Goal: Task Accomplishment & Management: Manage account settings

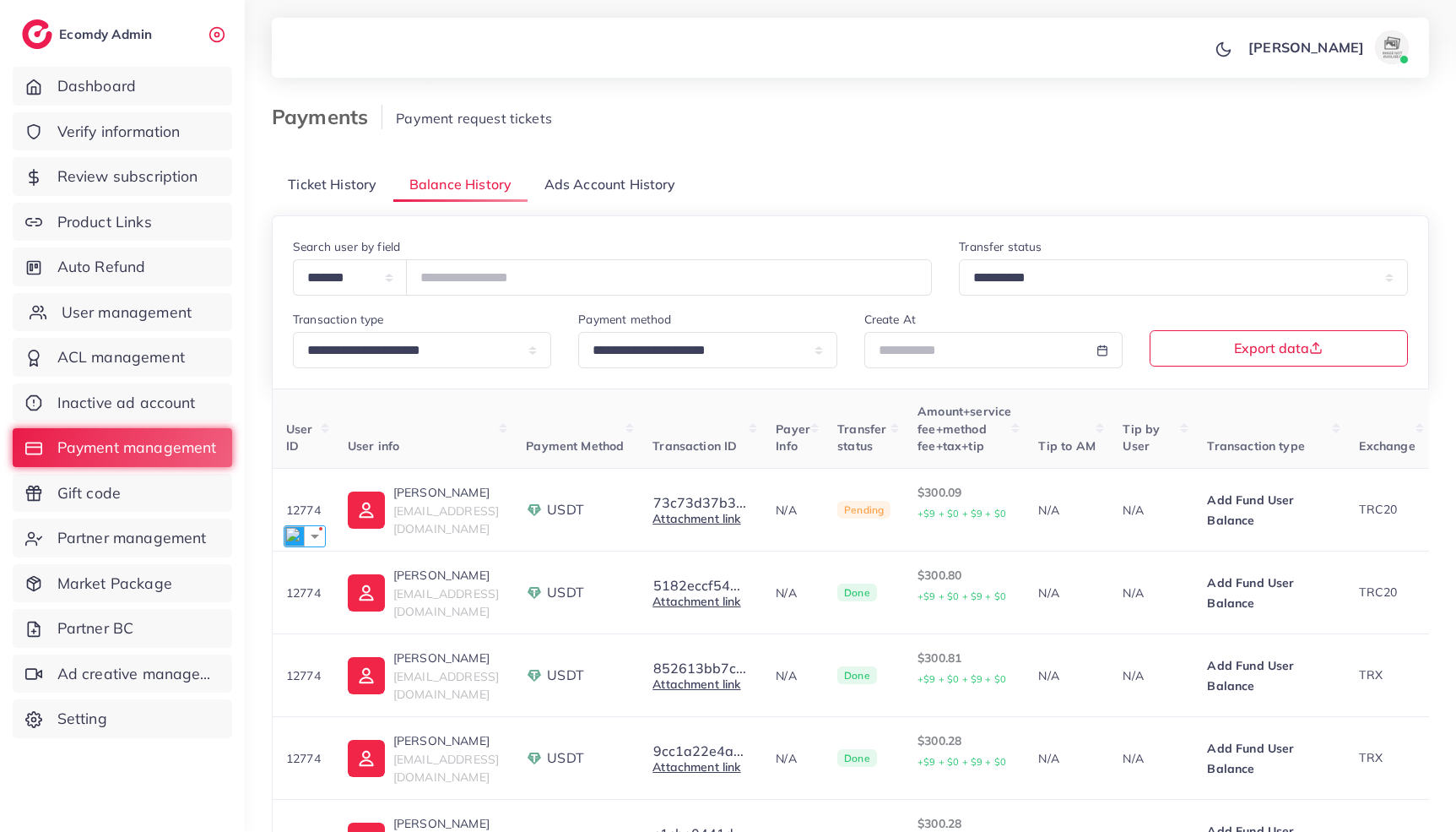
click at [108, 306] on span "User management" at bounding box center [126, 312] width 130 height 22
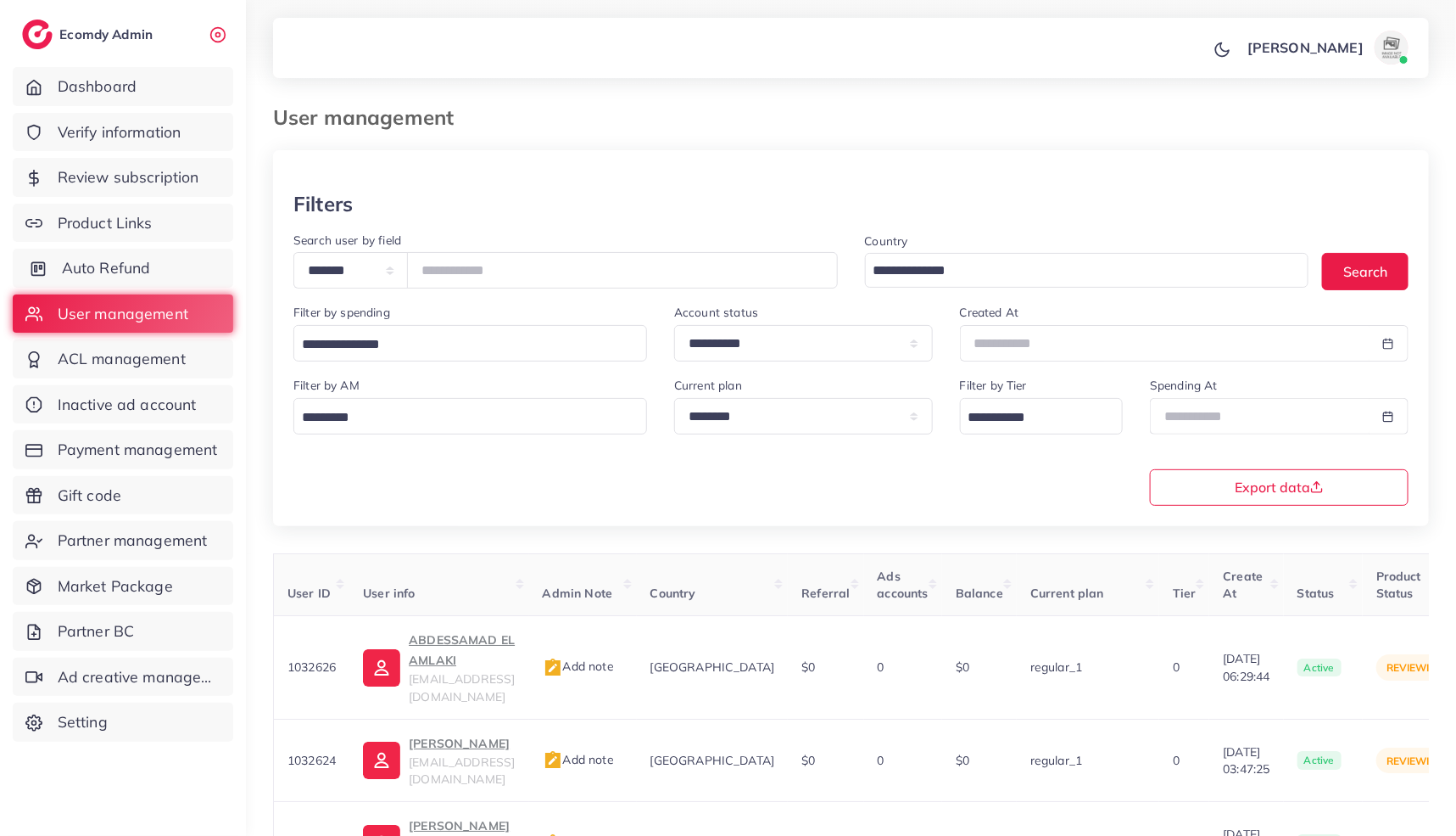
click at [181, 265] on link "Auto Refund" at bounding box center [123, 268] width 221 height 39
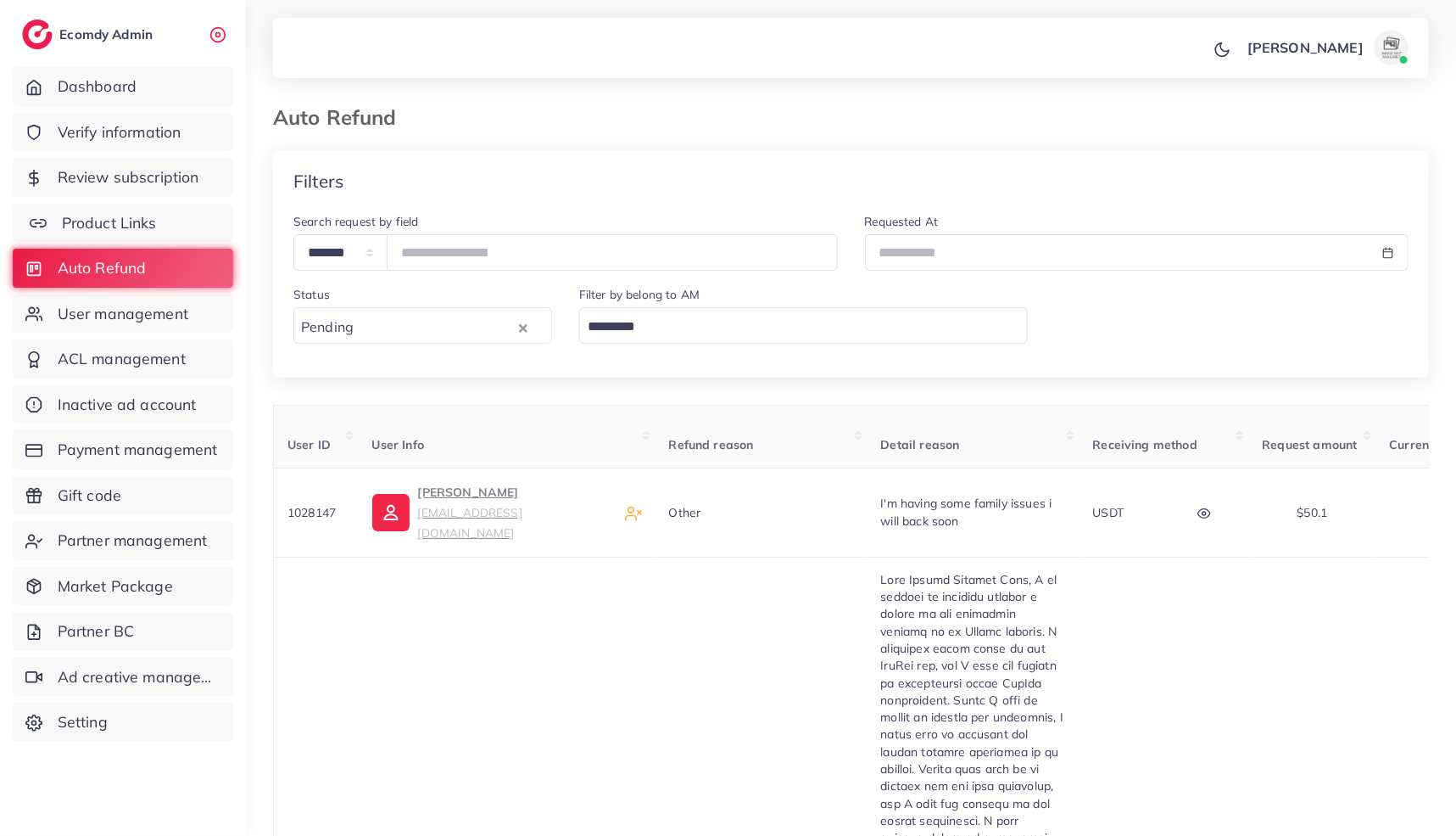
click at [177, 227] on link "Product Links" at bounding box center [123, 223] width 221 height 39
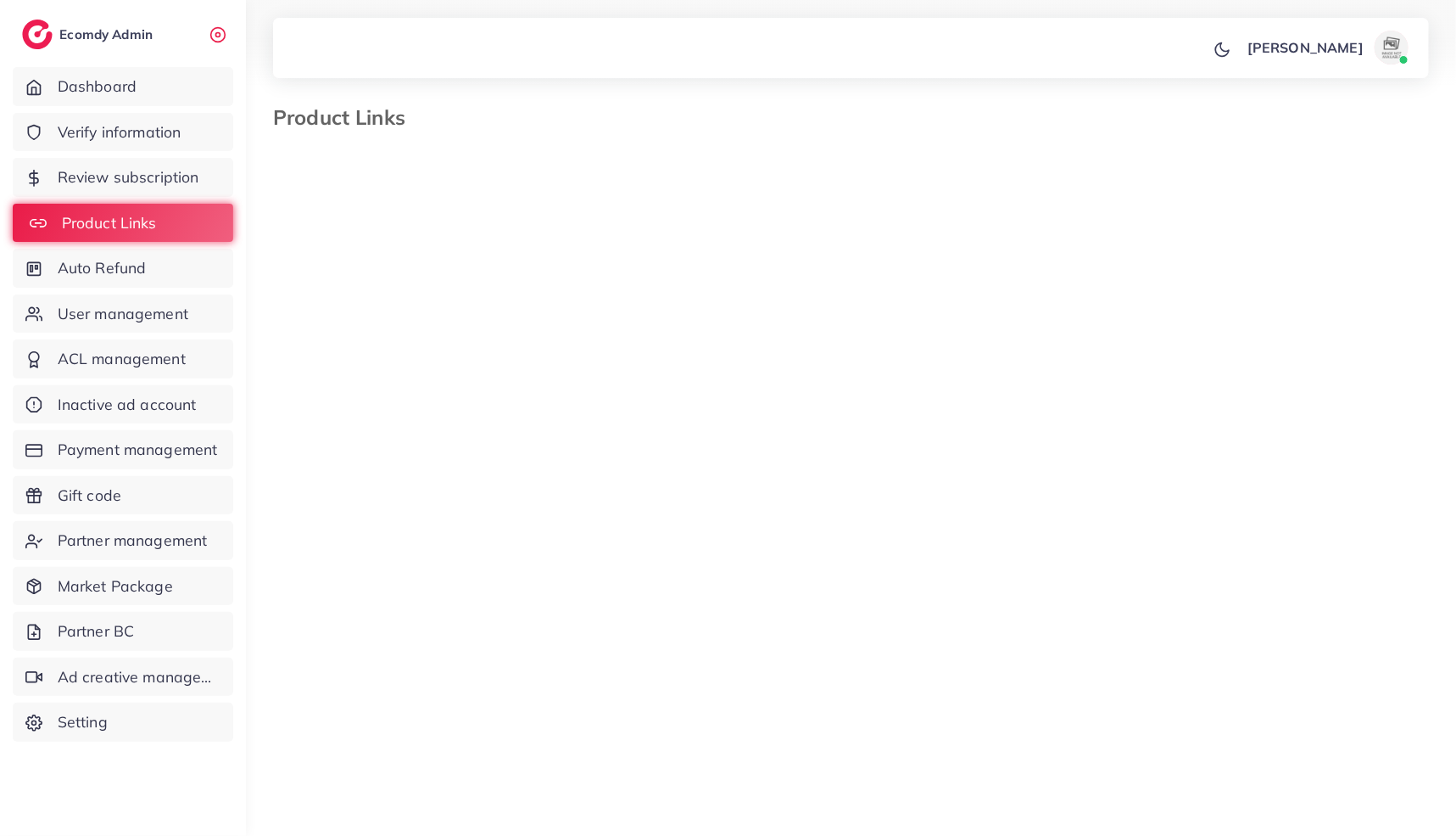
select select "*********"
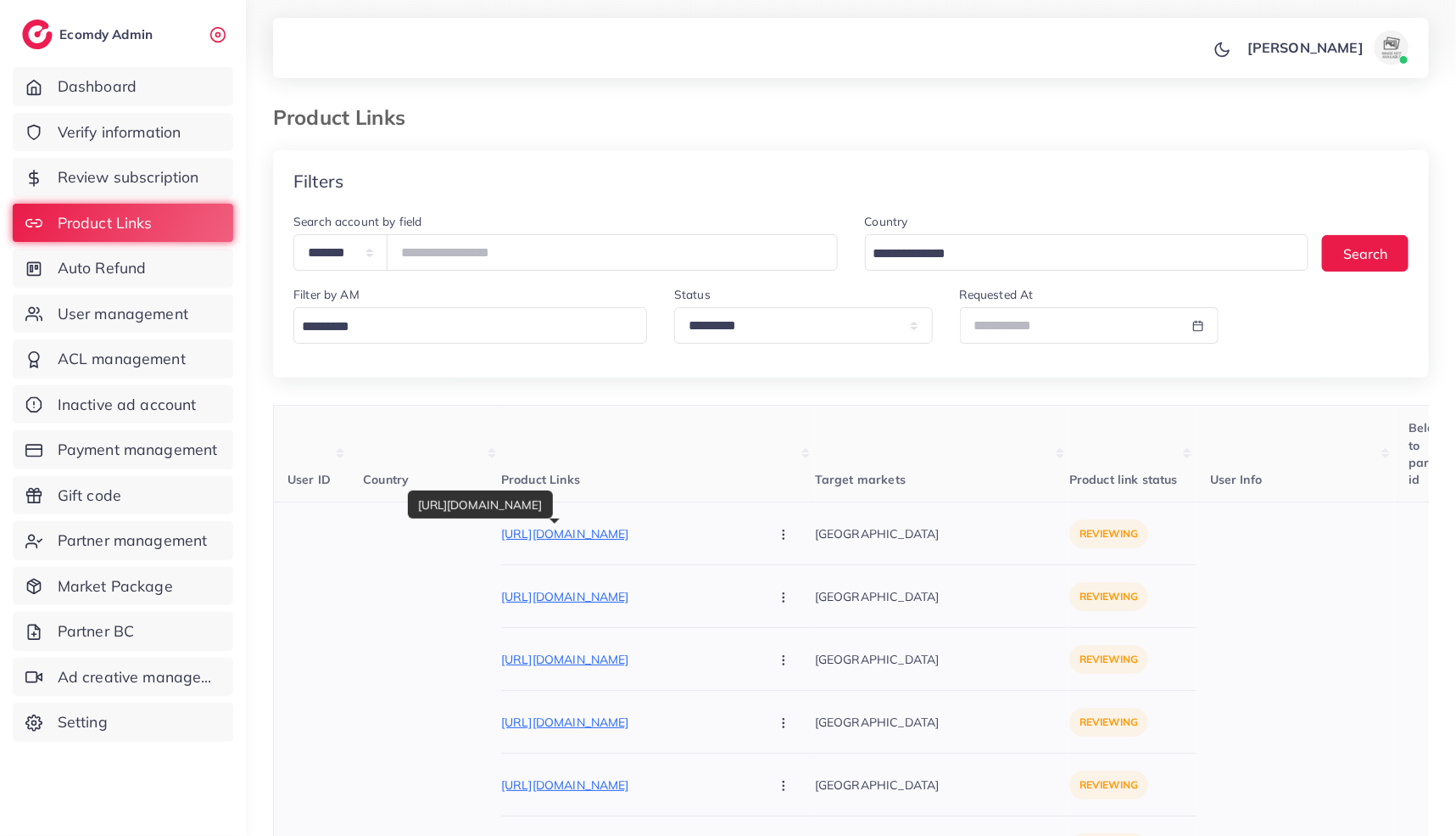
click at [626, 538] on p "https://smoothnglow.com/products/round-vanity-kit" at bounding box center [628, 533] width 254 height 21
click at [777, 535] on icon "button" at bounding box center [783, 534] width 14 height 14
click at [756, 569] on link "Approve" at bounding box center [823, 584] width 134 height 37
click at [624, 607] on p "https://smoothnglow.com/products/face-makeup-vanity-kit" at bounding box center [628, 596] width 254 height 21
click at [755, 593] on button "button" at bounding box center [785, 596] width 60 height 38
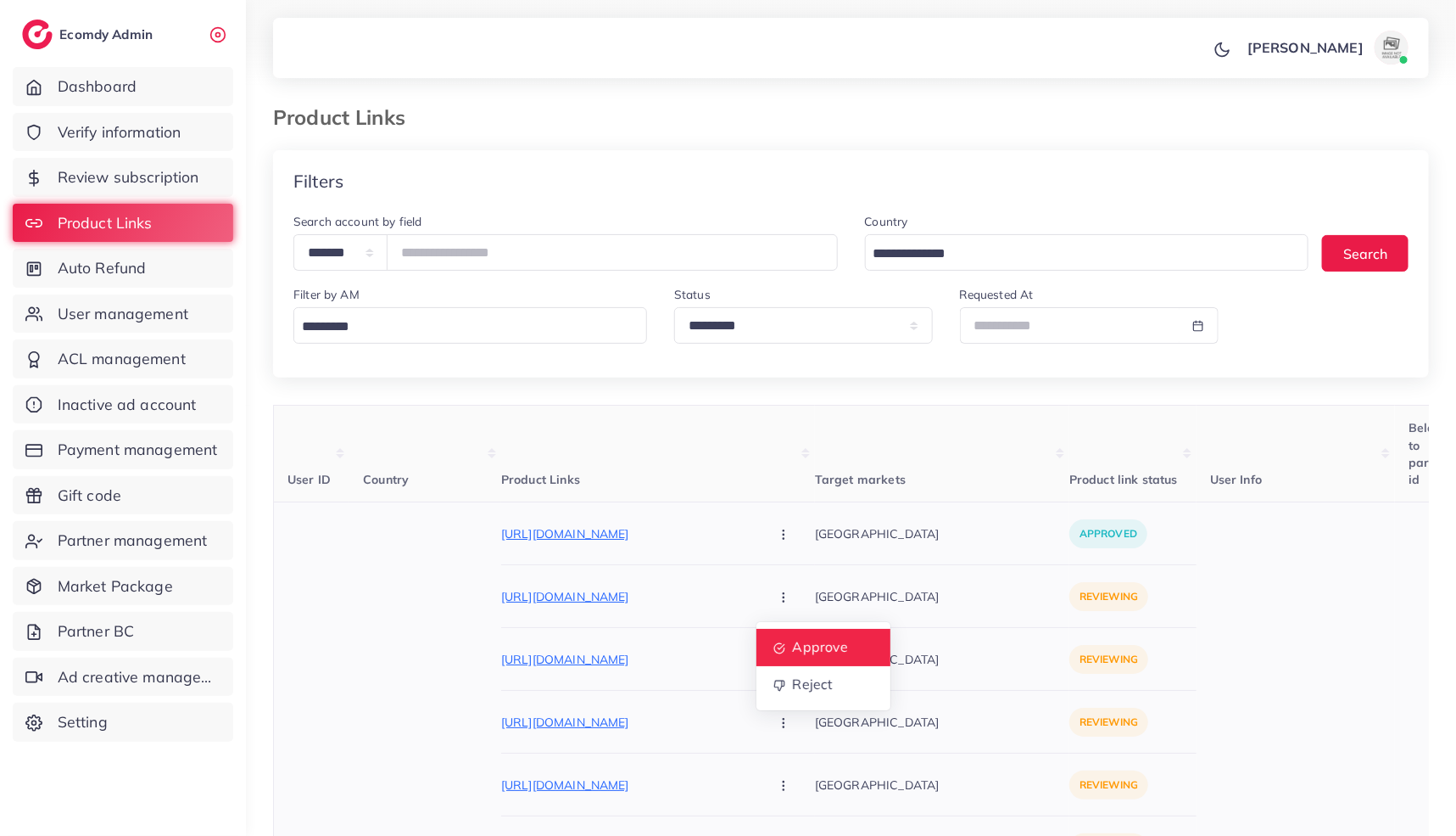
click at [756, 630] on link "Approve" at bounding box center [823, 647] width 134 height 37
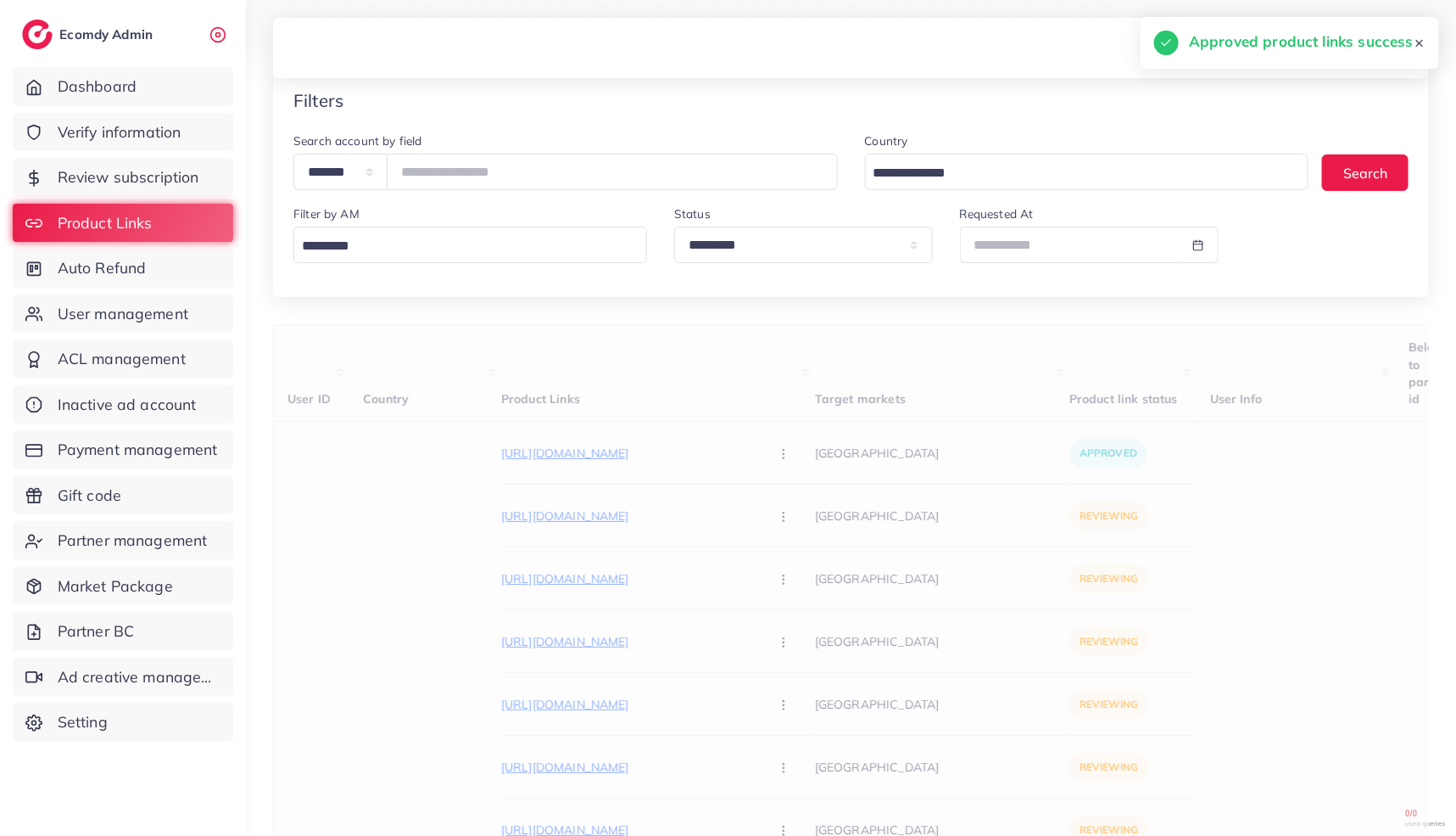
scroll to position [92, 0]
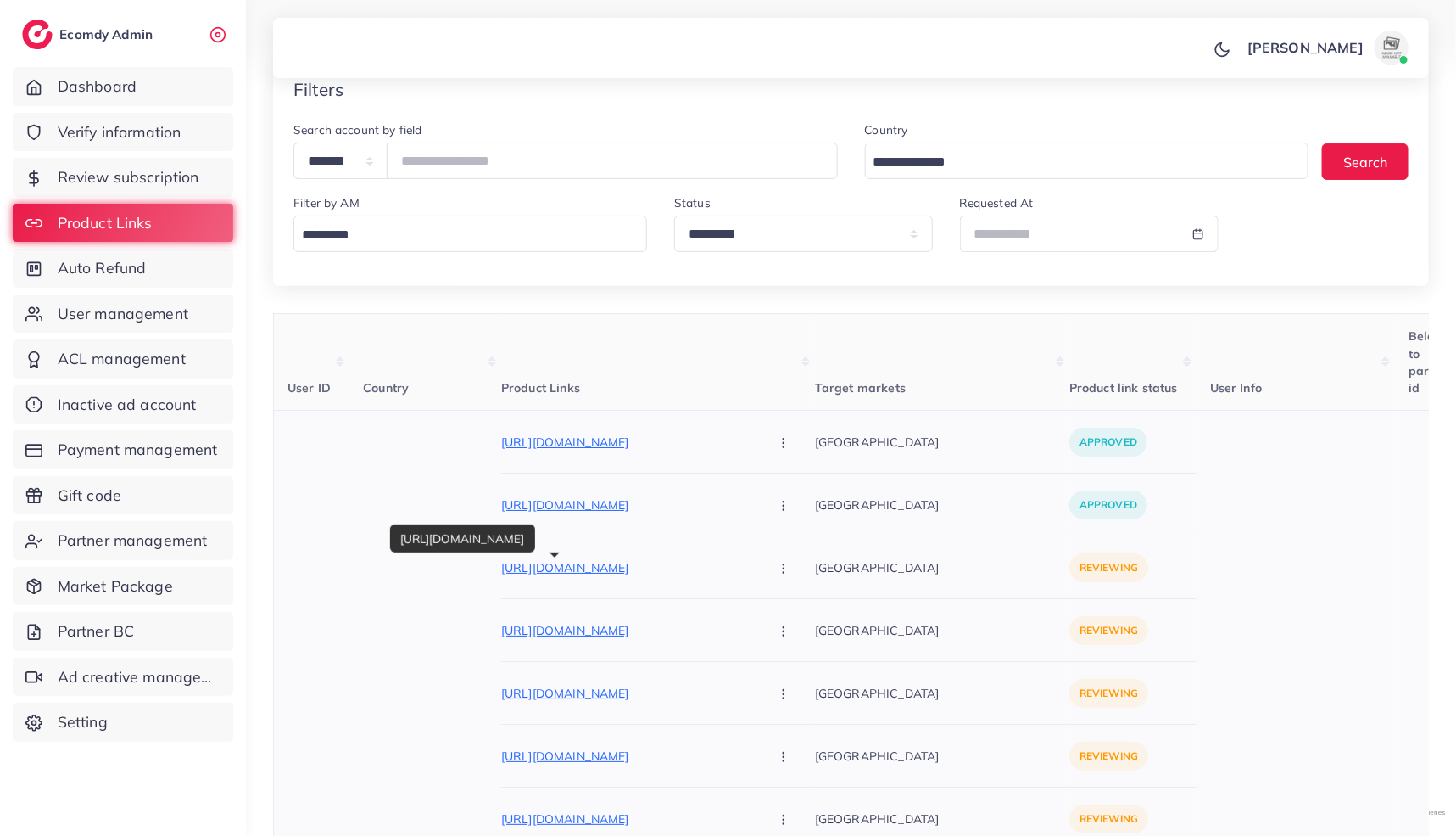
click at [619, 571] on p "https://smoothnglow.com/products/vanity-white-bridal-kit" at bounding box center [628, 567] width 254 height 21
click at [635, 566] on p "https://smoothnglow.com/products/vanity-white-bridal-kit" at bounding box center [628, 567] width 254 height 21
click at [755, 566] on button "button" at bounding box center [785, 567] width 60 height 38
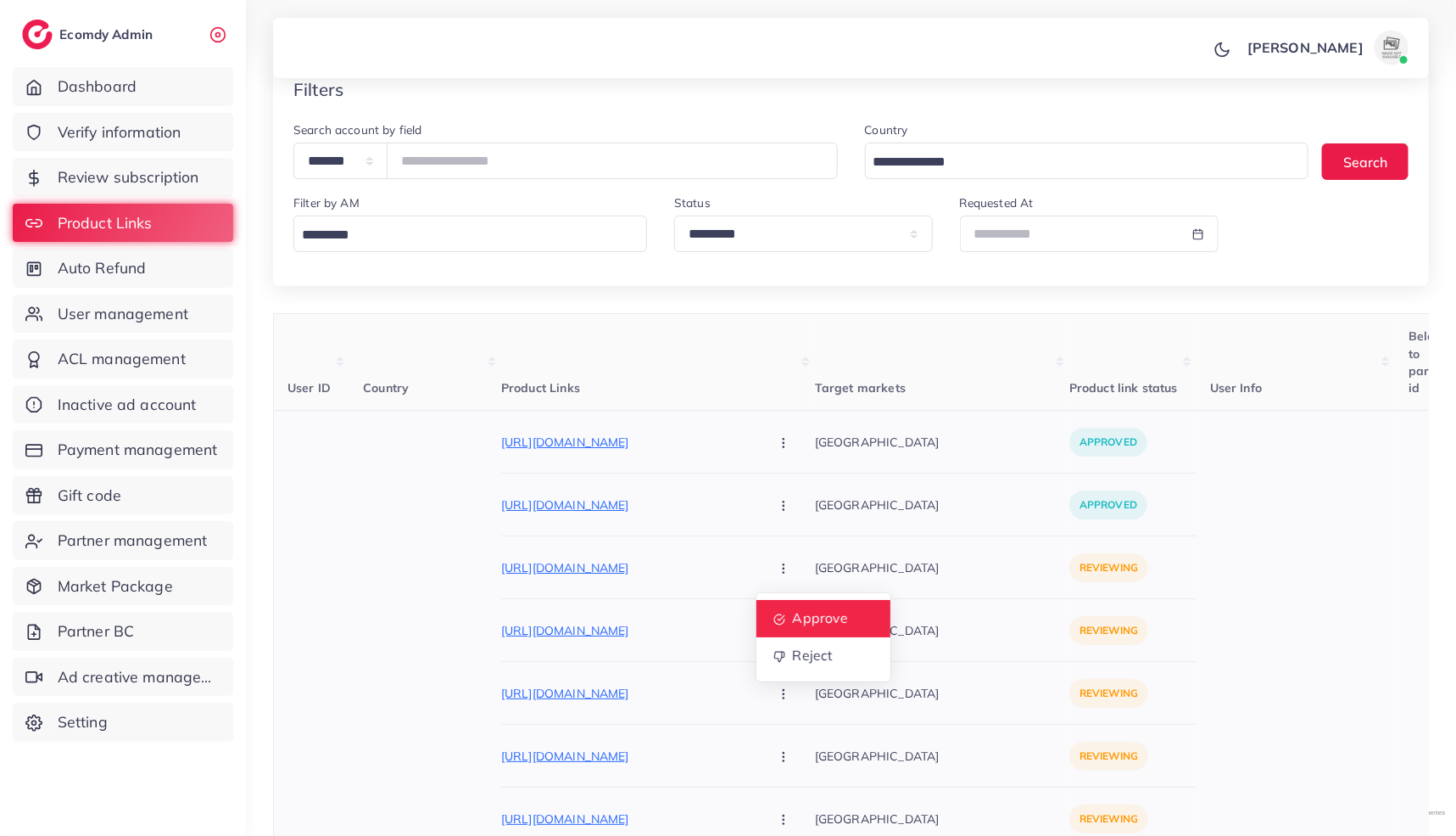
click at [792, 621] on span "Approve" at bounding box center [820, 618] width 56 height 17
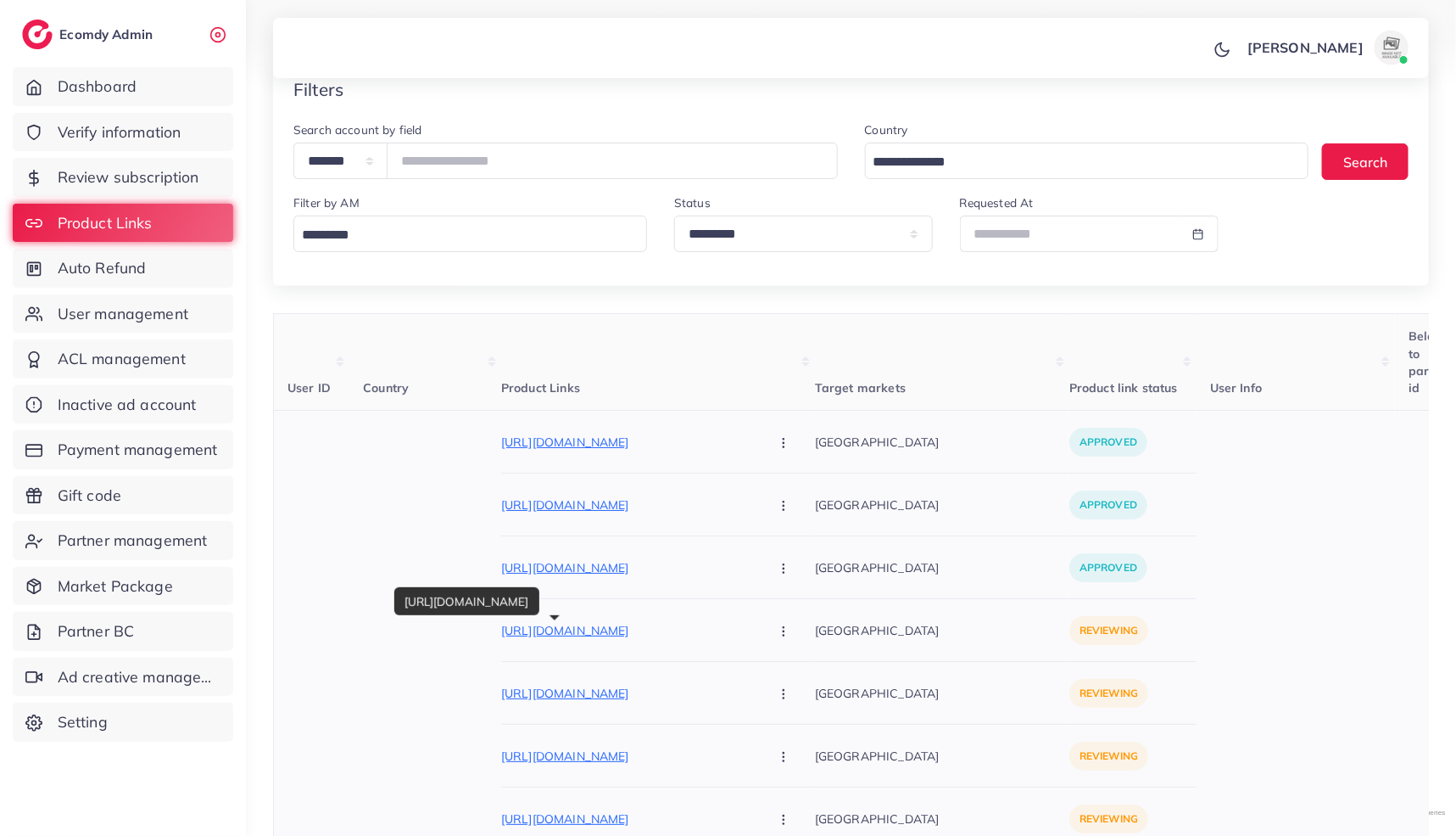
click at [644, 628] on p "https://smoothnglow.com/products/vanity-pink-bridal-kit" at bounding box center [628, 630] width 254 height 21
click at [777, 627] on icon "button" at bounding box center [783, 630] width 14 height 14
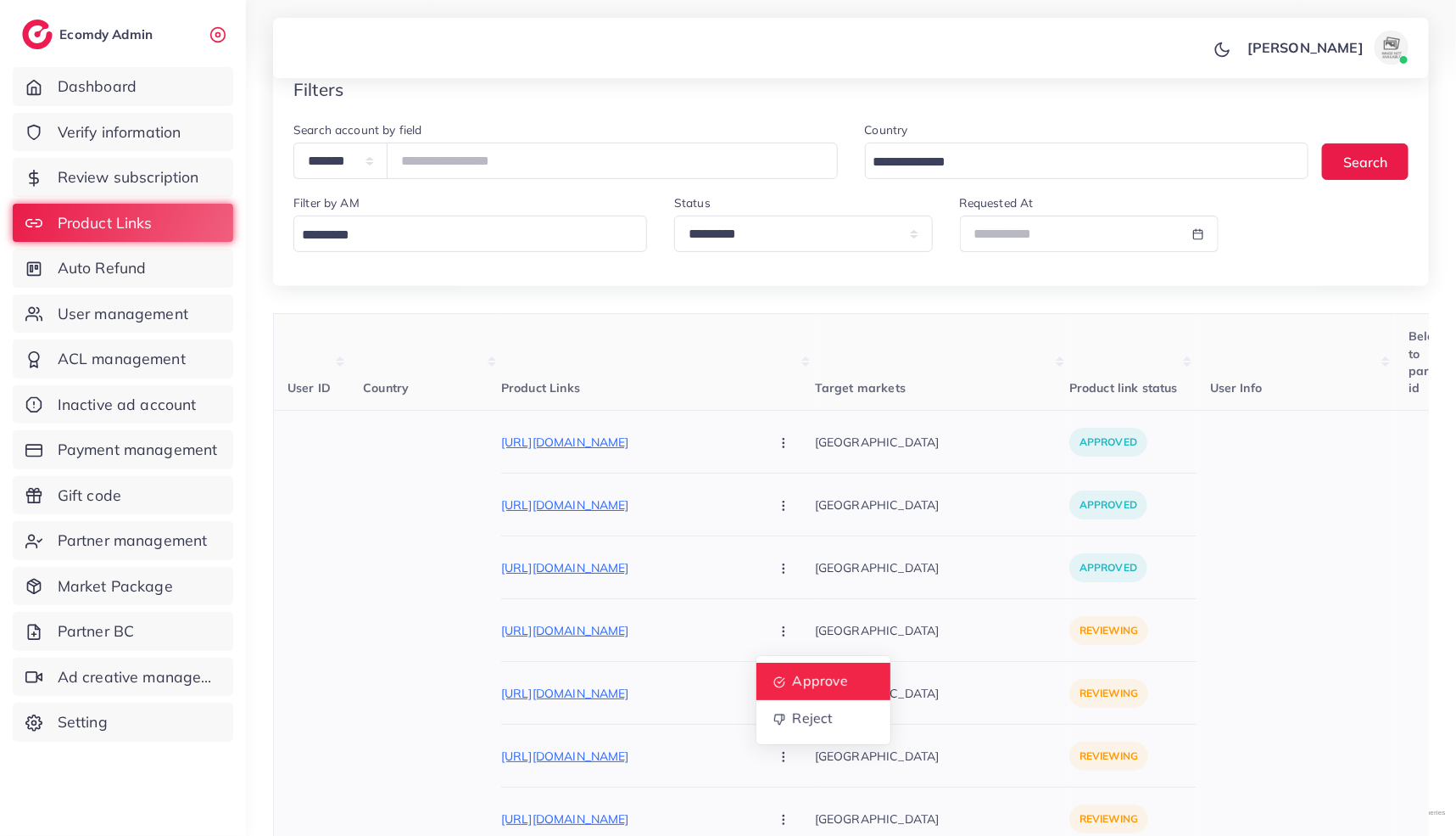
click at [792, 673] on span "Approve" at bounding box center [820, 681] width 56 height 17
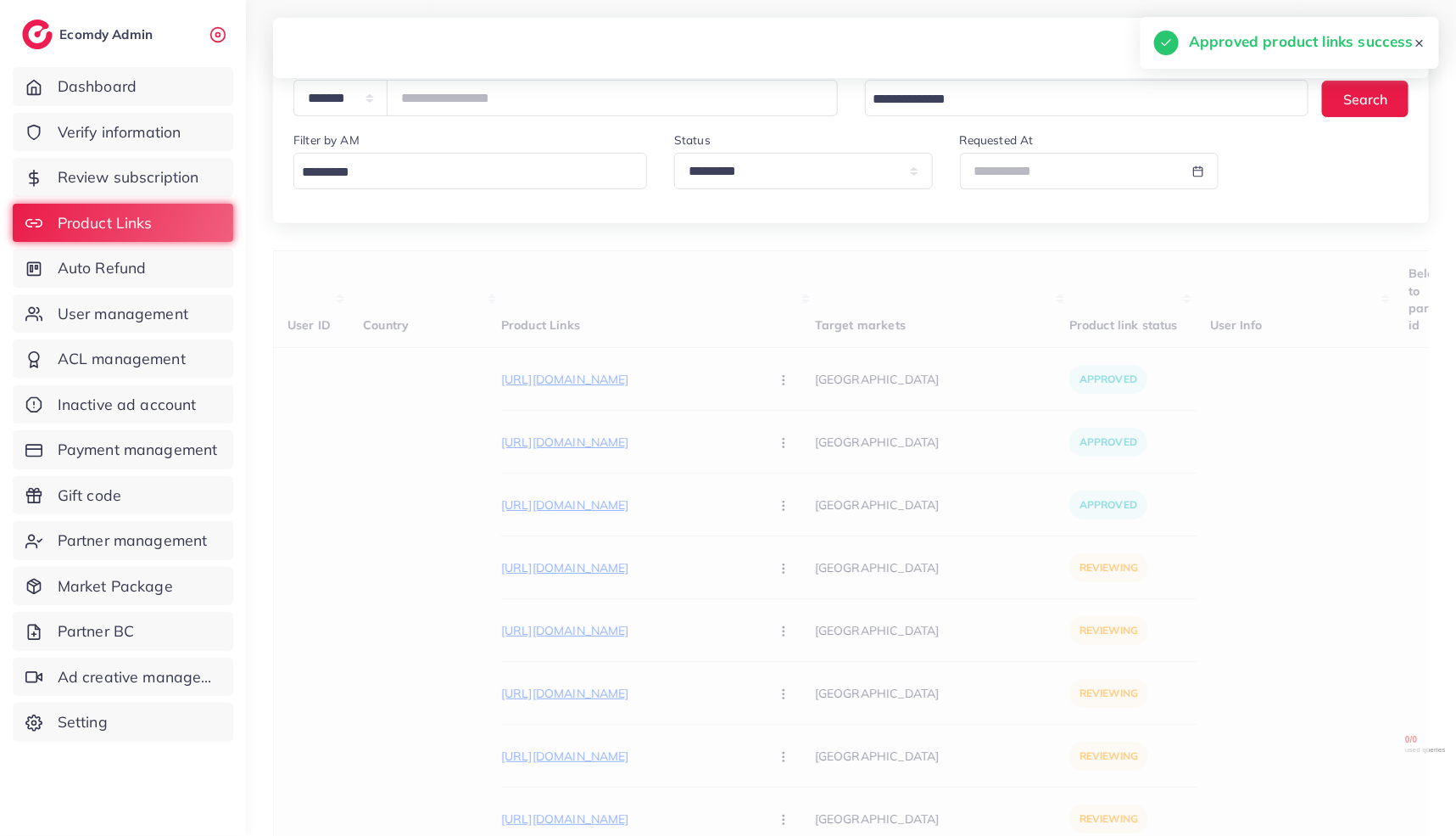
scroll to position [160, 0]
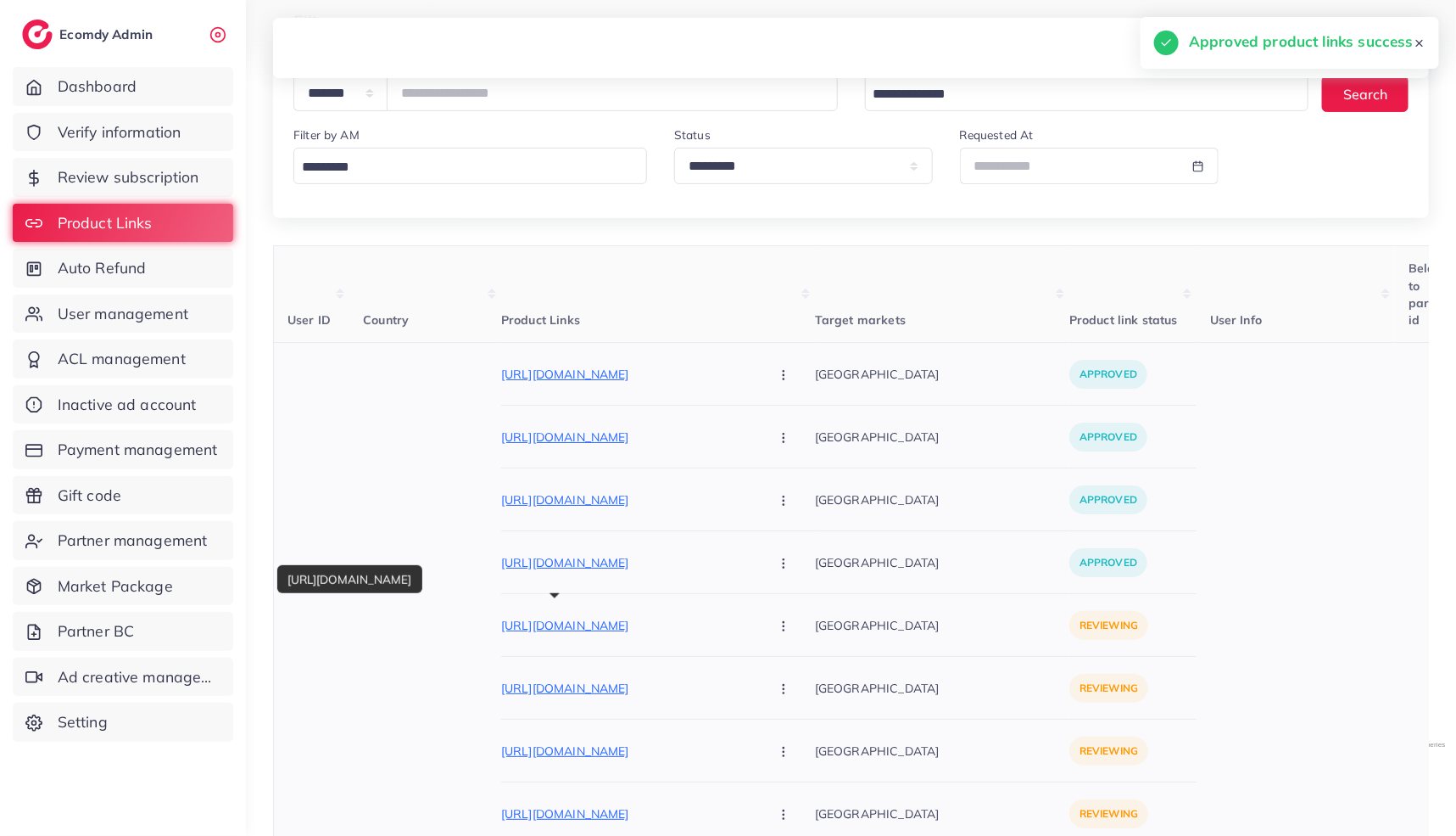
click at [640, 622] on p "https://quickkartbuy.shop/products/elegant-6-in-1-unisex-smartwatch-gift-sets-w…" at bounding box center [628, 625] width 254 height 21
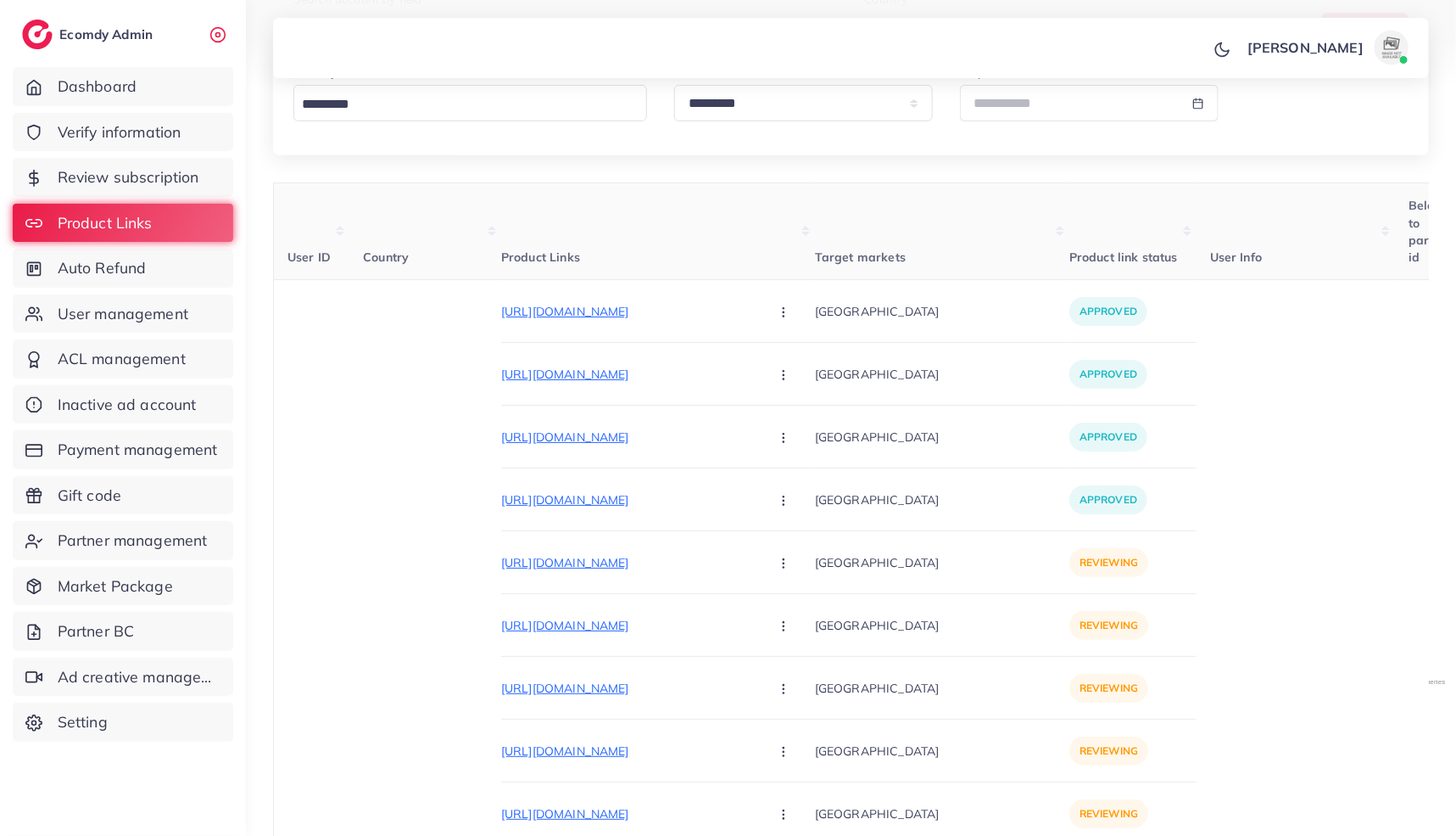
scroll to position [386, 0]
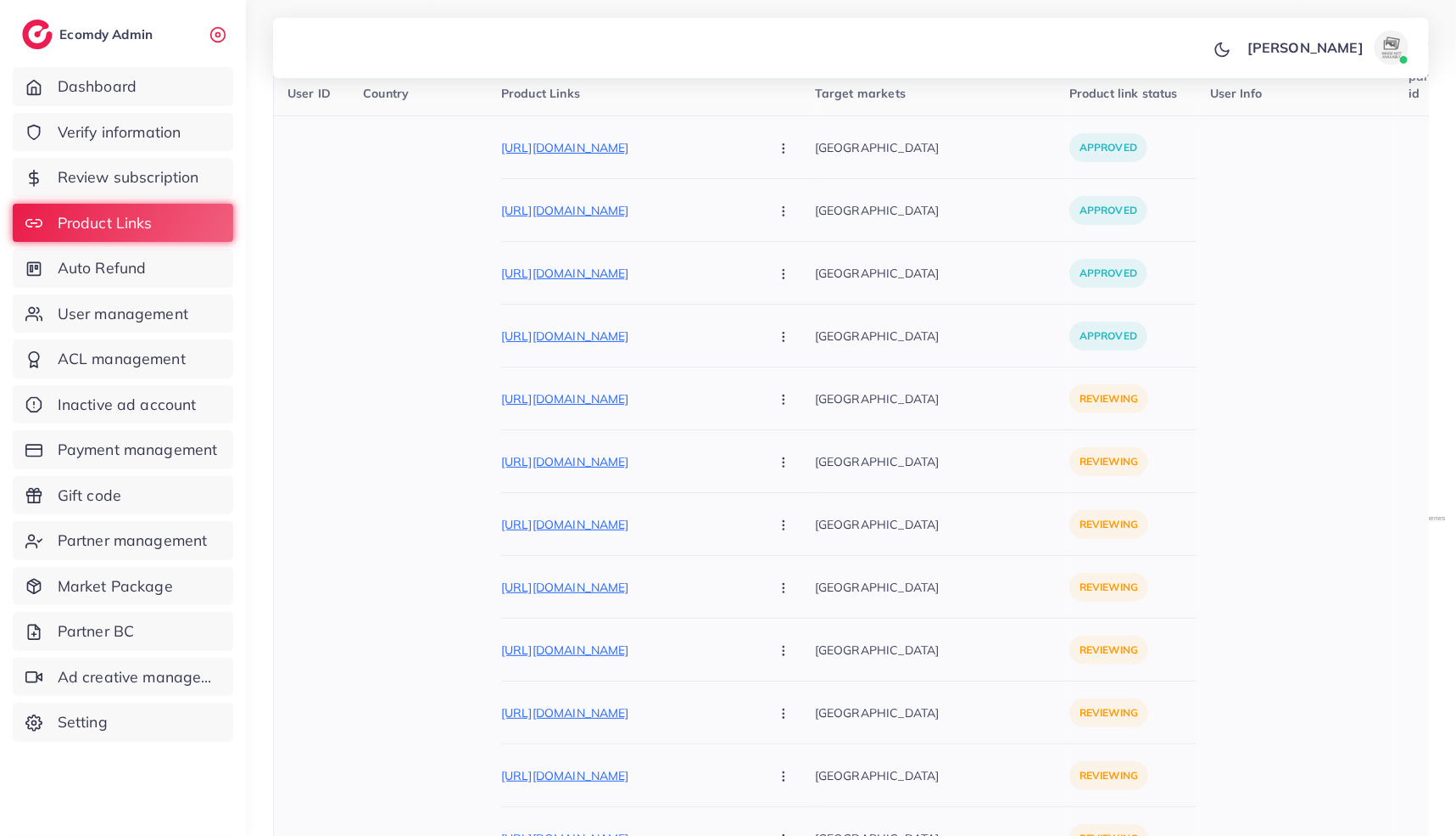
click at [755, 388] on button "button" at bounding box center [785, 399] width 60 height 38
click at [756, 460] on link "Approve" at bounding box center [823, 449] width 134 height 37
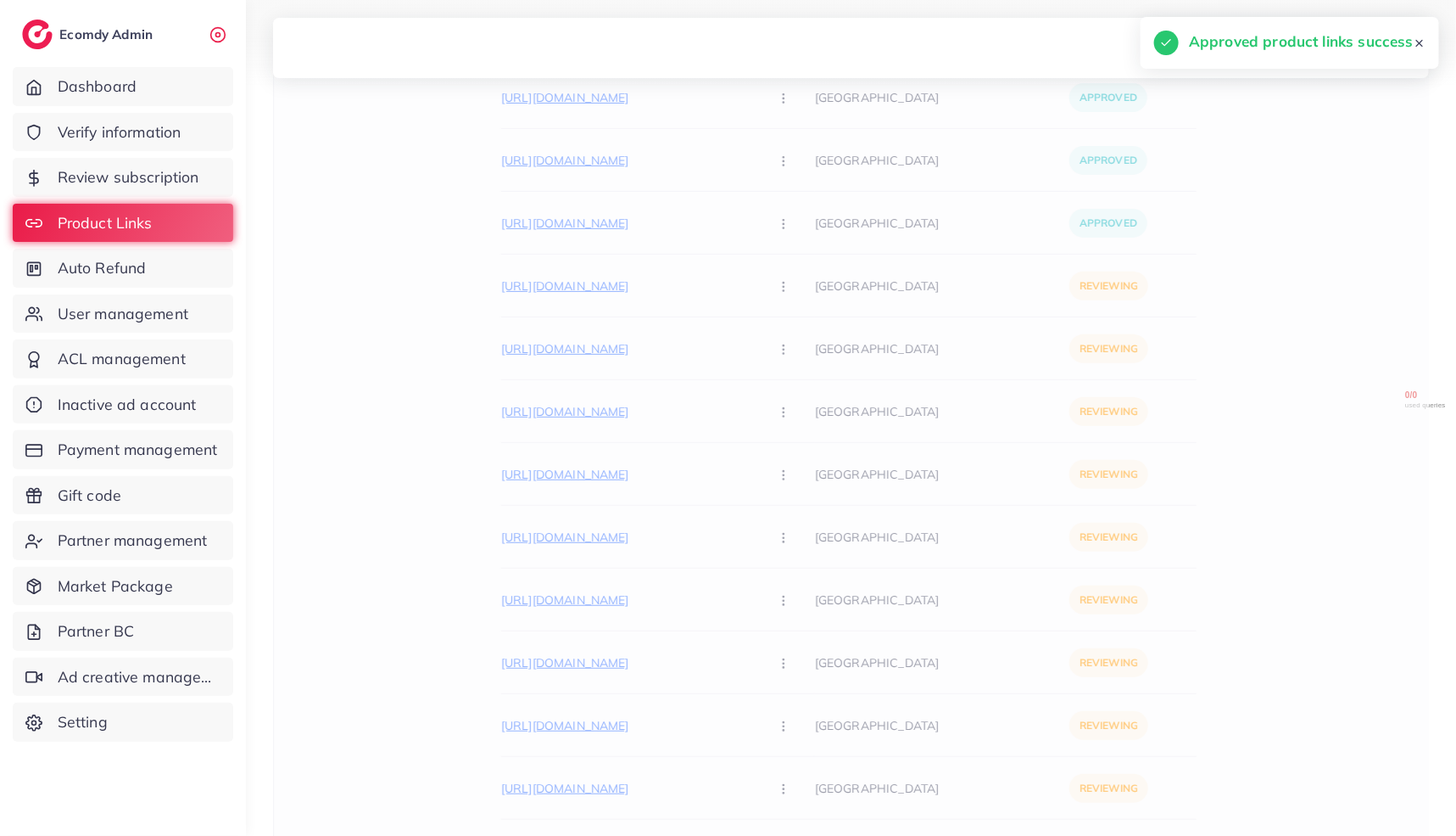
scroll to position [501, 0]
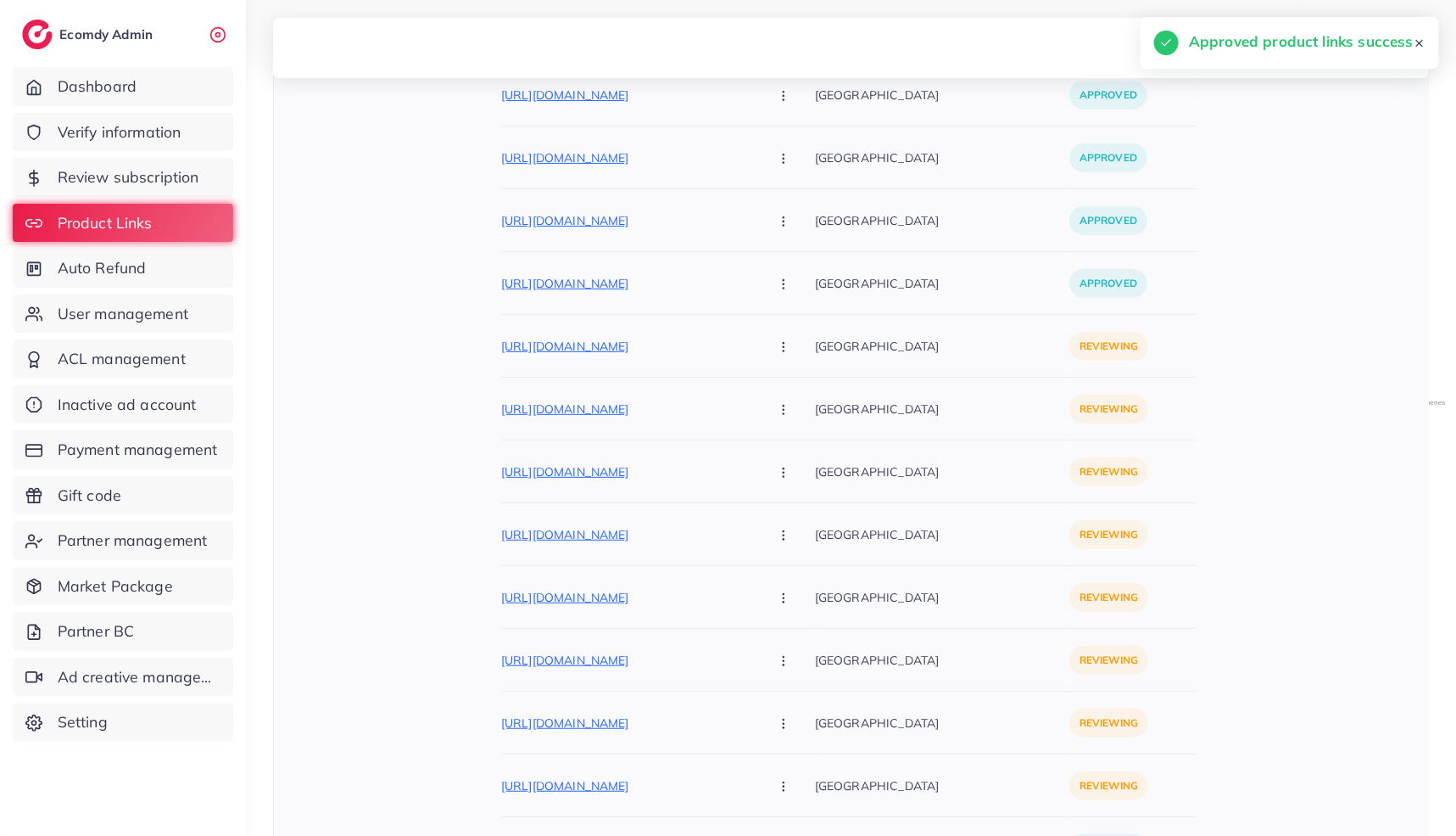
click at [612, 357] on div "https://dubaidazeel.shop/products/vanity-pink-bridal-kit Approve Reject" at bounding box center [658, 345] width 314 height 38
click at [612, 343] on p "https://dubaidazeel.shop/products/vanity-pink-bridal-kit" at bounding box center [628, 346] width 254 height 21
click at [777, 343] on icon "button" at bounding box center [783, 346] width 14 height 14
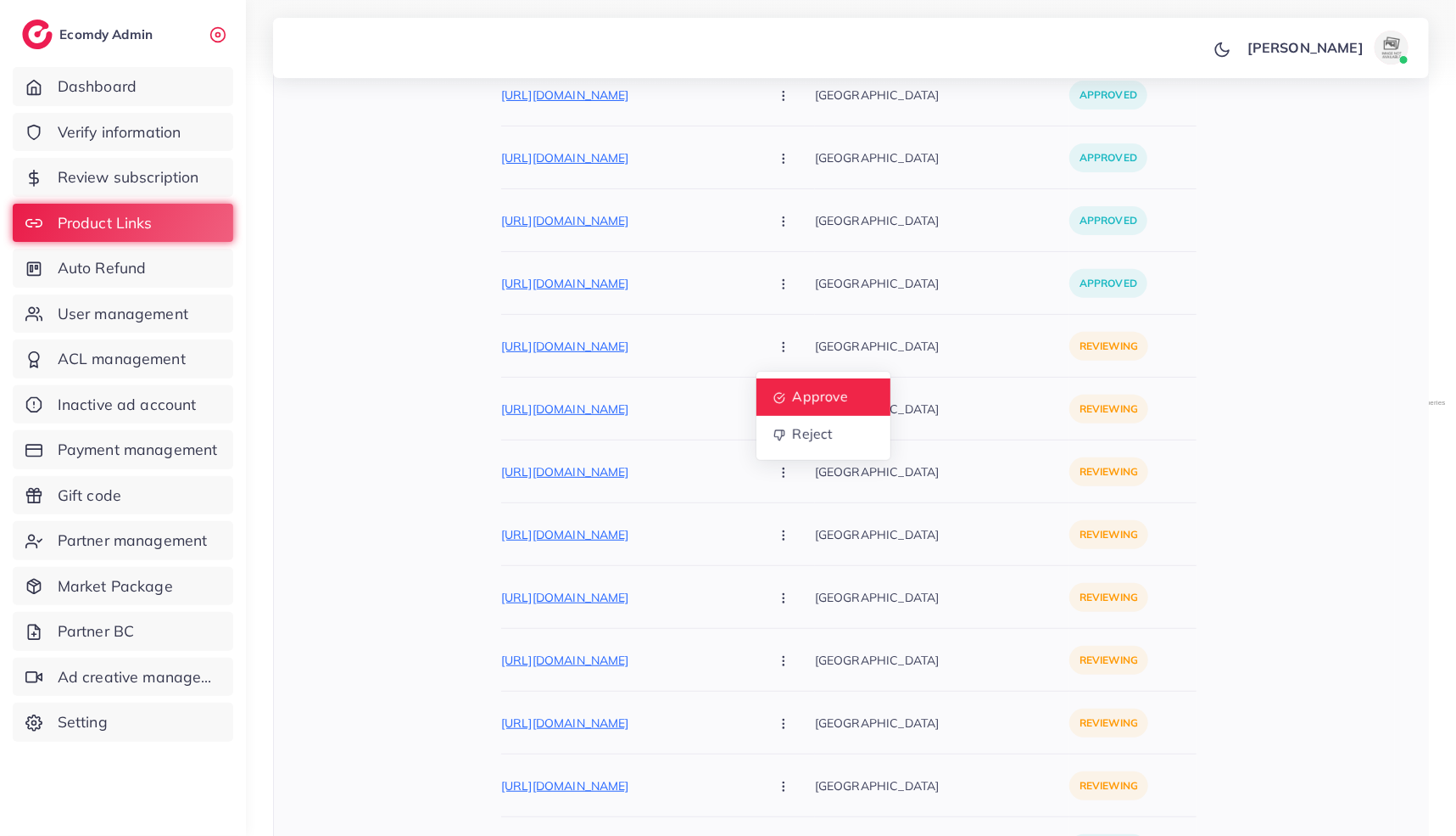
click at [792, 396] on span "Approve" at bounding box center [820, 397] width 56 height 17
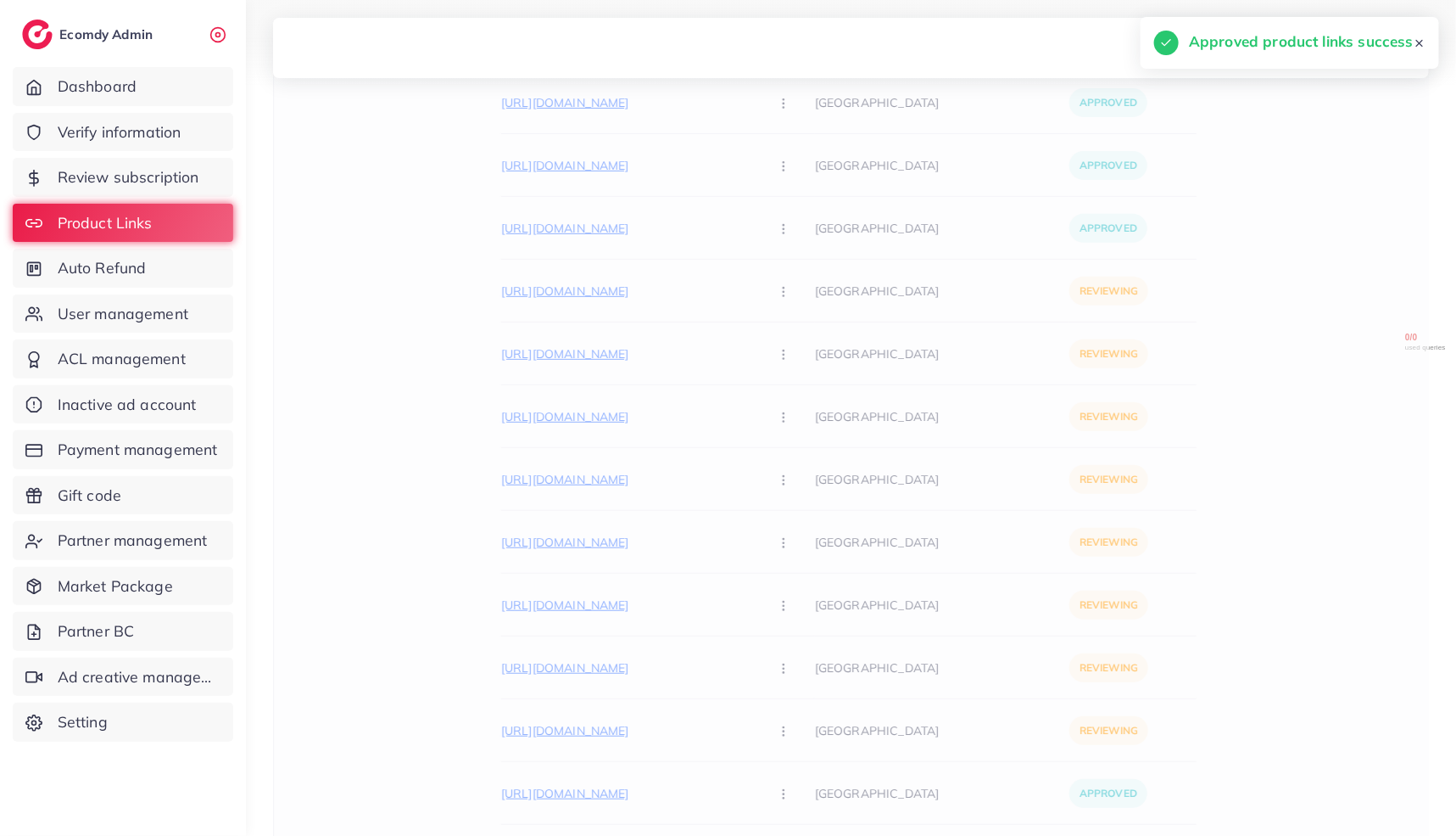
scroll to position [557, 0]
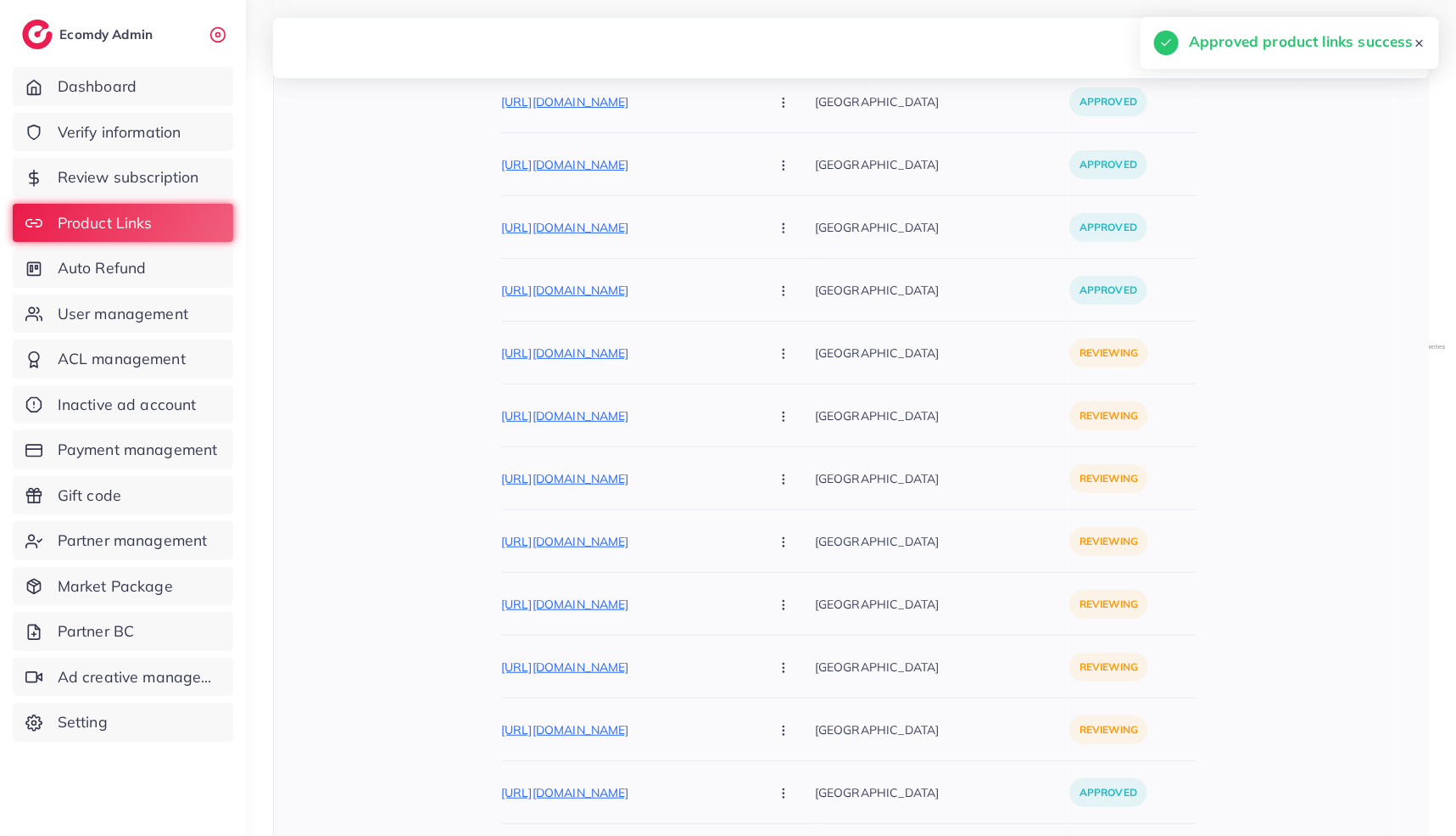
click at [636, 367] on div "https://dubaidazeel.shop/products/vanity-white-bridal-kit Approve Reject" at bounding box center [658, 353] width 314 height 38
click at [633, 349] on p "https://dubaidazeel.shop/products/vanity-white-bridal-kit" at bounding box center [628, 353] width 254 height 21
click at [755, 353] on button "button" at bounding box center [785, 353] width 60 height 38
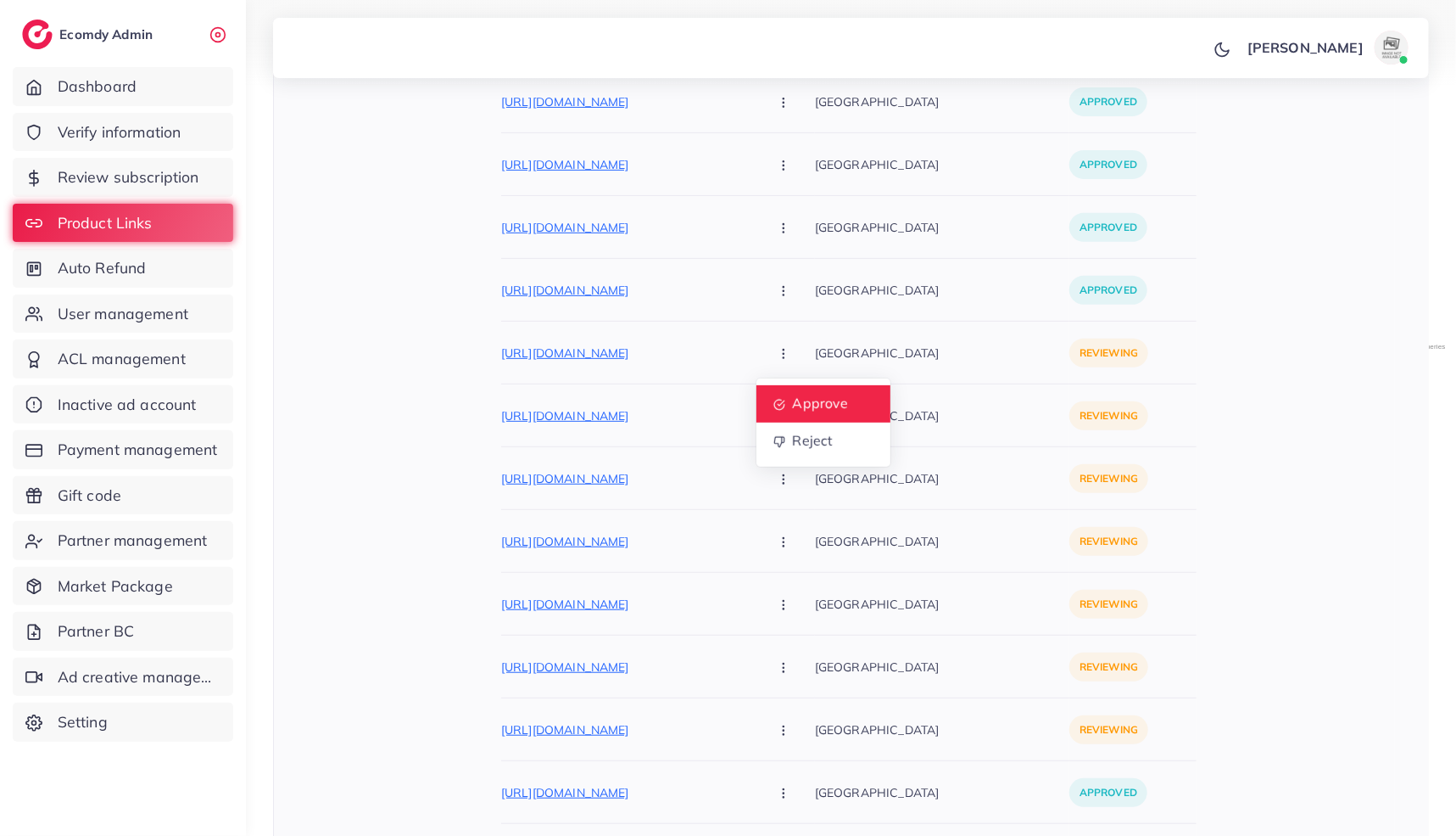
click at [792, 397] on span "Approve" at bounding box center [820, 403] width 56 height 17
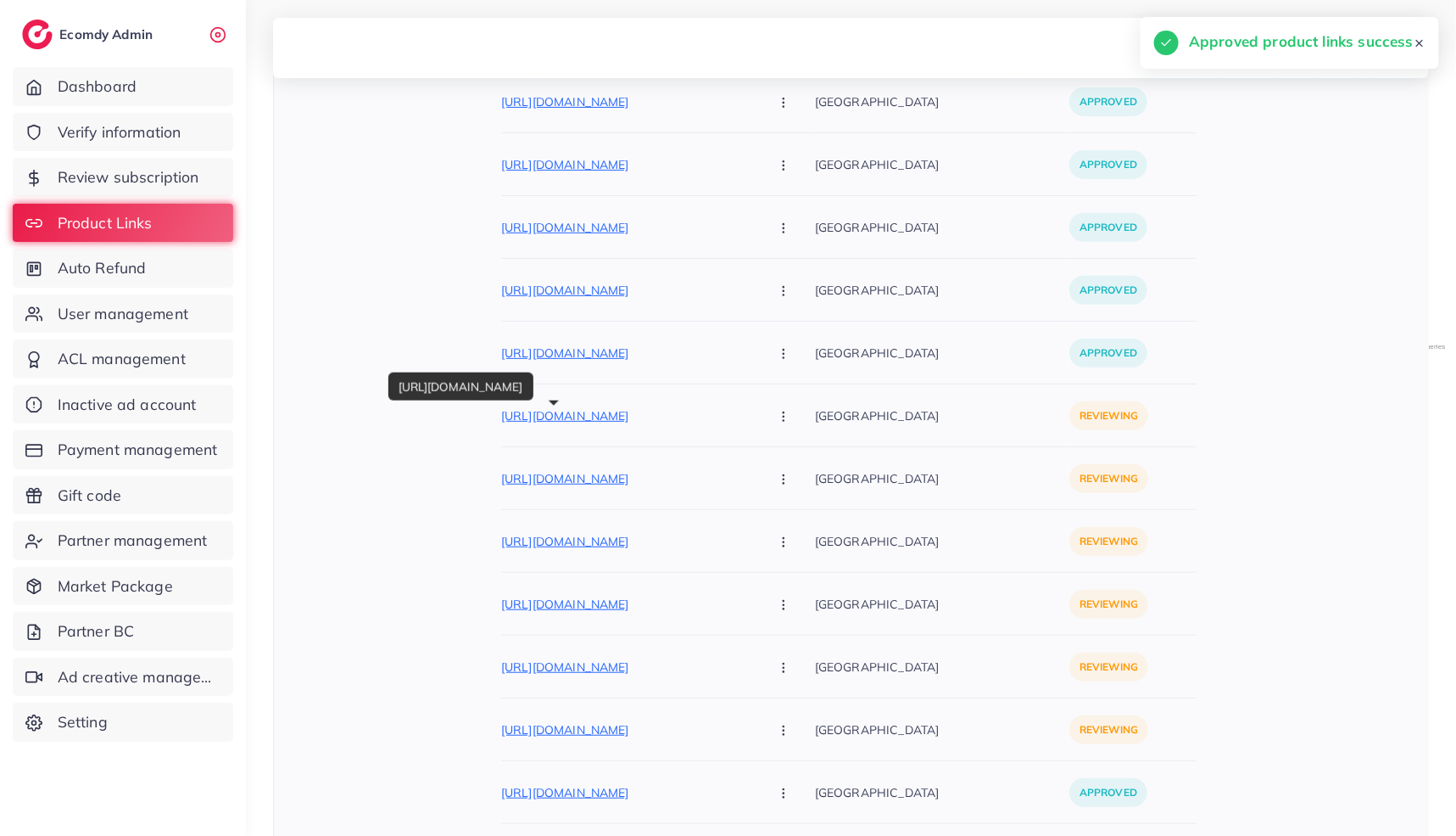
click at [615, 414] on p "https://dubaidazeel.shop/products/face-makeup-vanity-kit" at bounding box center [628, 416] width 254 height 21
click at [755, 409] on button "button" at bounding box center [785, 415] width 60 height 38
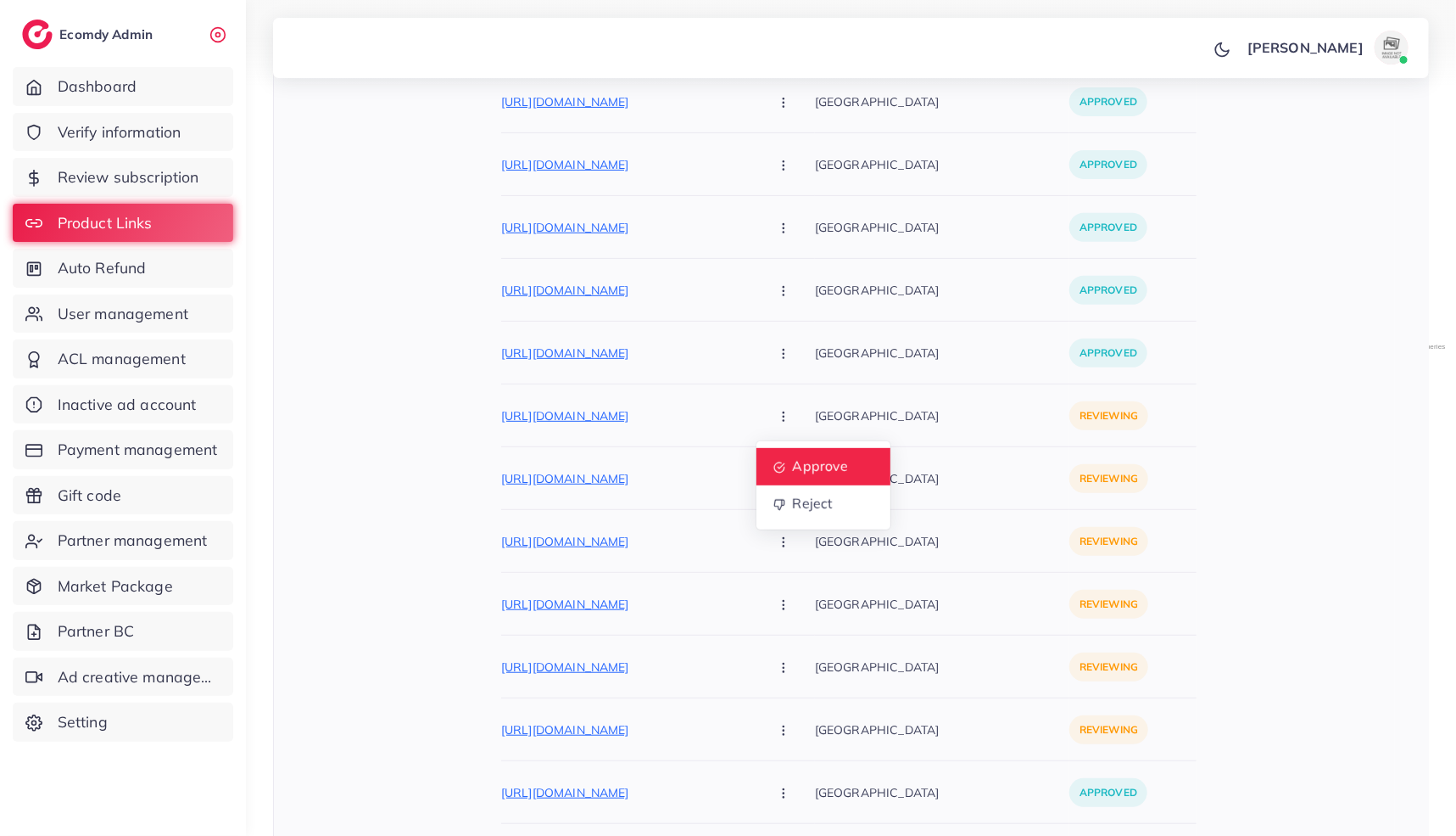
click at [756, 463] on link "Approve" at bounding box center [823, 466] width 134 height 37
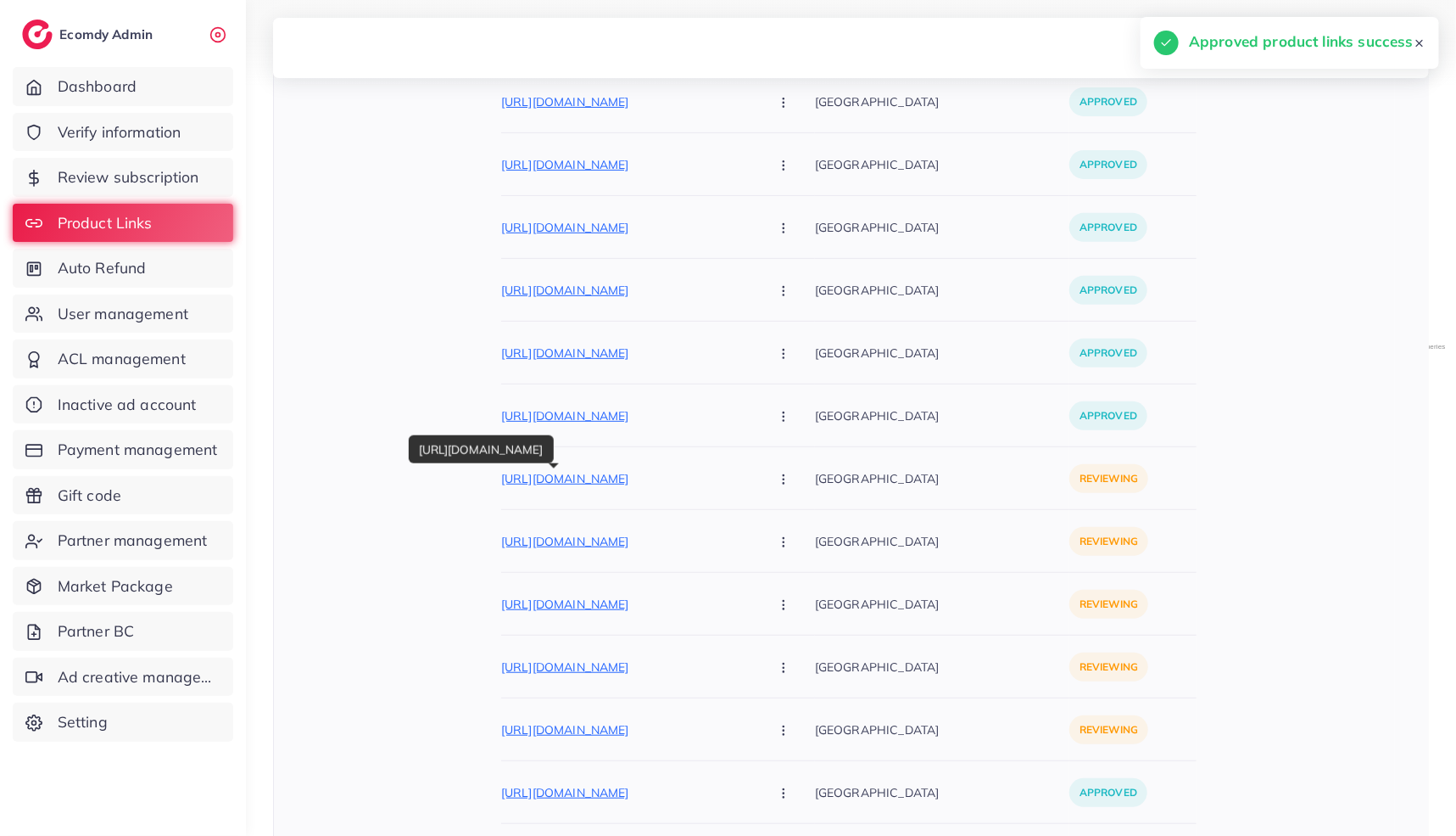
click at [653, 480] on p "https://dubaidazeel.shop/products/round-vanity-kit" at bounding box center [628, 478] width 254 height 21
click at [777, 474] on icon "button" at bounding box center [783, 479] width 14 height 14
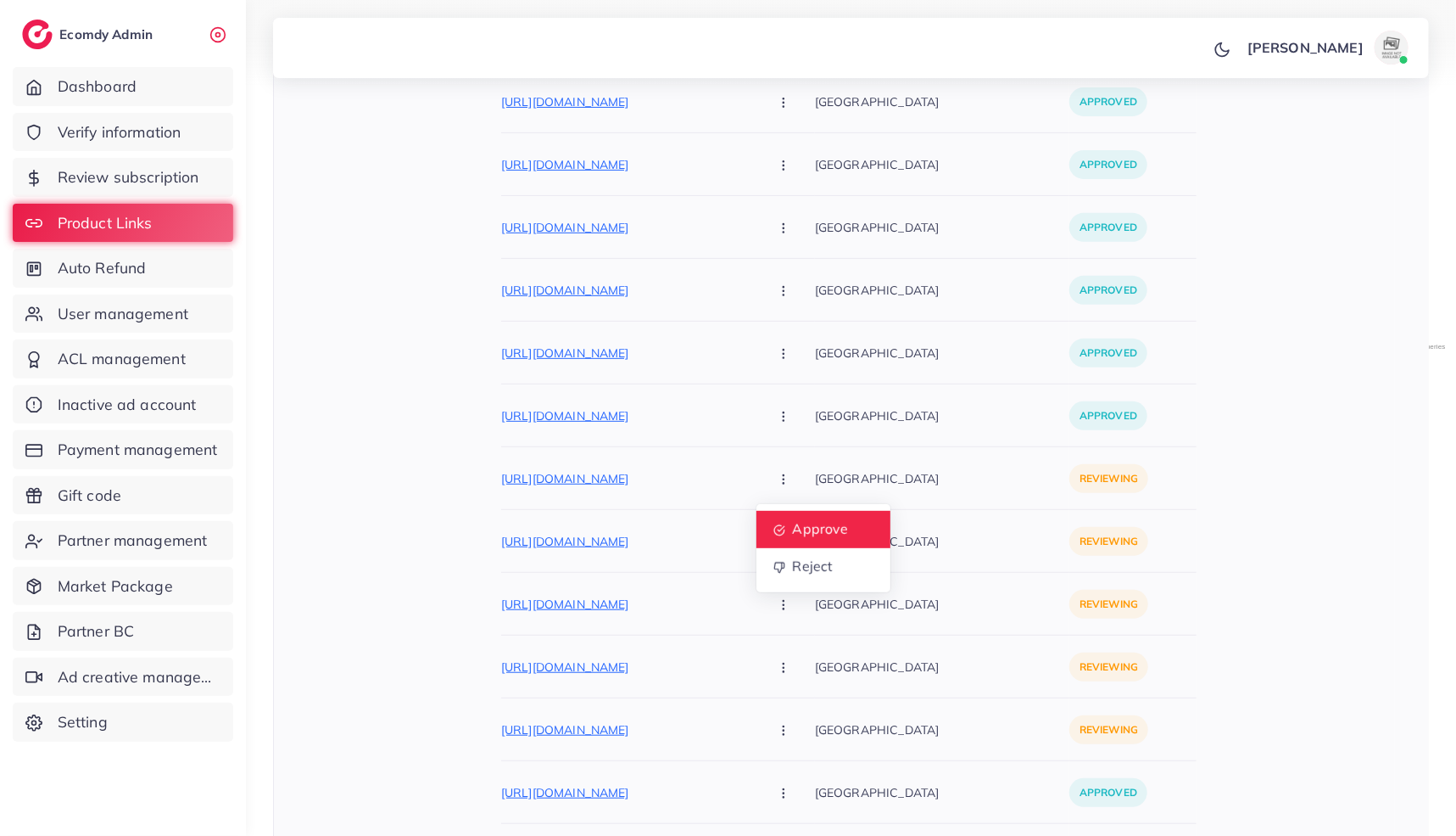
click at [792, 529] on span "Approve" at bounding box center [820, 529] width 56 height 17
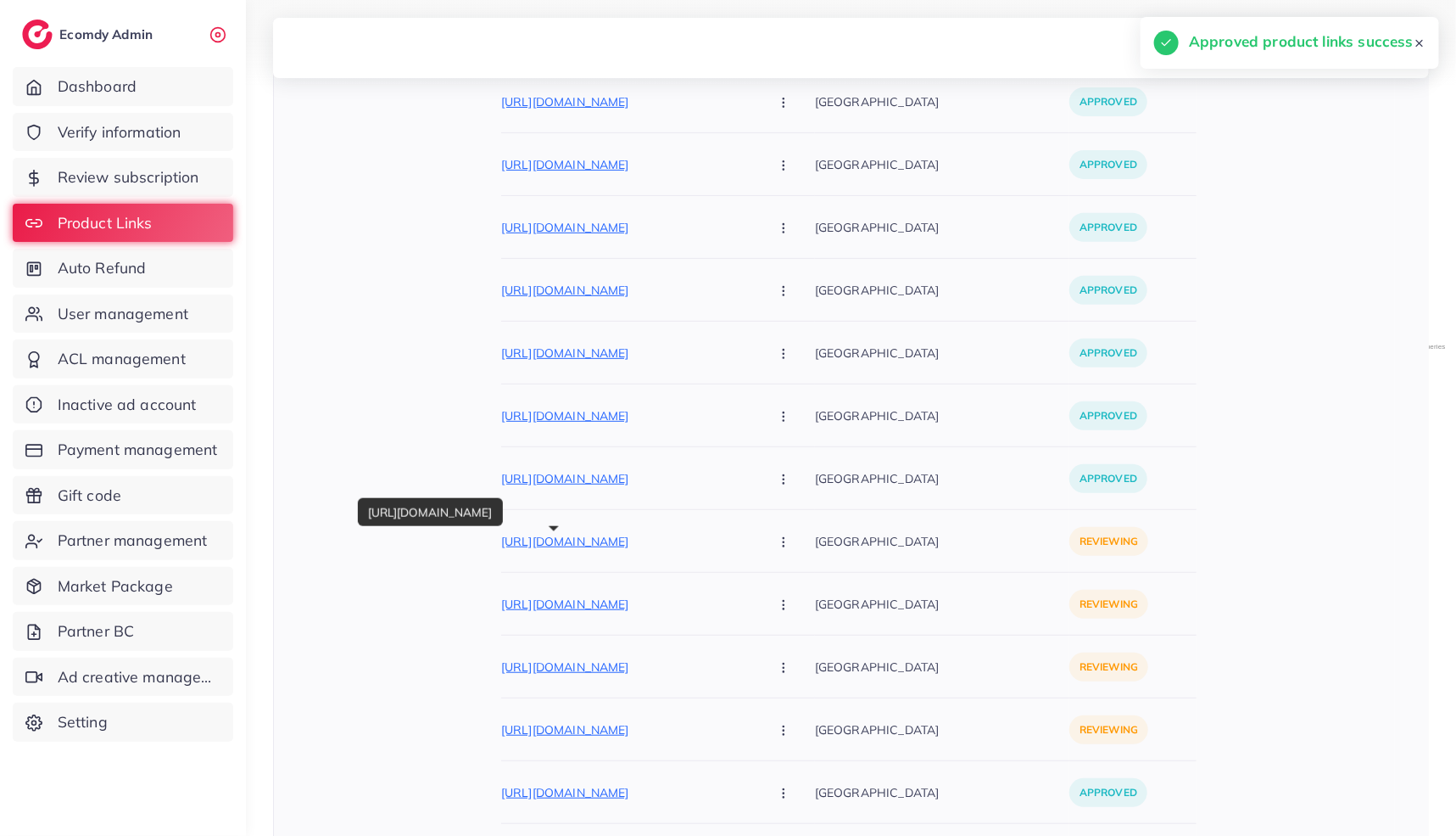
click at [640, 537] on p "https://beautyhubdeals.myshopify.com/products/vanity-pink-bridal-kit" at bounding box center [628, 541] width 254 height 21
click at [777, 544] on icon "button" at bounding box center [783, 542] width 14 height 14
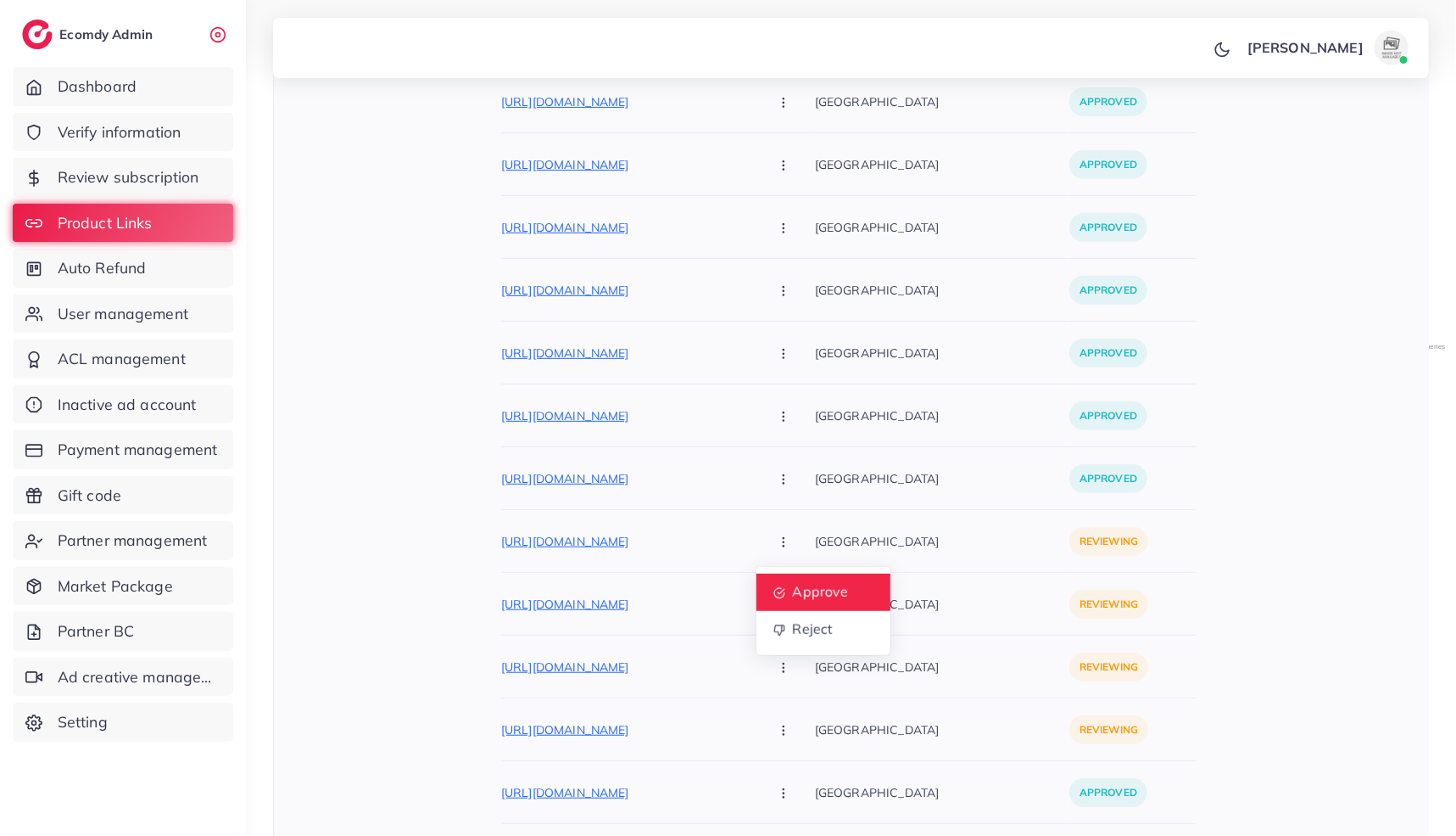
click at [756, 587] on link "Approve" at bounding box center [823, 592] width 134 height 37
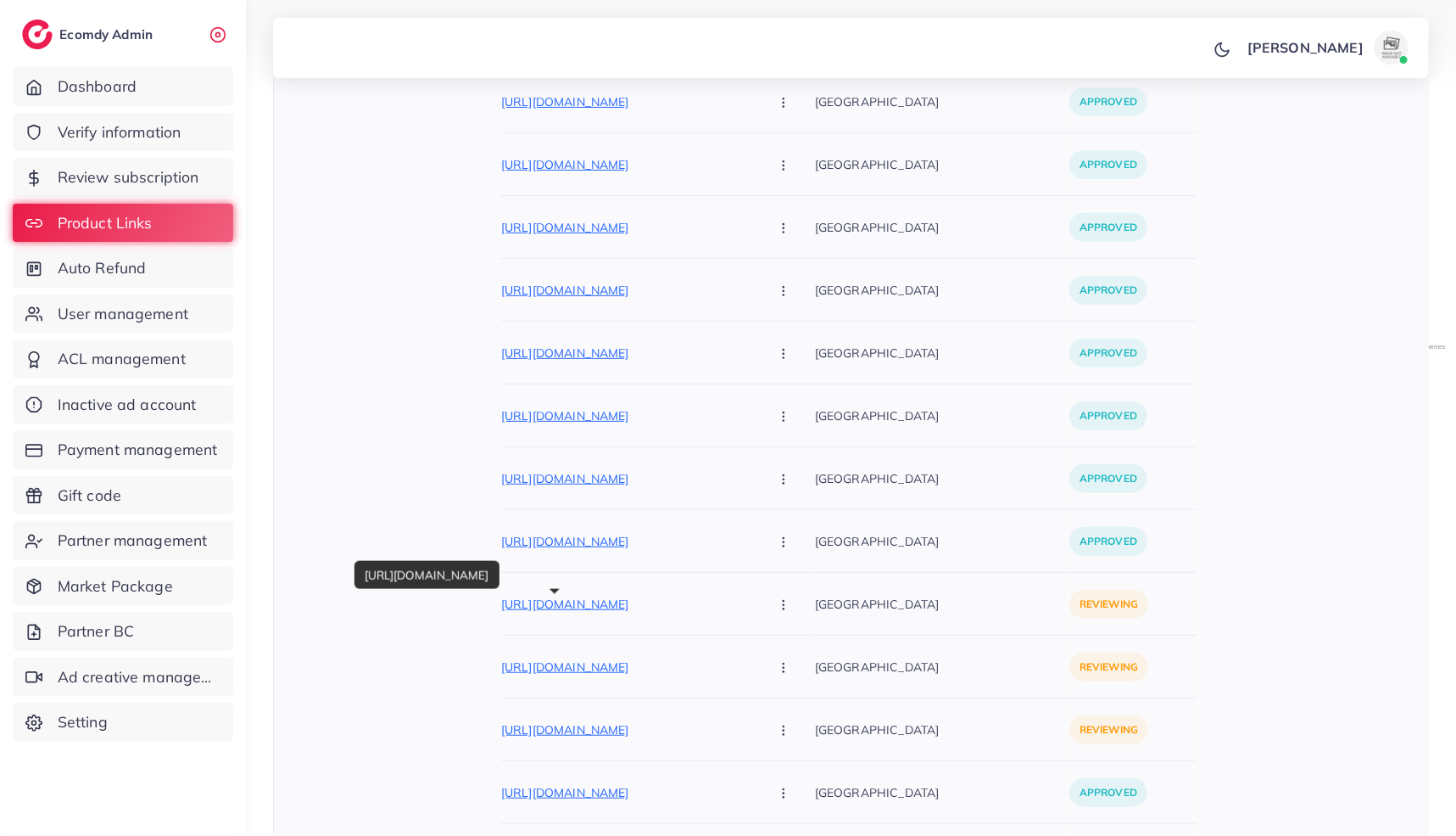
click at [627, 594] on p "https://beautyhubdeals.myshopify.com/products/vanity-white-bridal-kit" at bounding box center [628, 604] width 254 height 21
click at [755, 598] on button "button" at bounding box center [785, 603] width 60 height 38
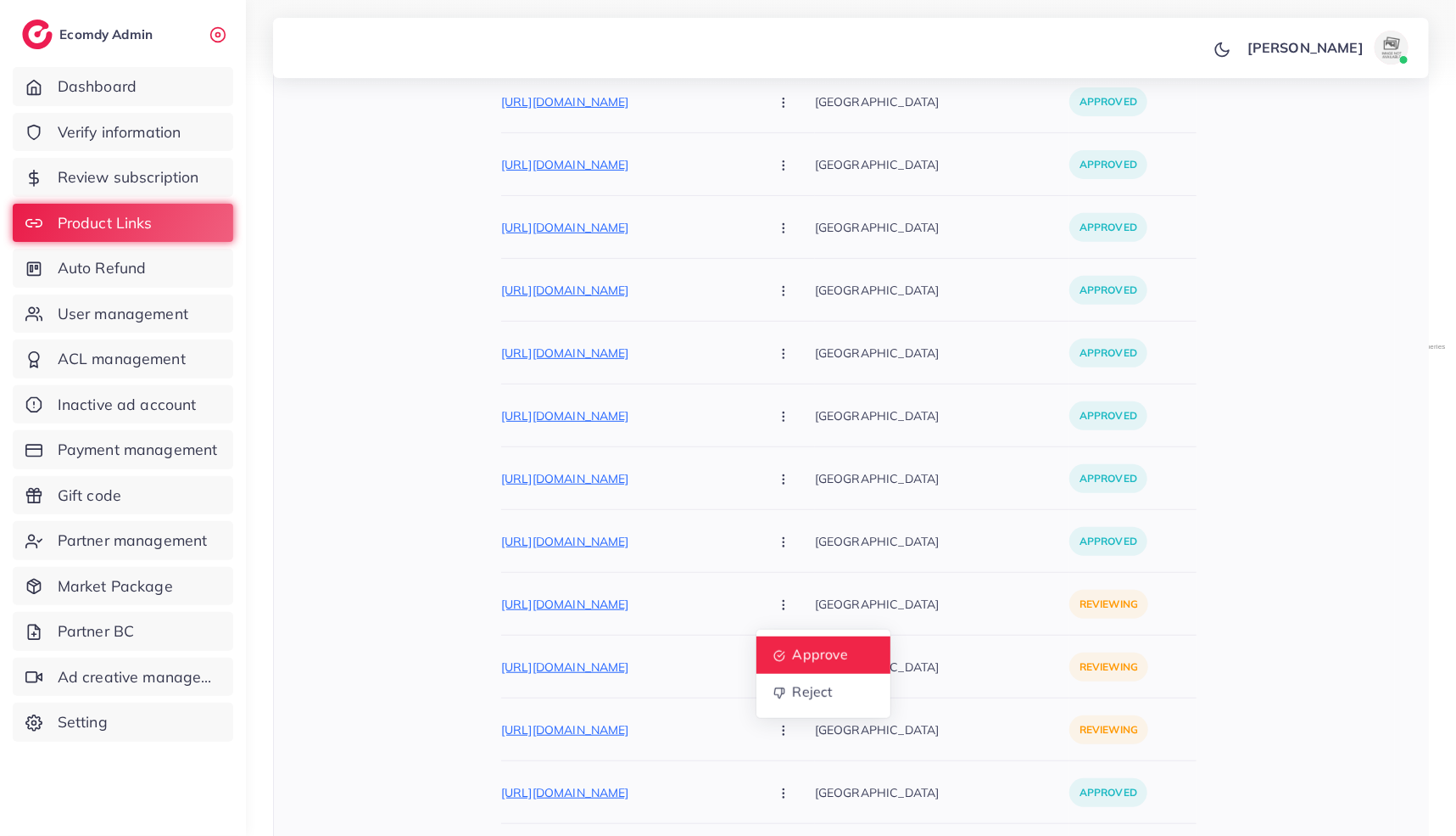
click at [756, 638] on link "Approve" at bounding box center [823, 655] width 134 height 37
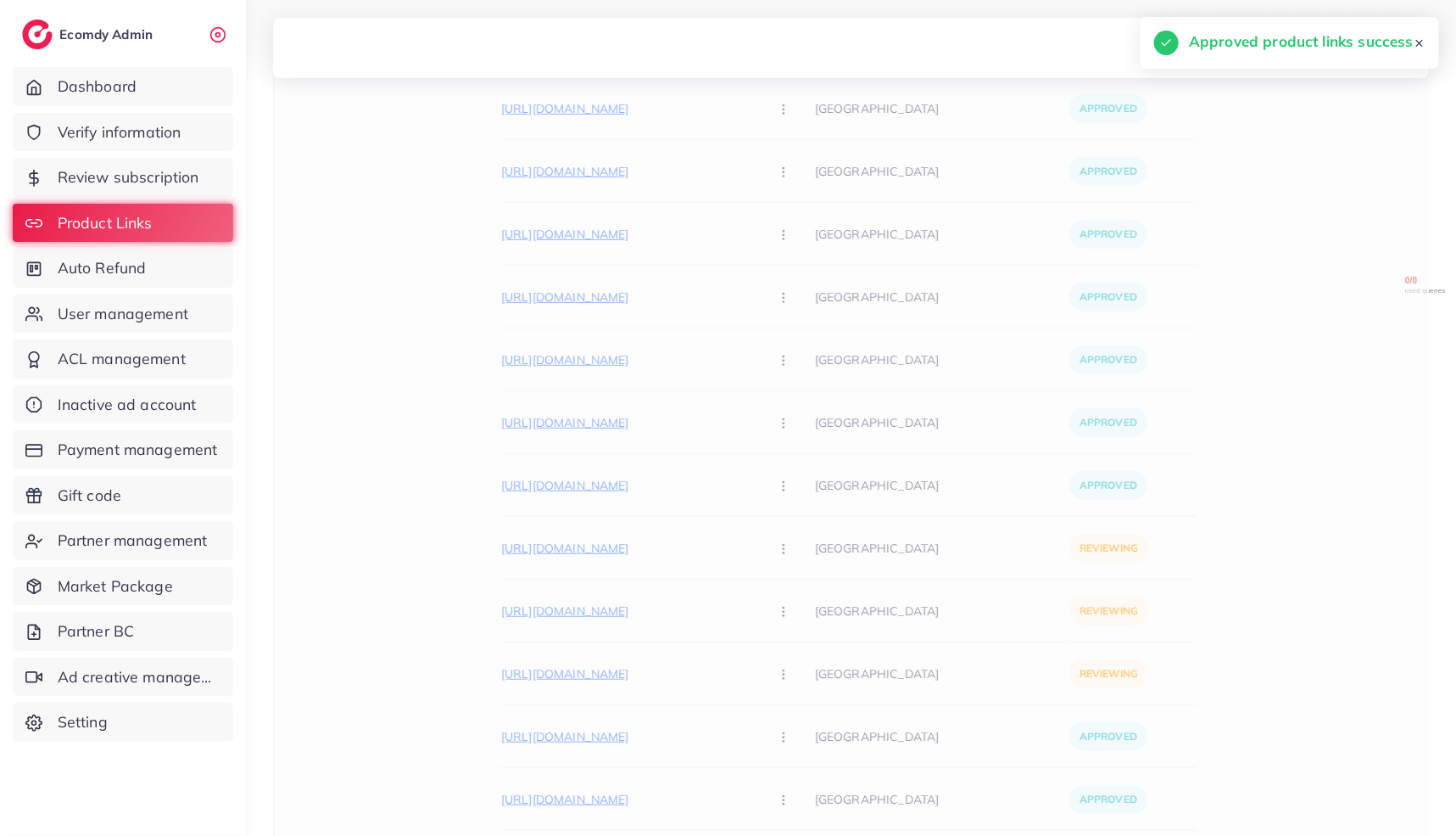
scroll to position [615, 0]
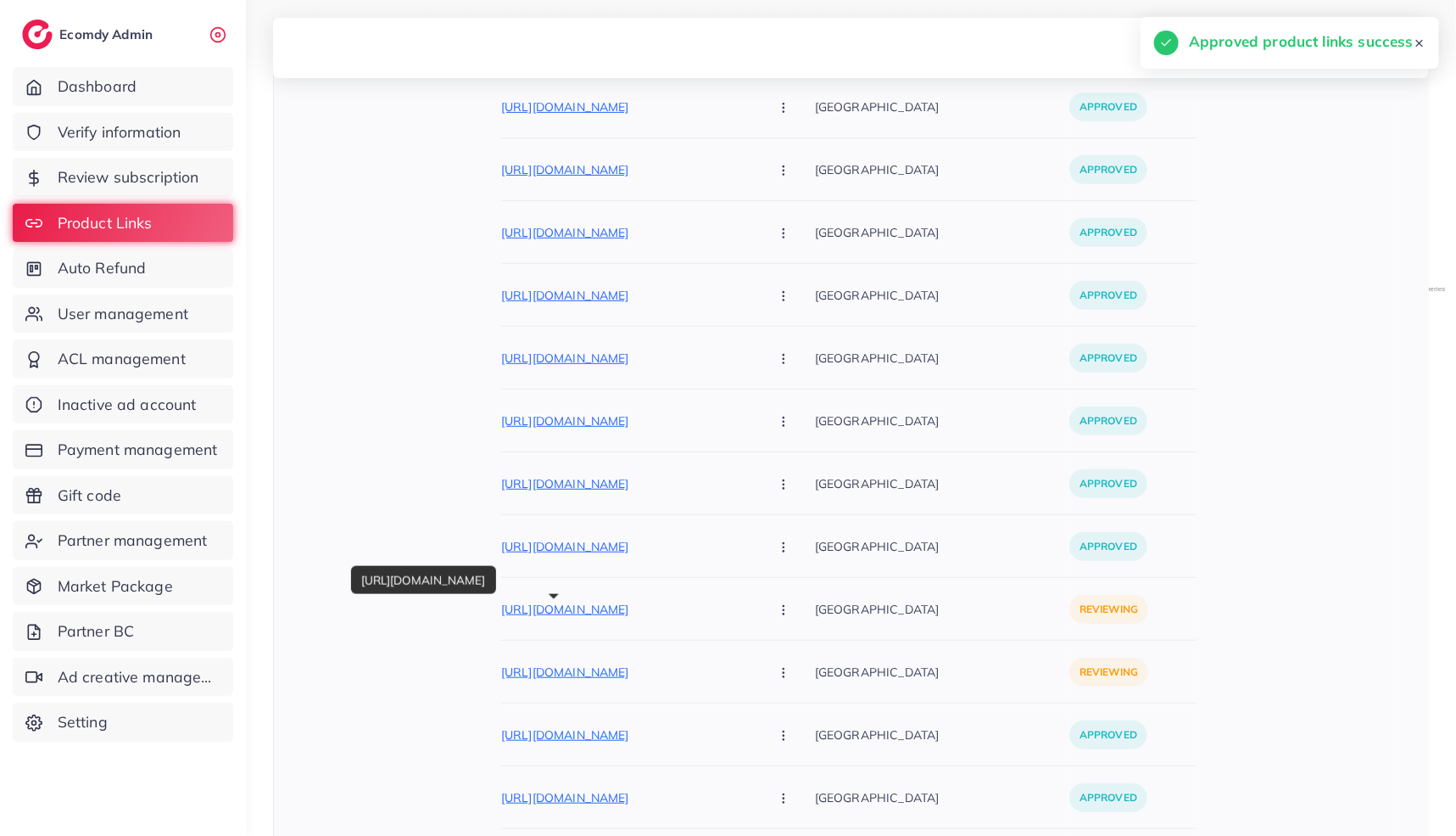
click at [636, 602] on p "https://beautyhubdeals.myshopify.com/products/face-makeup-vanity-kit" at bounding box center [628, 609] width 254 height 21
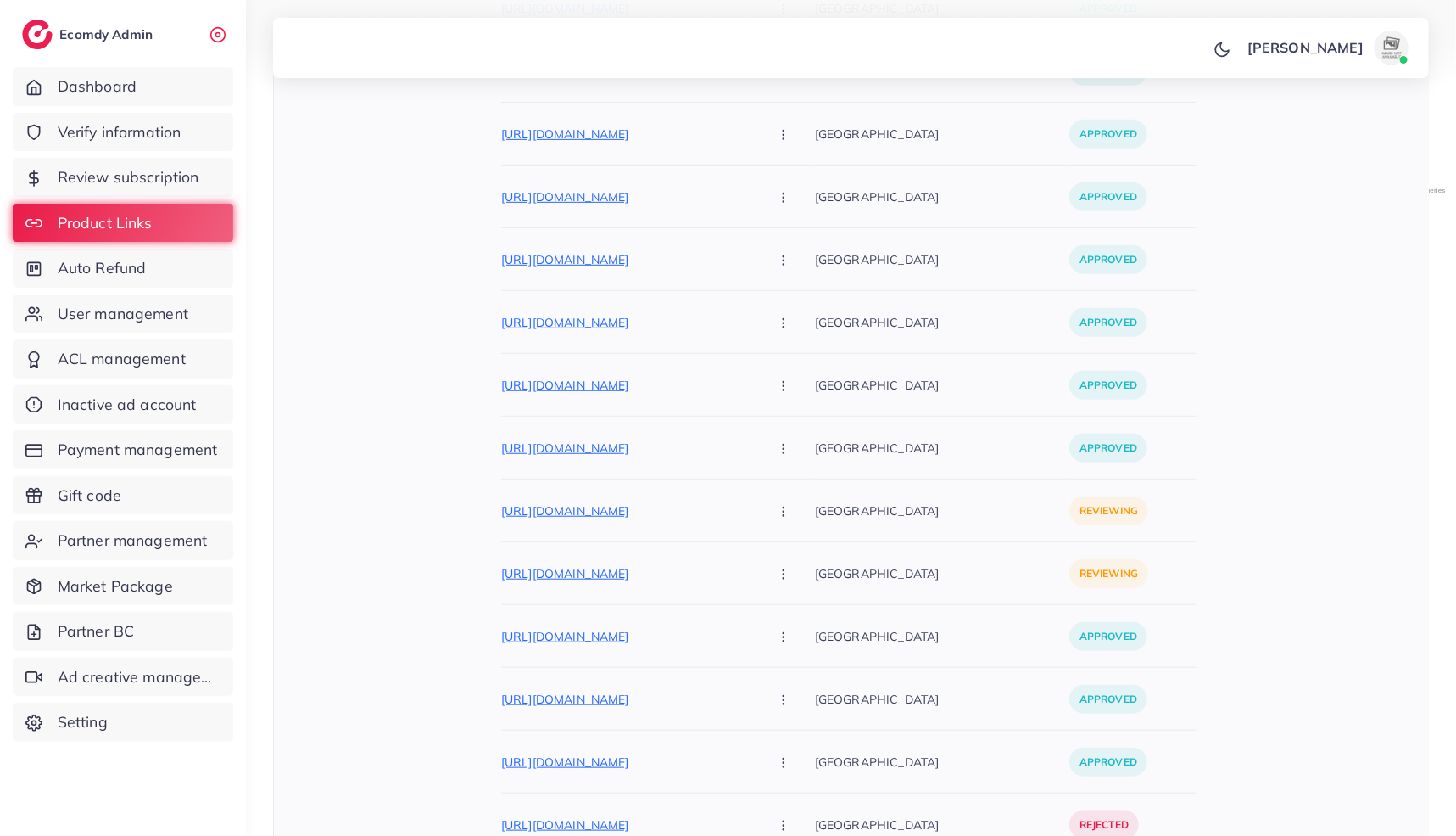
scroll to position [764, 0]
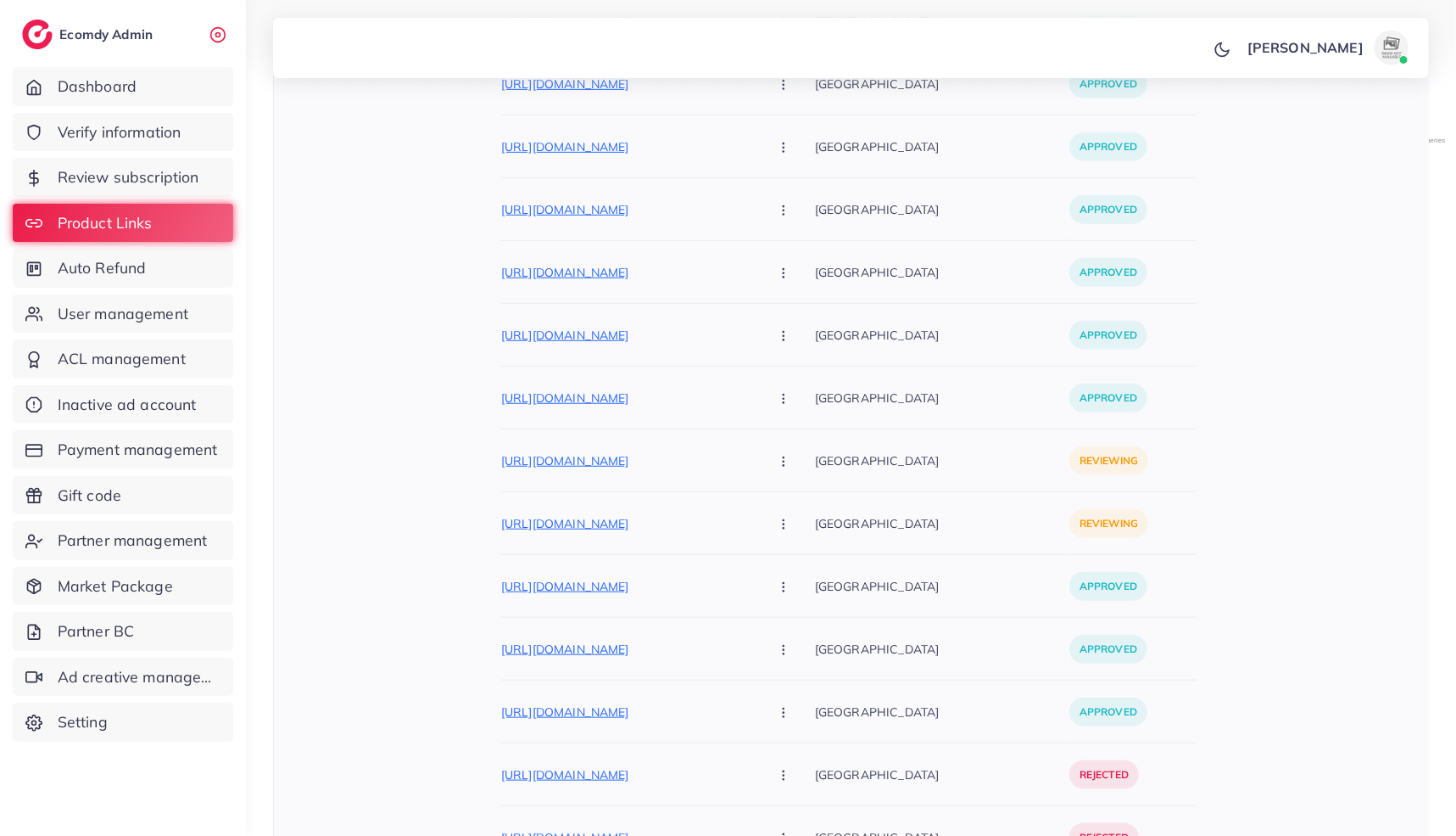
click at [755, 471] on button "button" at bounding box center [785, 460] width 60 height 38
click at [756, 511] on link "Approve" at bounding box center [823, 511] width 134 height 37
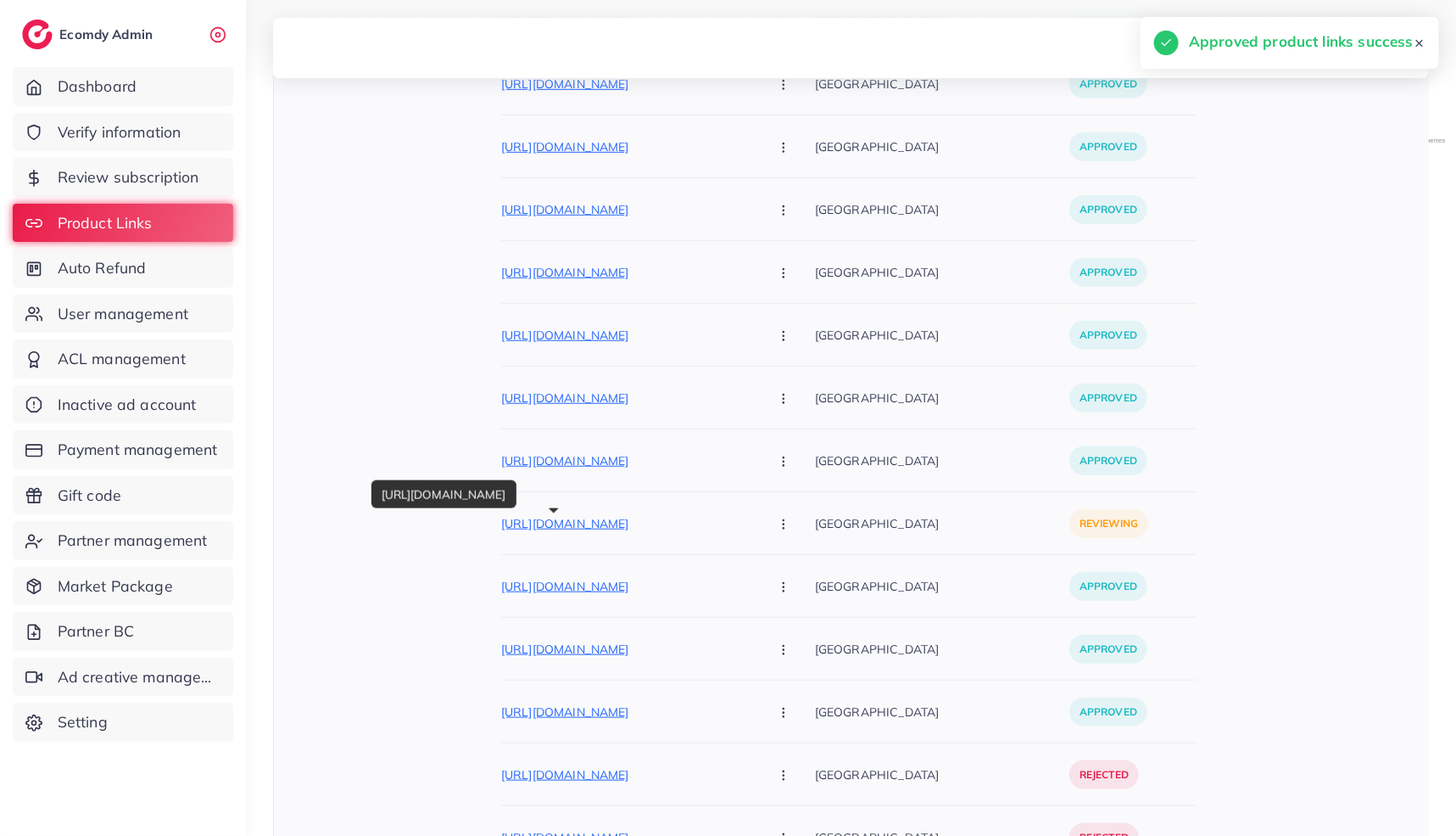
click at [627, 515] on p "https://beautyhubdeals.myshopify.com/products/round-vanity-kit" at bounding box center [628, 523] width 254 height 21
click at [755, 517] on button "button" at bounding box center [785, 523] width 60 height 38
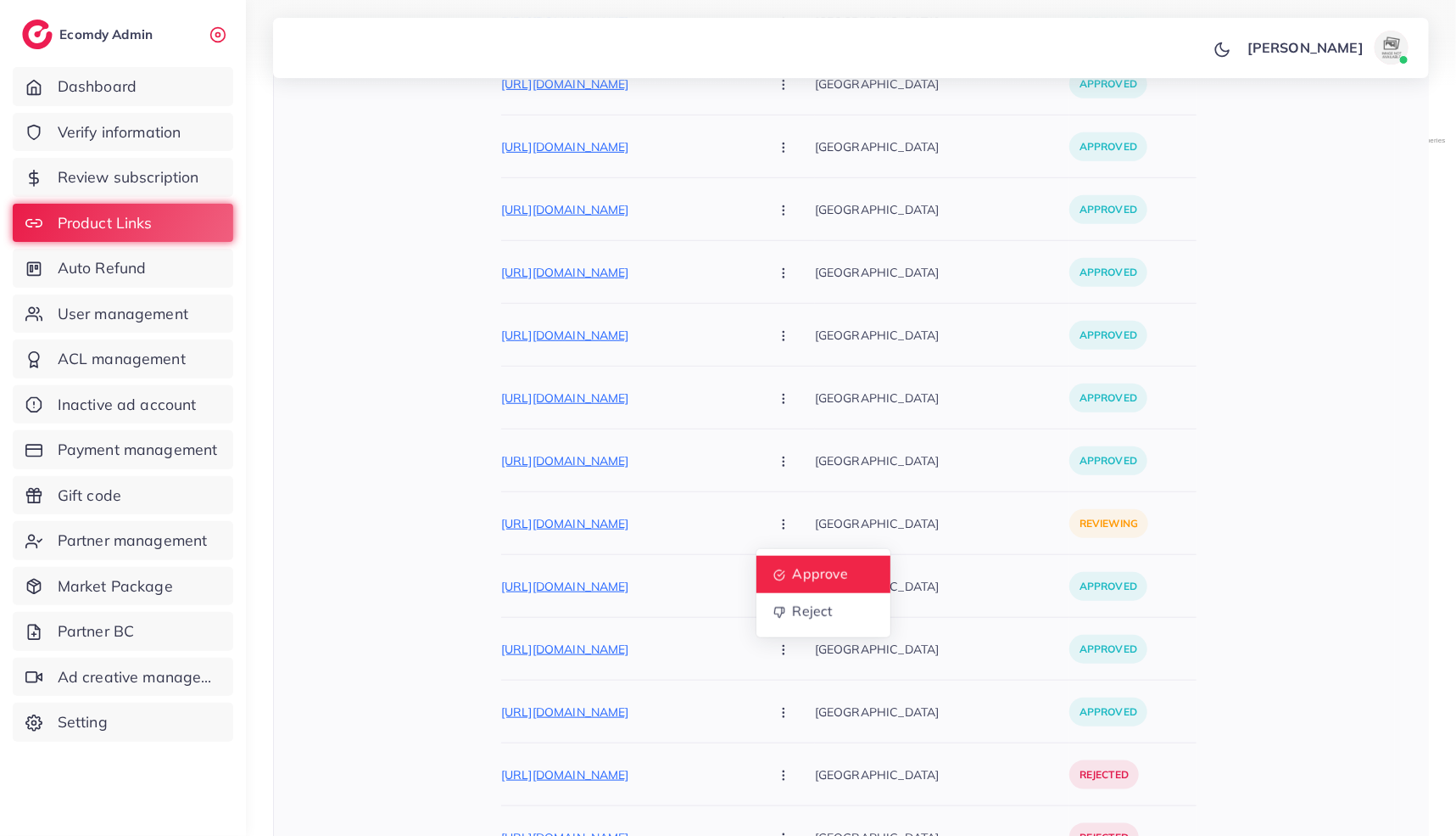
click at [756, 559] on link "Approve" at bounding box center [823, 574] width 134 height 37
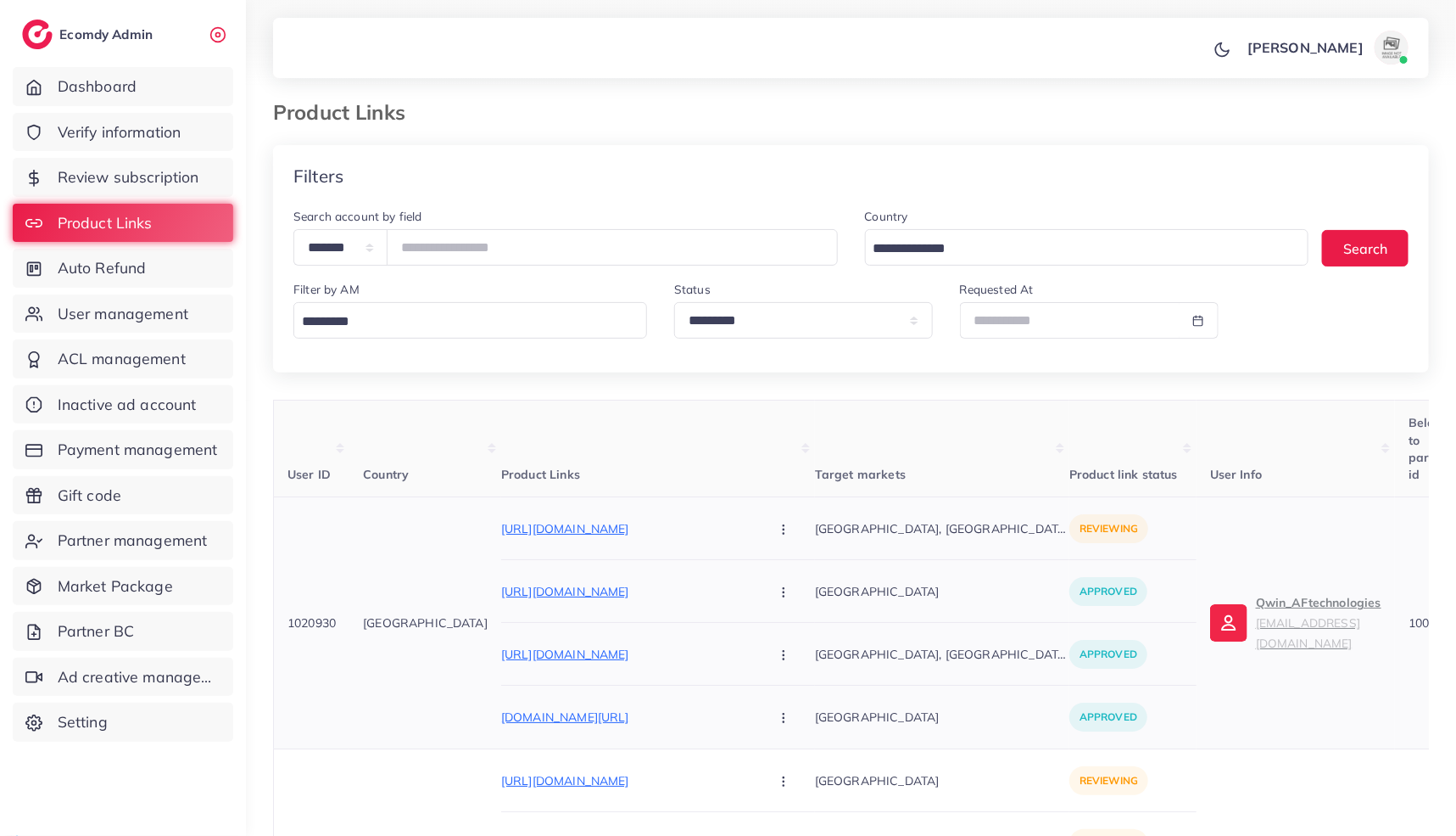
scroll to position [7, 0]
click at [564, 523] on p "https://www.tiktok.com/@alexandrakachkori/video/7545959324514897153?is_from_web…" at bounding box center [628, 527] width 254 height 21
click at [777, 528] on icon "button" at bounding box center [783, 528] width 14 height 14
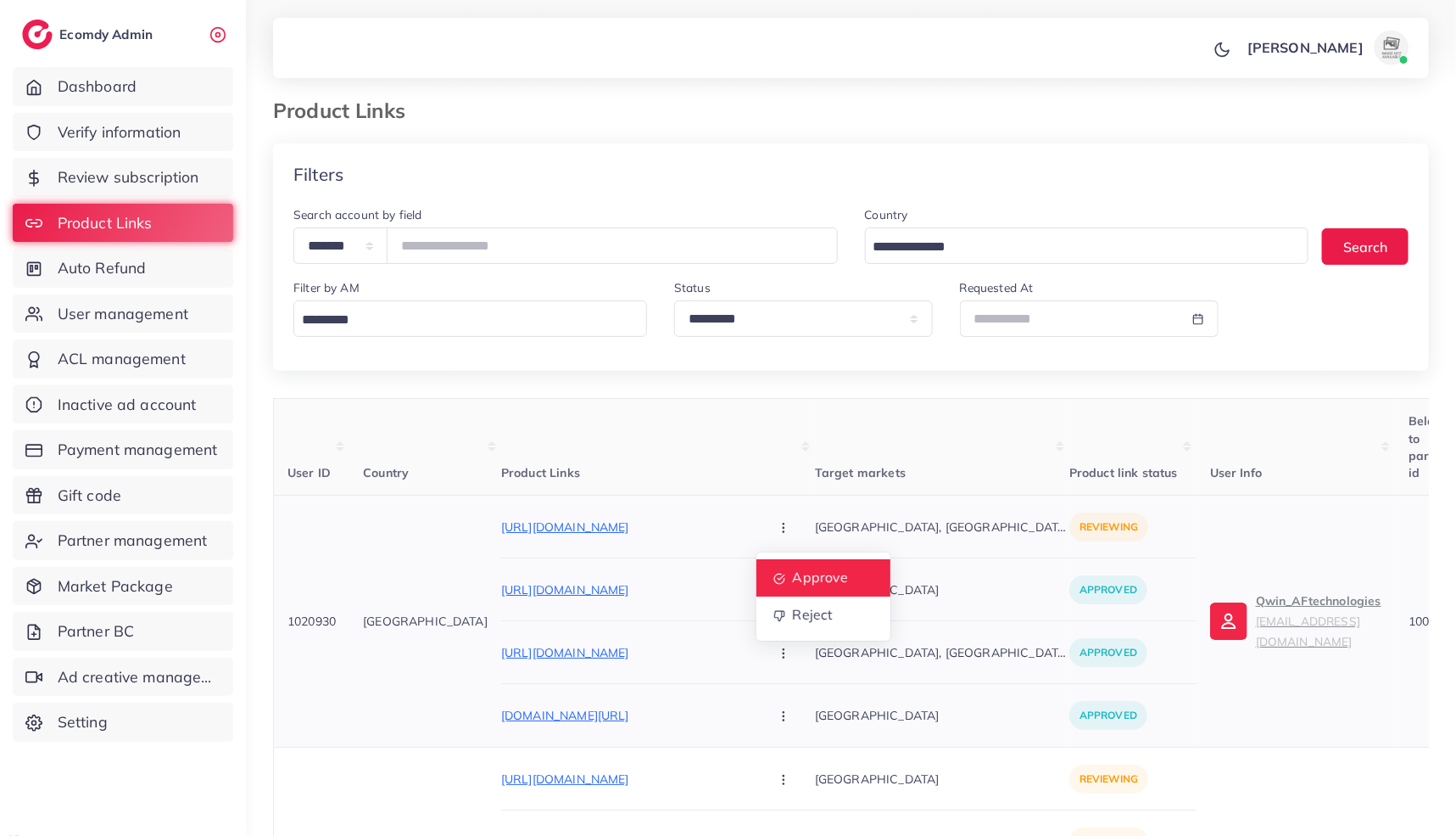
click at [756, 595] on link "Approve" at bounding box center [823, 577] width 134 height 37
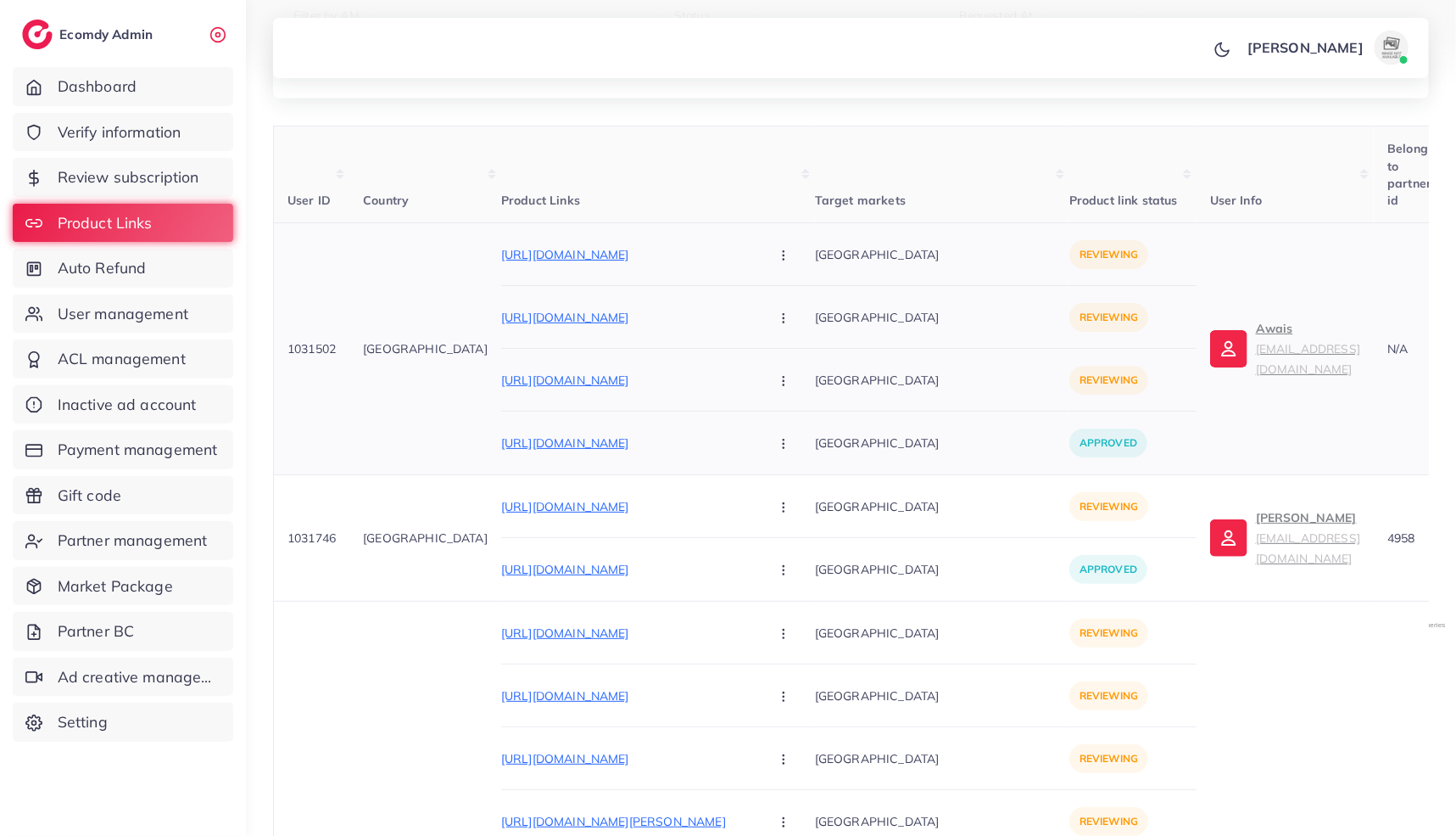
scroll to position [277, 0]
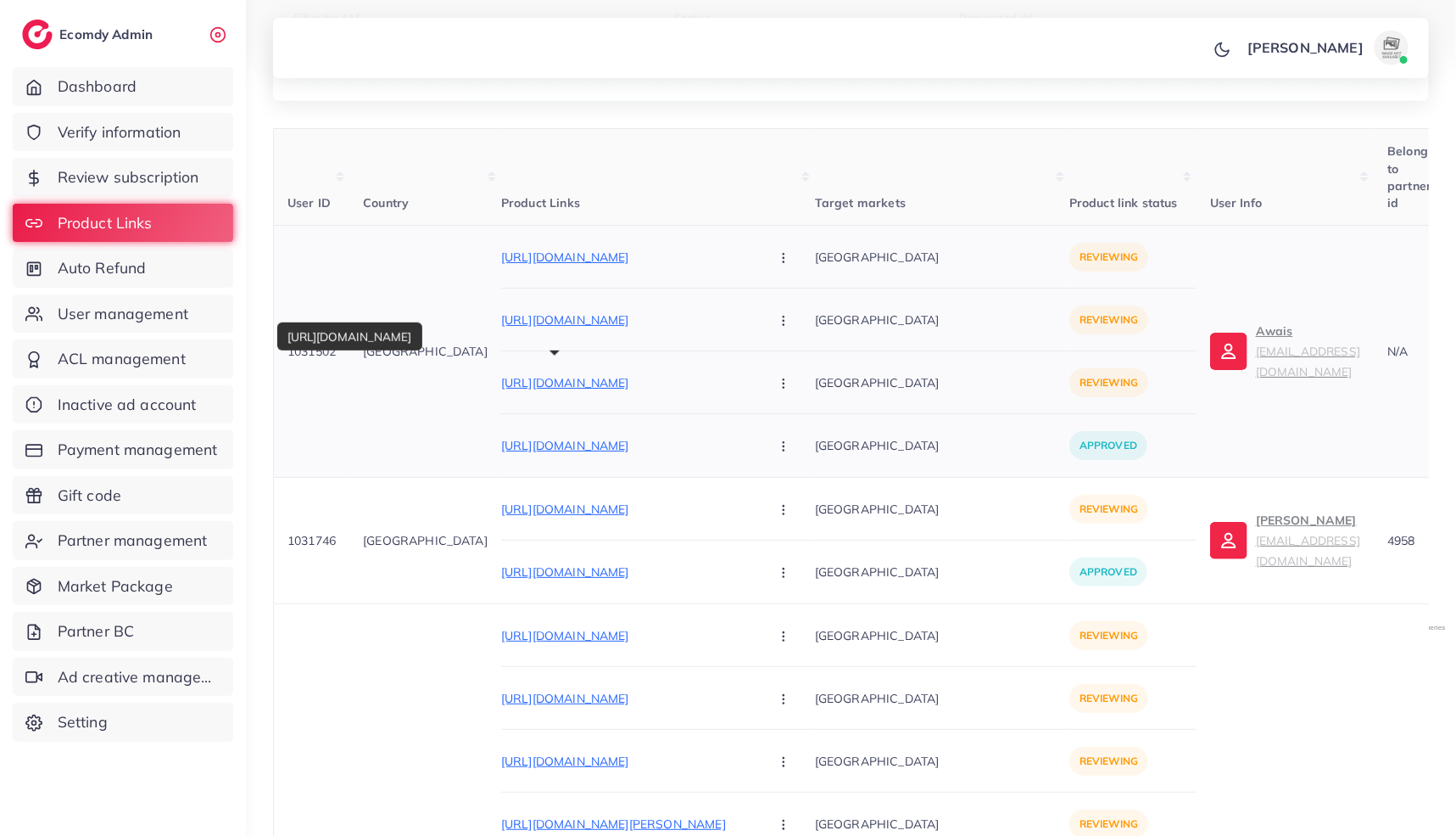
click at [562, 387] on p "https://mrtoys.pk/products/atm-toy-for-kids-fingerprint-card-unlock-money-saver…" at bounding box center [628, 382] width 254 height 21
click at [755, 381] on button "button" at bounding box center [785, 382] width 60 height 38
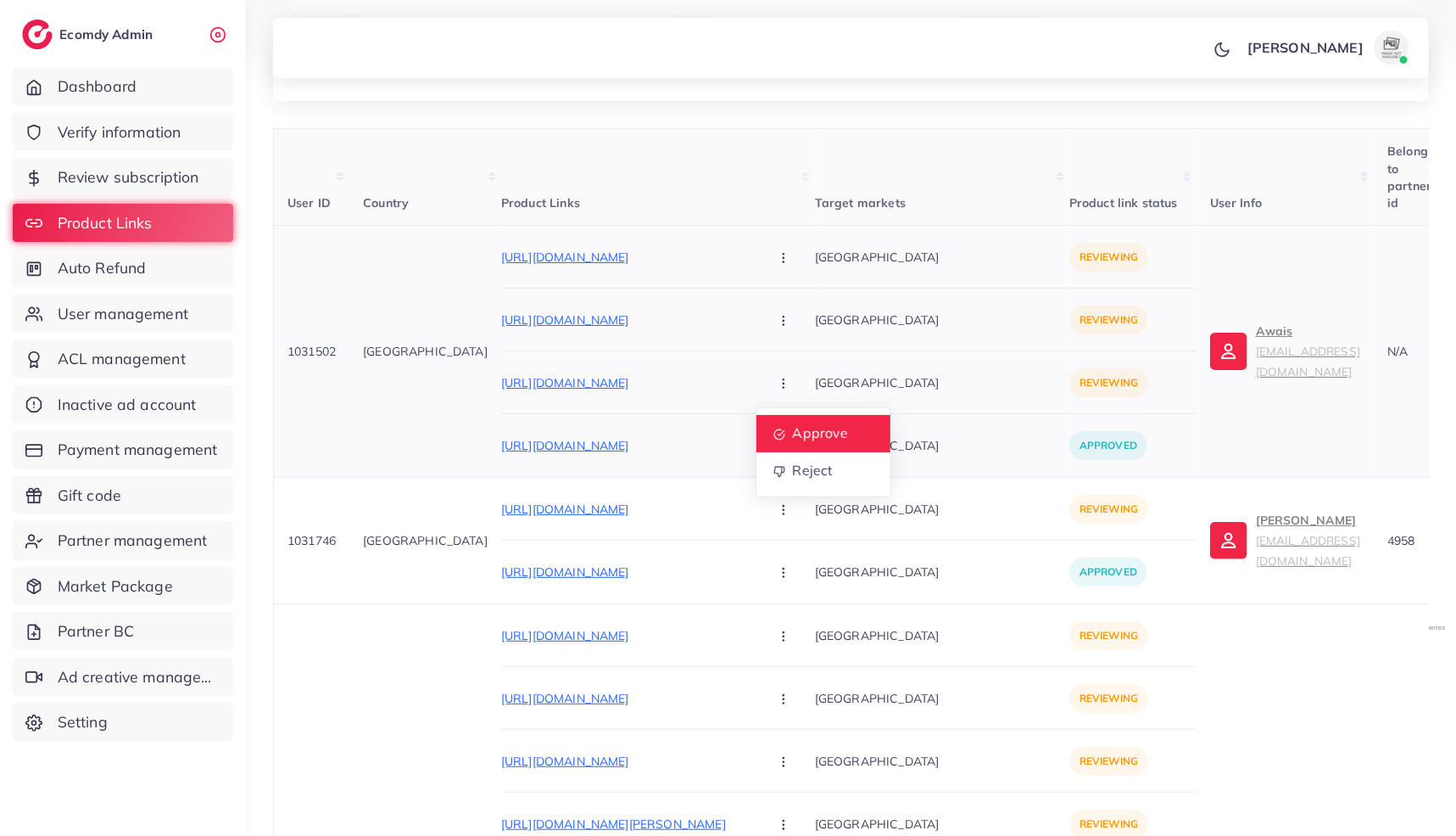
click at [756, 427] on link "Approve" at bounding box center [823, 433] width 134 height 37
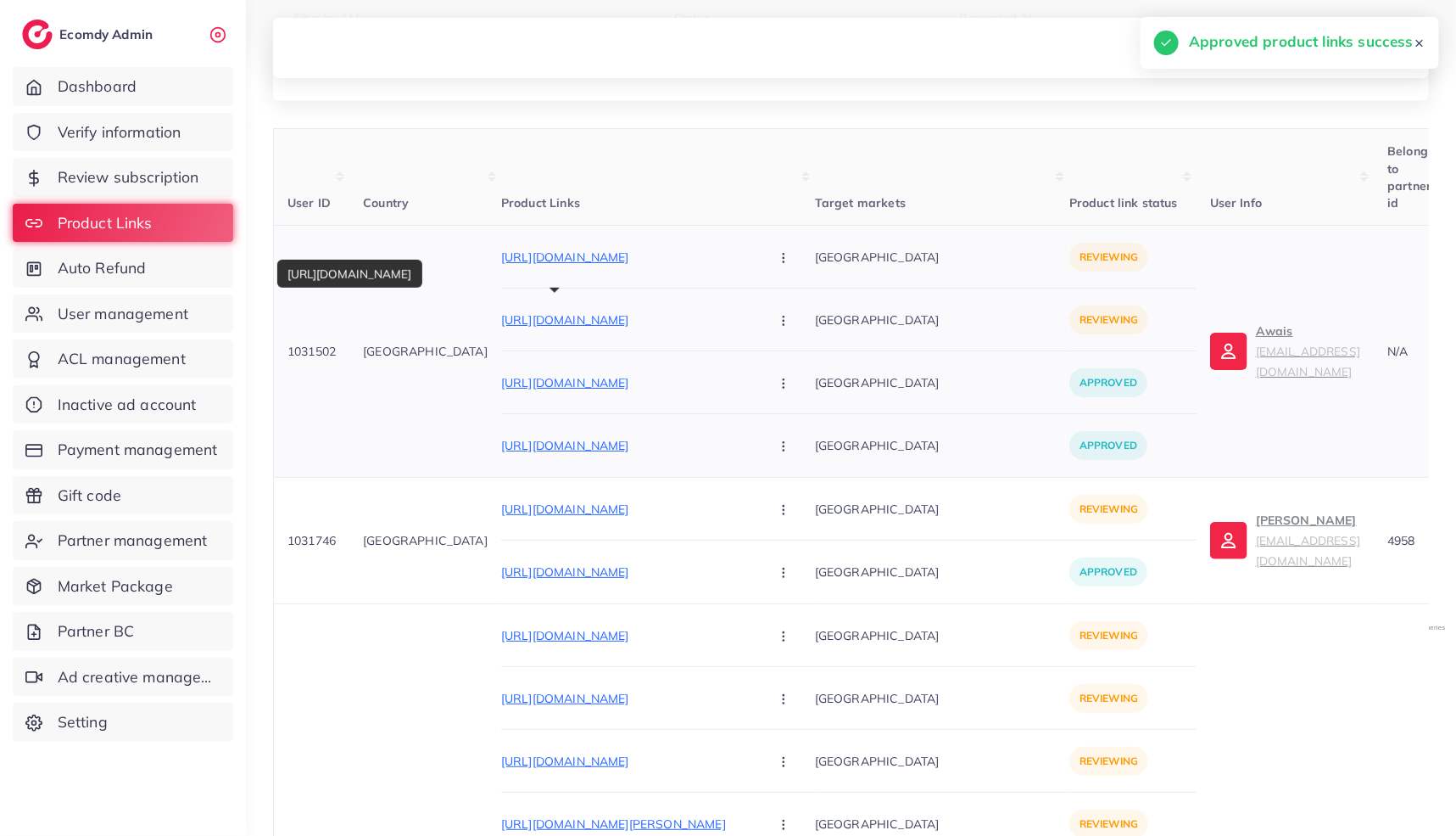
click at [660, 323] on p "https://mrtoys.pk/products/dancing-dog-toy-for-kids-babies-with-music-and-3d-fl…" at bounding box center [628, 319] width 254 height 21
click at [777, 318] on icon "button" at bounding box center [783, 320] width 14 height 14
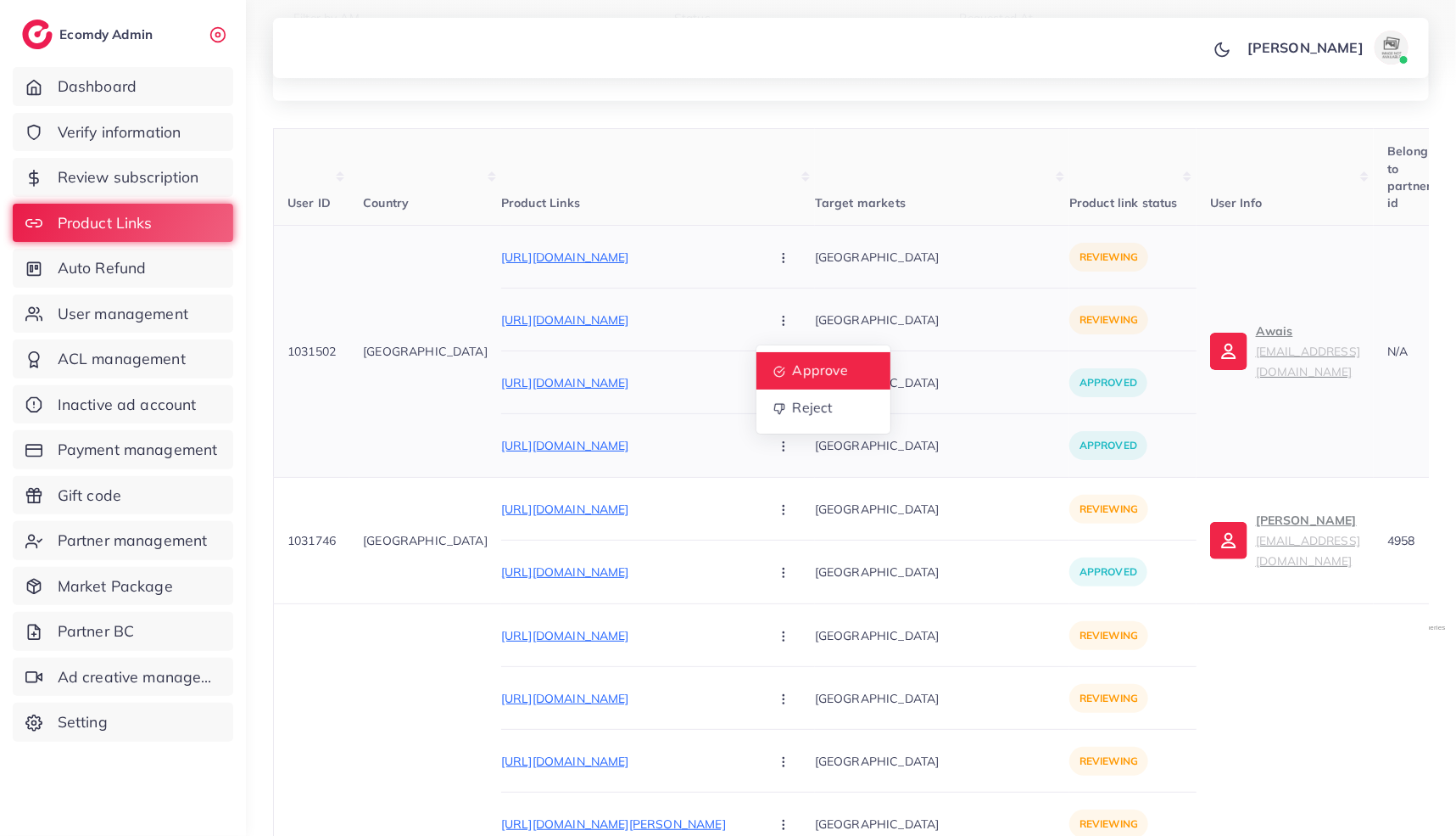
click at [792, 366] on span "Approve" at bounding box center [820, 371] width 56 height 17
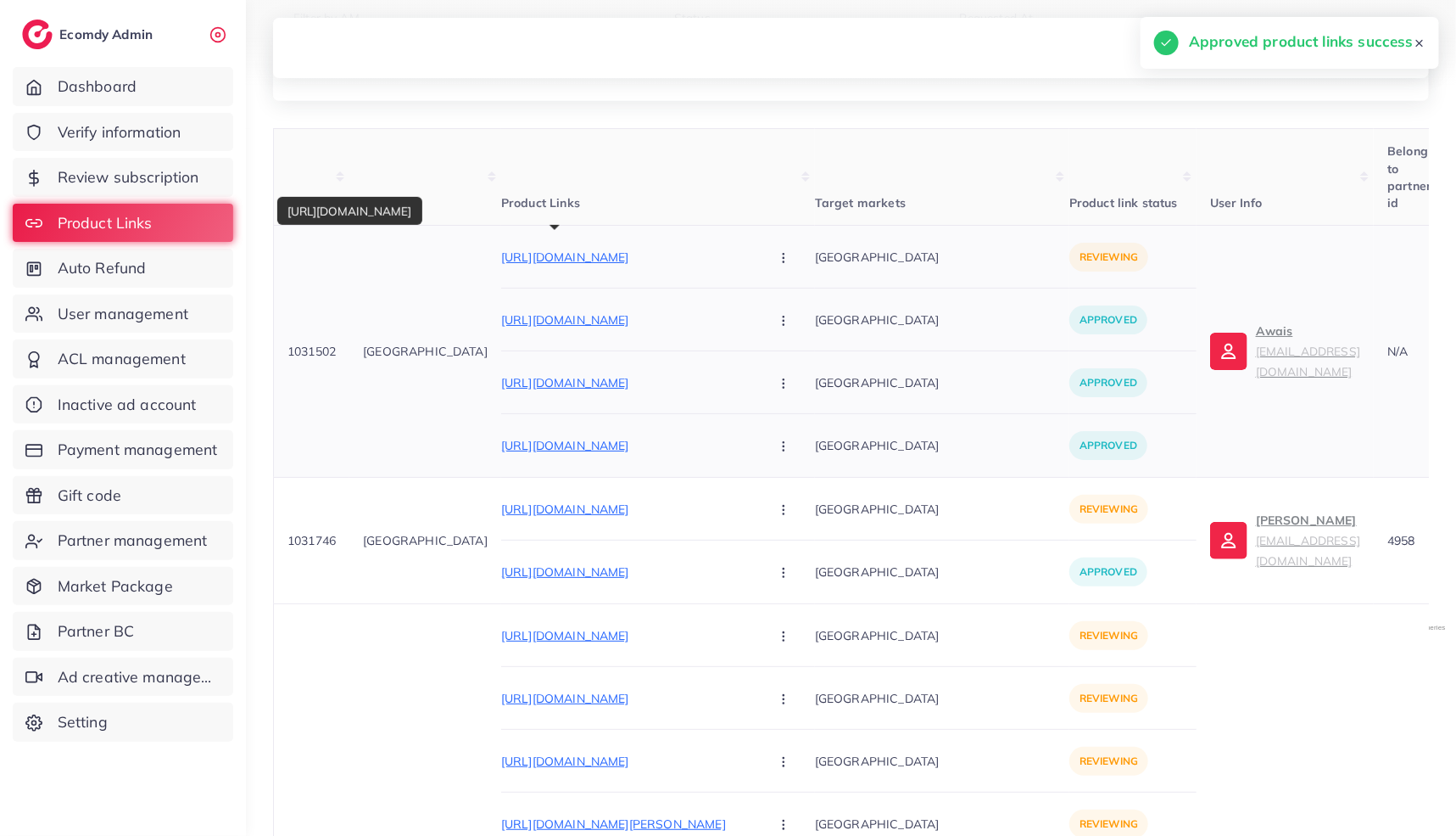
click at [632, 254] on p "https://mrtoys.pk/products/educational-words-english-and-urdu-learning-hello-ki…" at bounding box center [628, 257] width 254 height 21
click at [777, 257] on icon "button" at bounding box center [783, 257] width 14 height 14
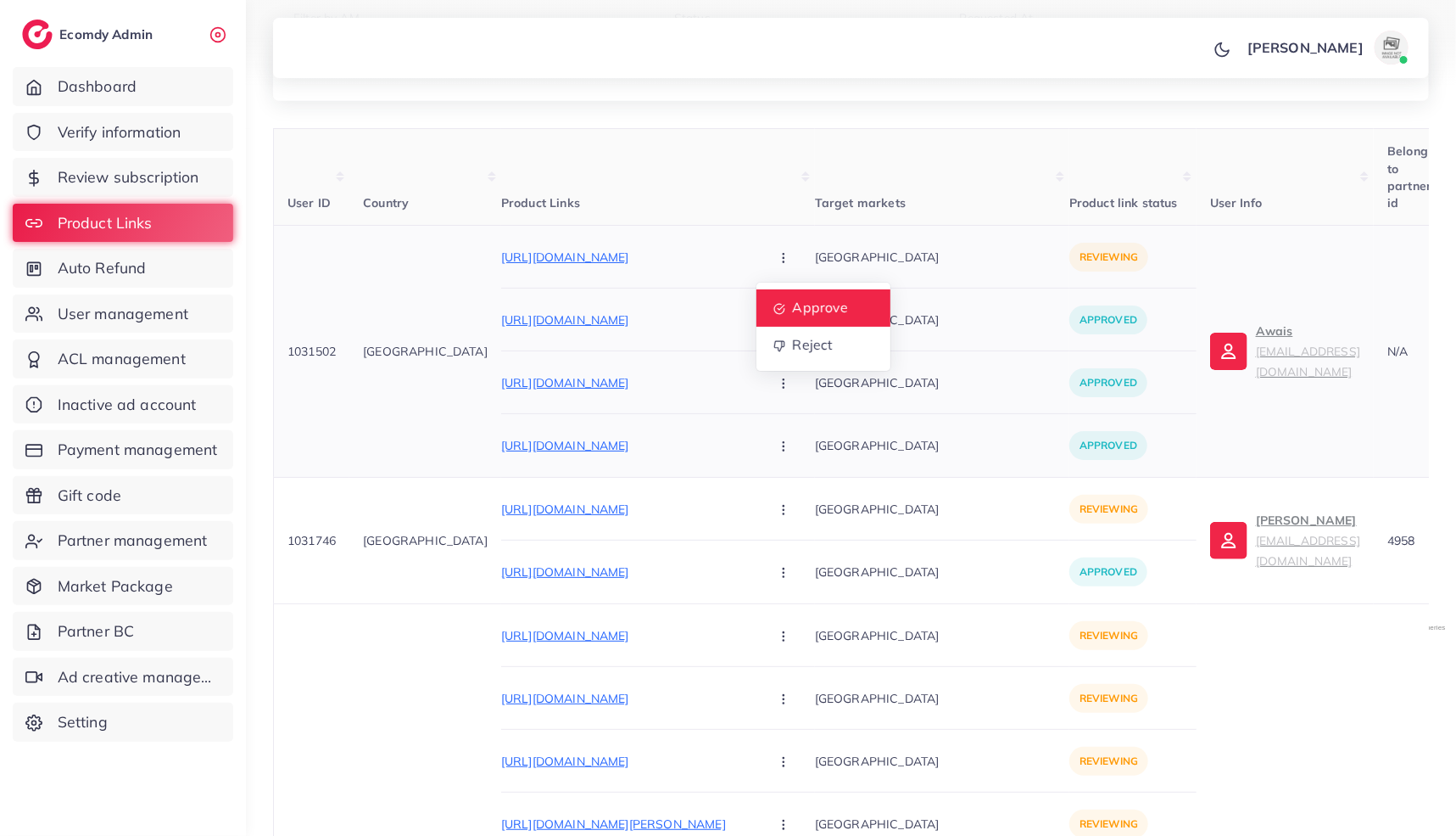
click at [792, 308] on span "Approve" at bounding box center [820, 308] width 56 height 17
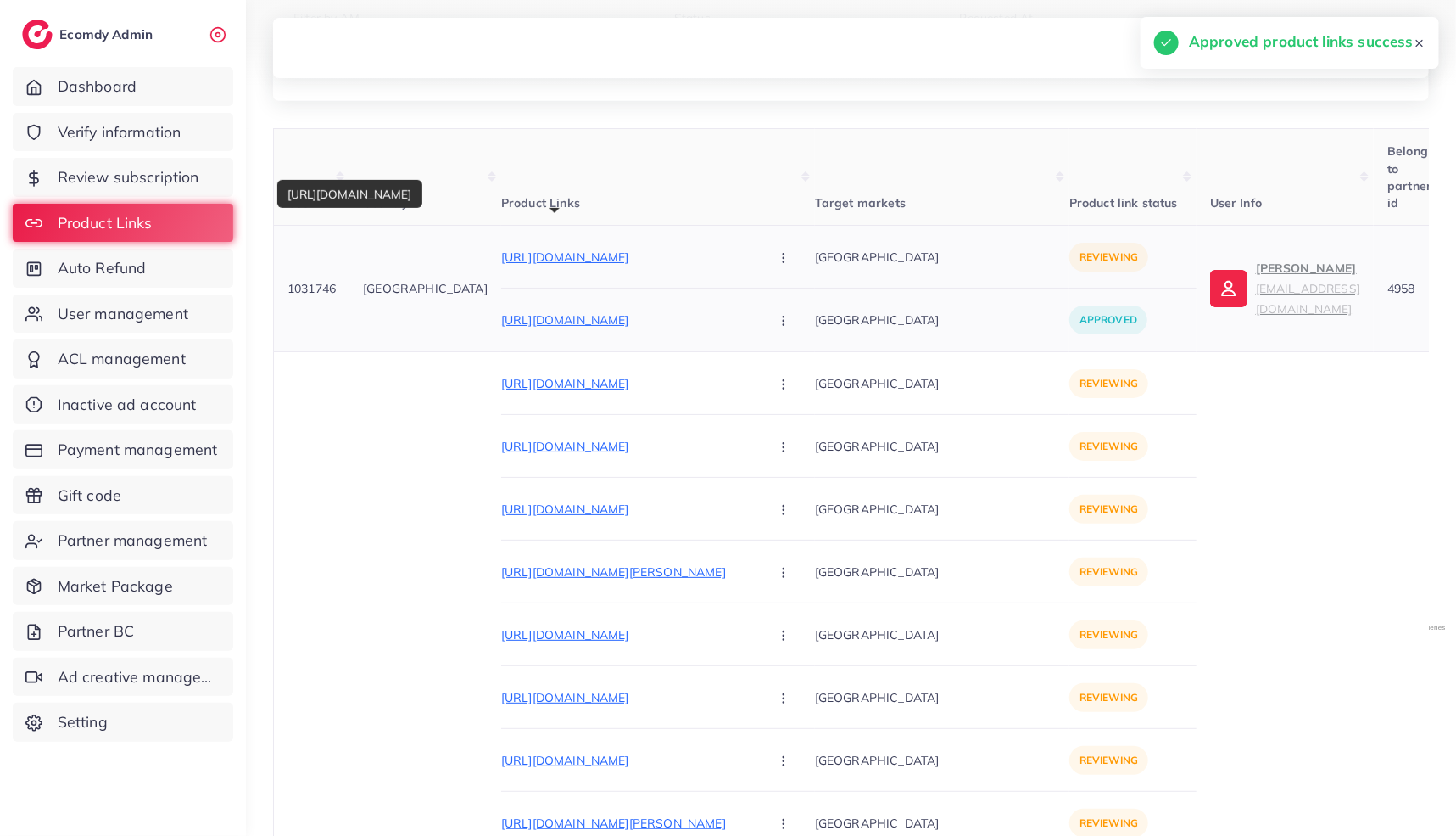
click at [627, 262] on p "https://1sw1t4-kj.myshopify.com/products/magic-water-book-water-drawing-book-ma…" at bounding box center [628, 257] width 254 height 21
click at [777, 259] on icon "button" at bounding box center [783, 257] width 14 height 14
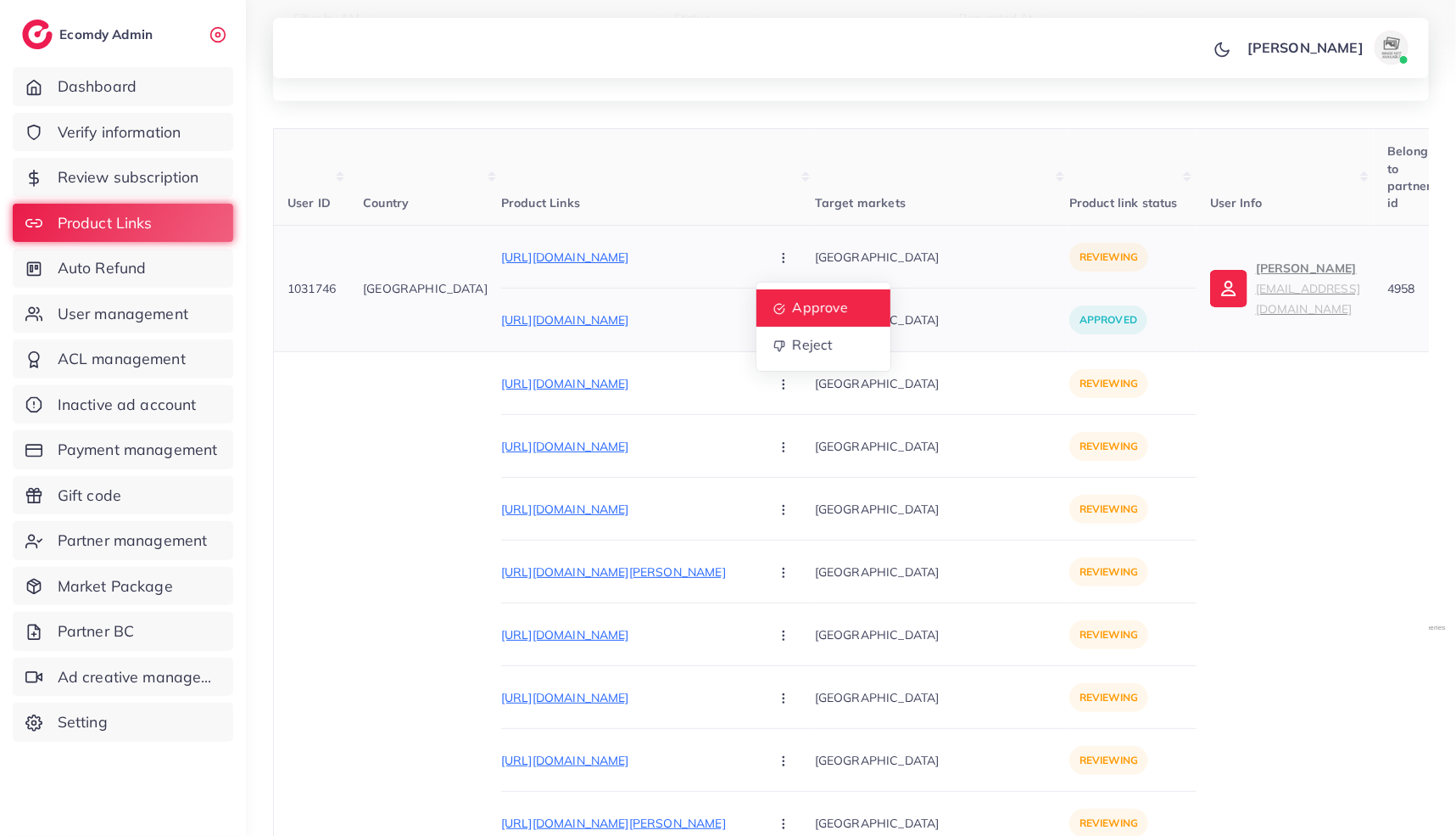
click at [756, 309] on link "Approve" at bounding box center [823, 308] width 134 height 37
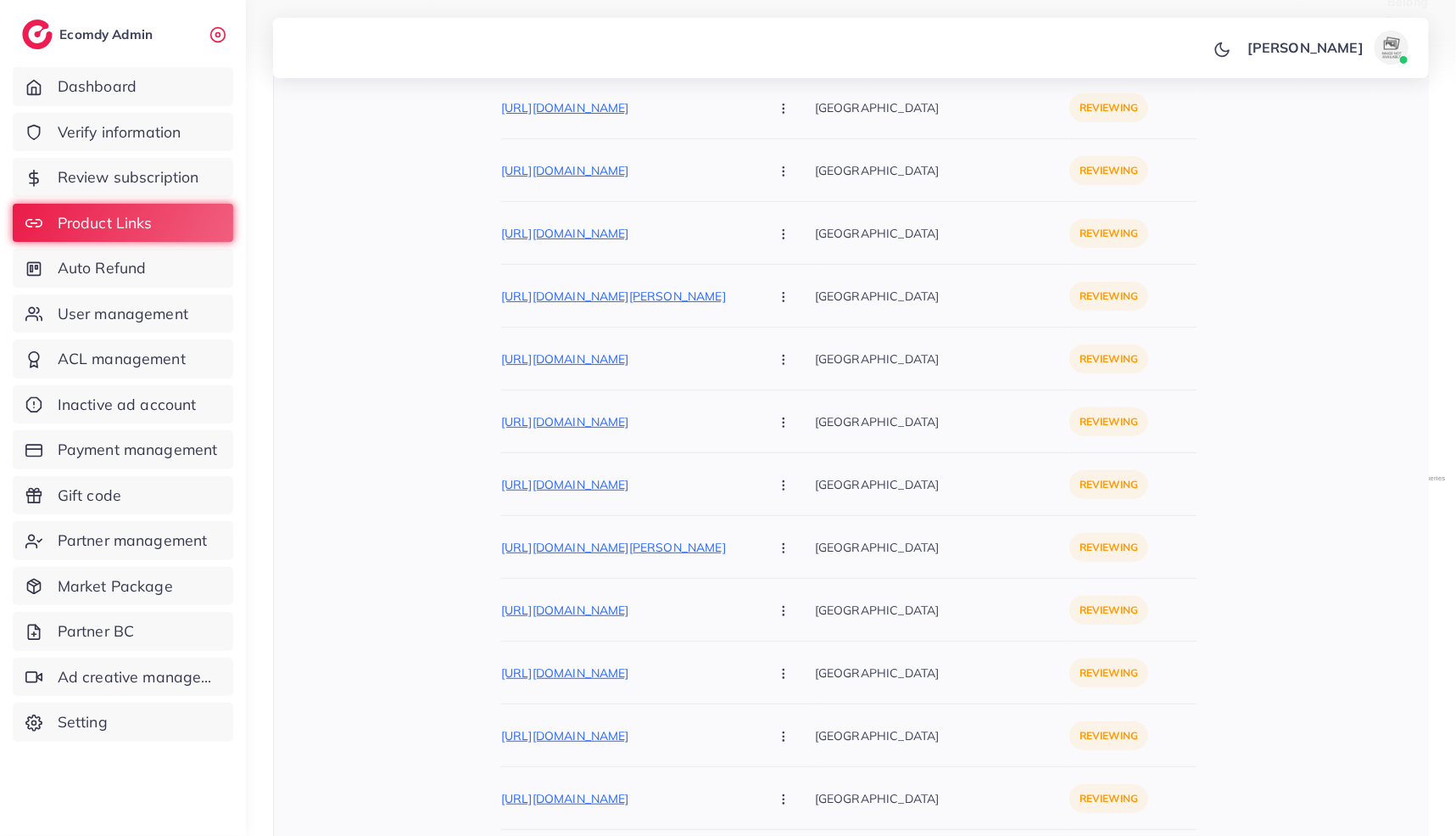
scroll to position [0, 0]
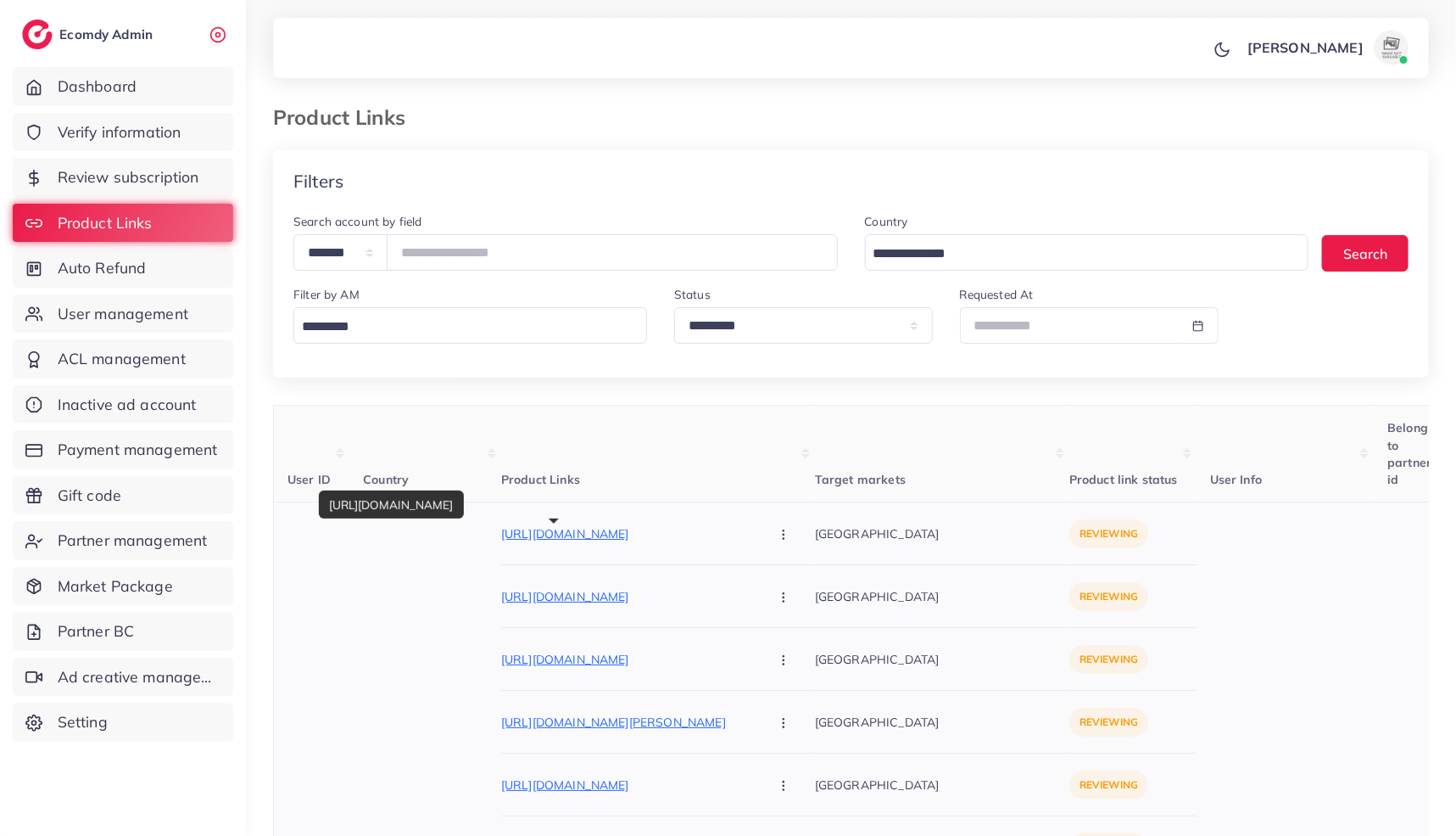
click at [564, 542] on p "https://styleoutfit.pk/products/batik-stbe093-winter-dhanak-embroidered-two-pie…" at bounding box center [628, 533] width 254 height 21
click at [755, 537] on button "button" at bounding box center [785, 533] width 60 height 38
click at [792, 576] on span "Approve" at bounding box center [820, 584] width 56 height 17
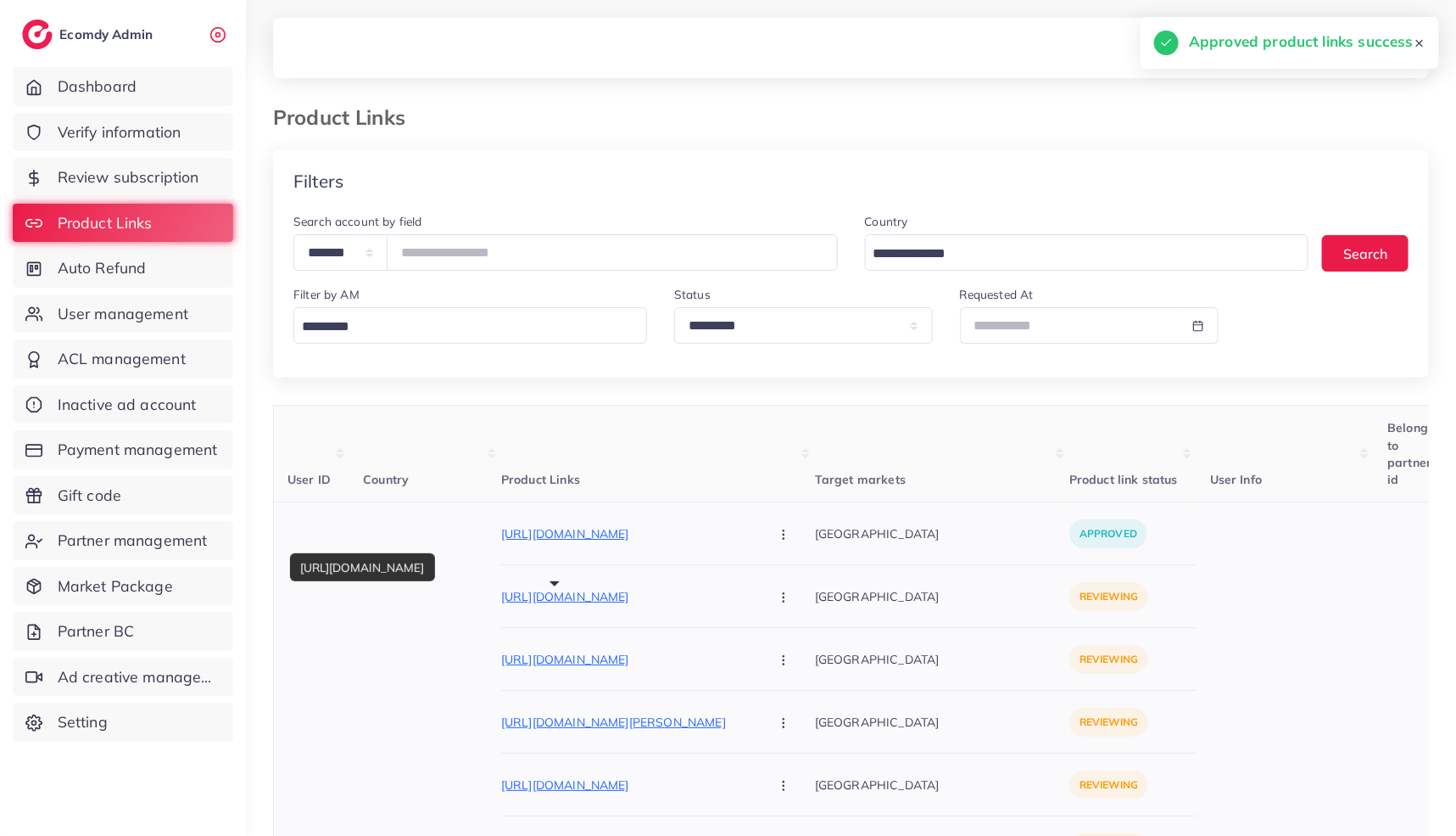
click at [615, 602] on p "https://styleoutfit.pk/products/iznik-stbe027-linen-printed-3-piece-with-digita…" at bounding box center [628, 596] width 254 height 21
click at [777, 594] on icon "button" at bounding box center [783, 597] width 14 height 14
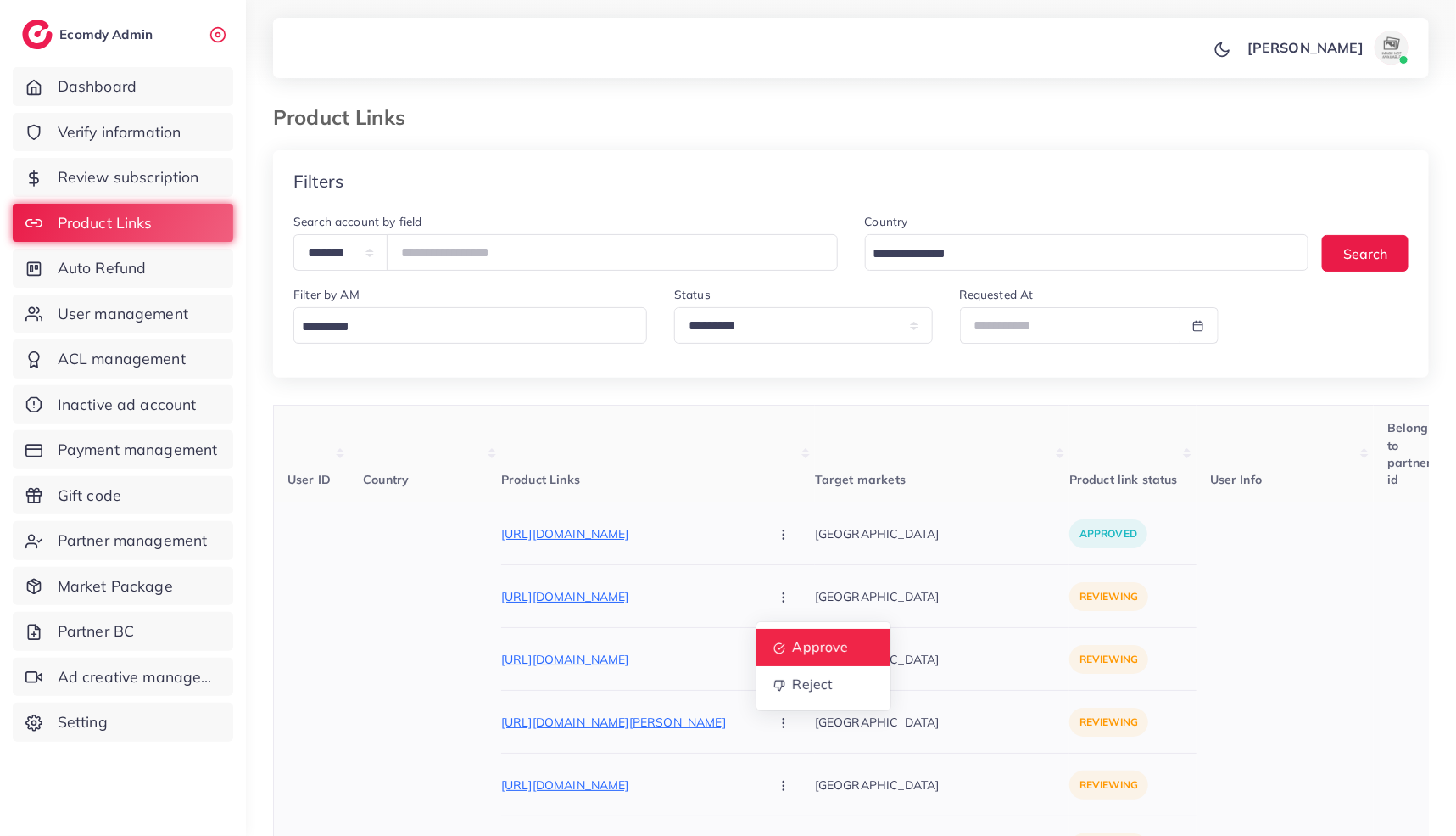
click at [774, 643] on icon at bounding box center [779, 648] width 12 height 12
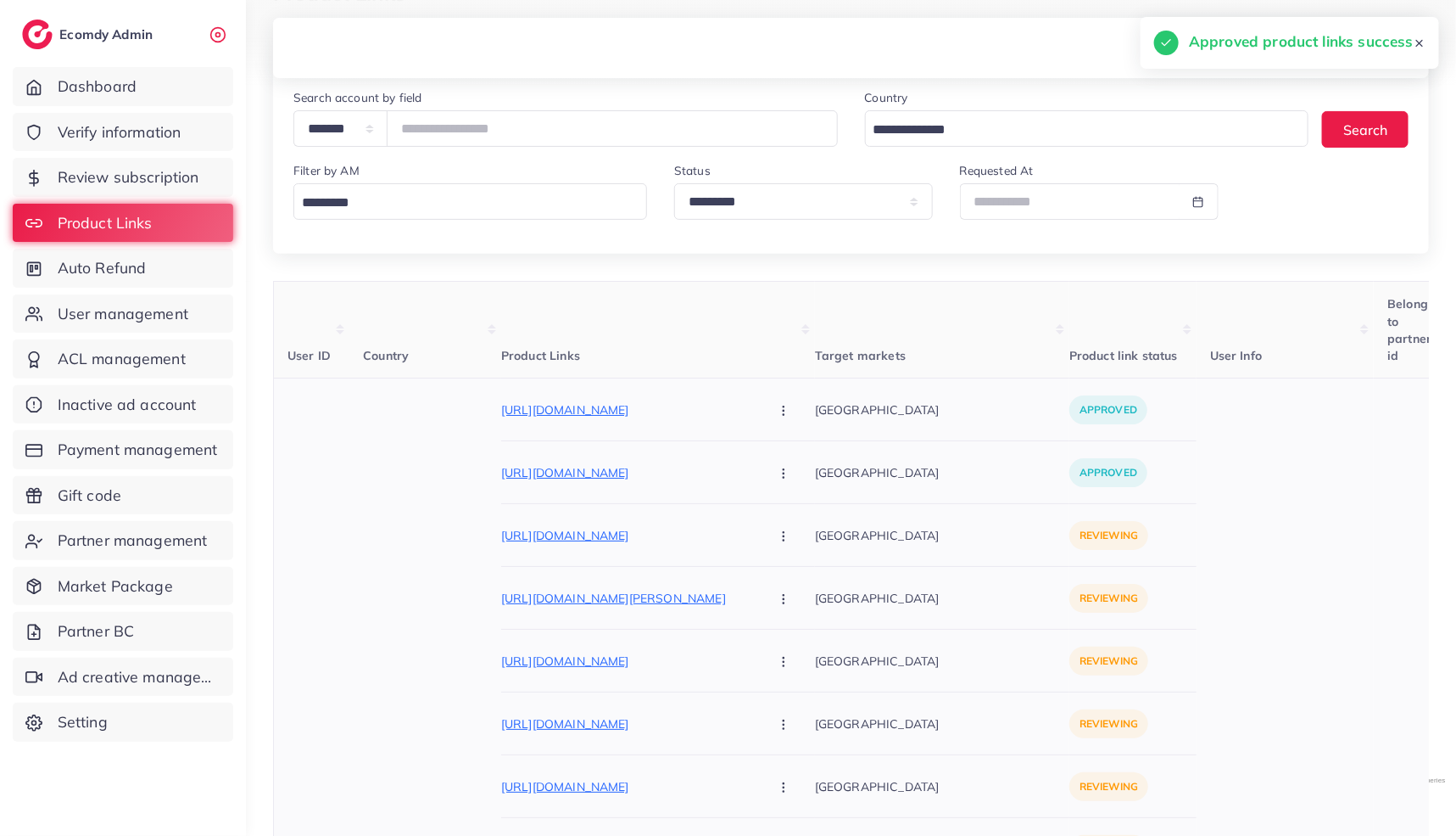
scroll to position [133, 0]
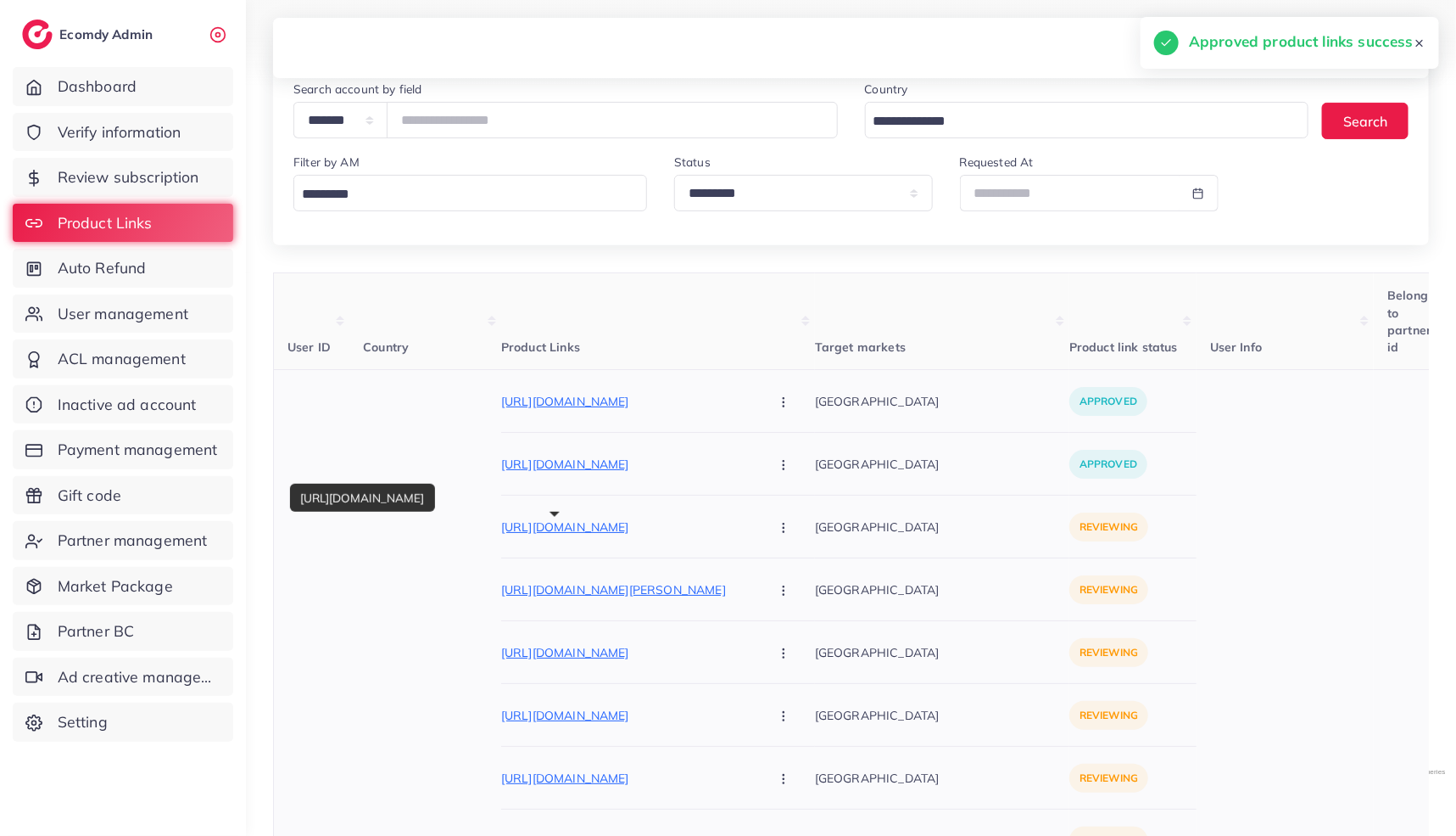
click at [627, 535] on p "https://styleoutfit.pk/products/iznik-stbe029-linen-printed-3-piece-with-digita…" at bounding box center [628, 527] width 254 height 21
click at [755, 525] on button "button" at bounding box center [785, 527] width 60 height 38
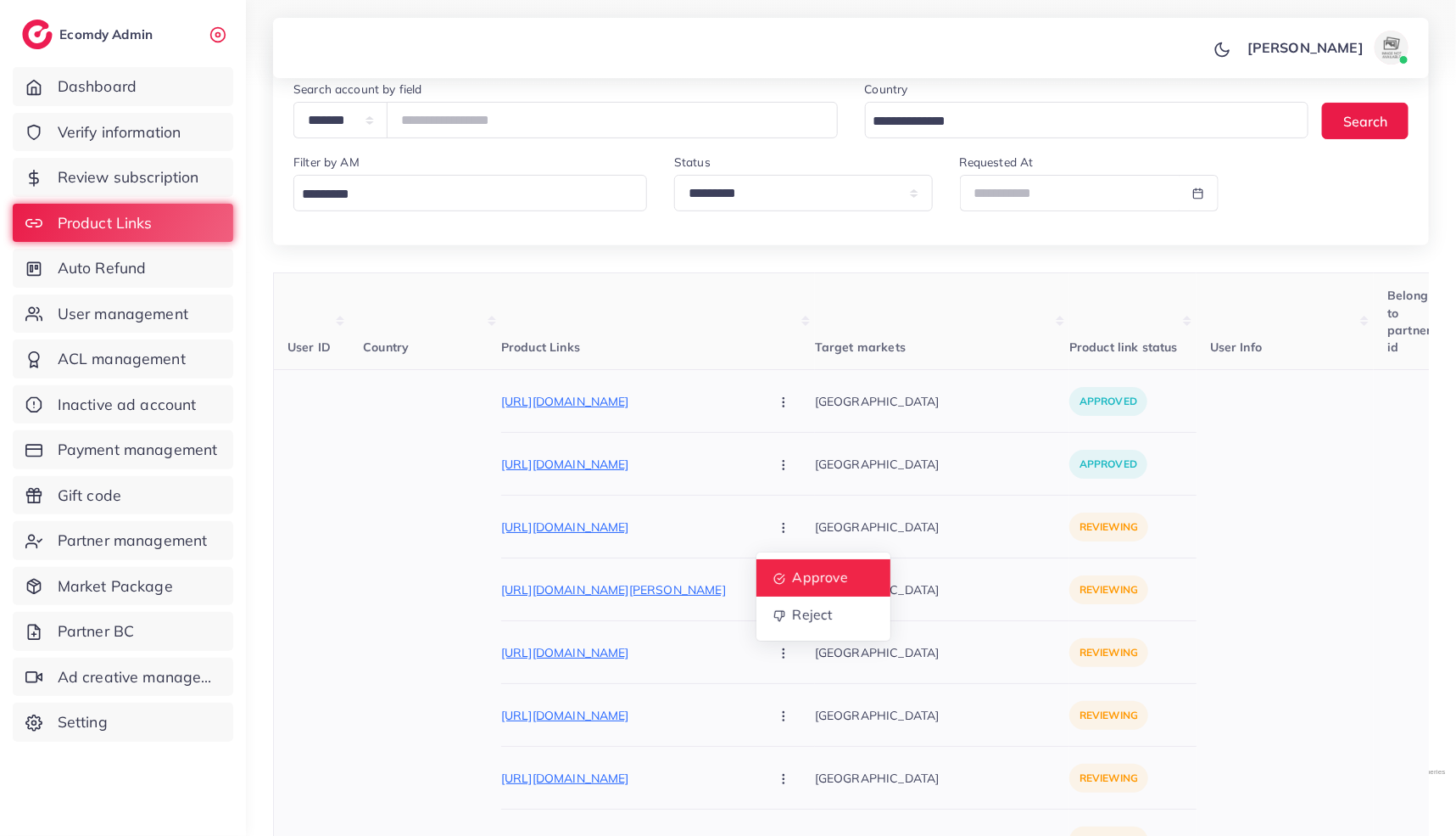
click at [756, 565] on link "Approve" at bounding box center [823, 577] width 134 height 37
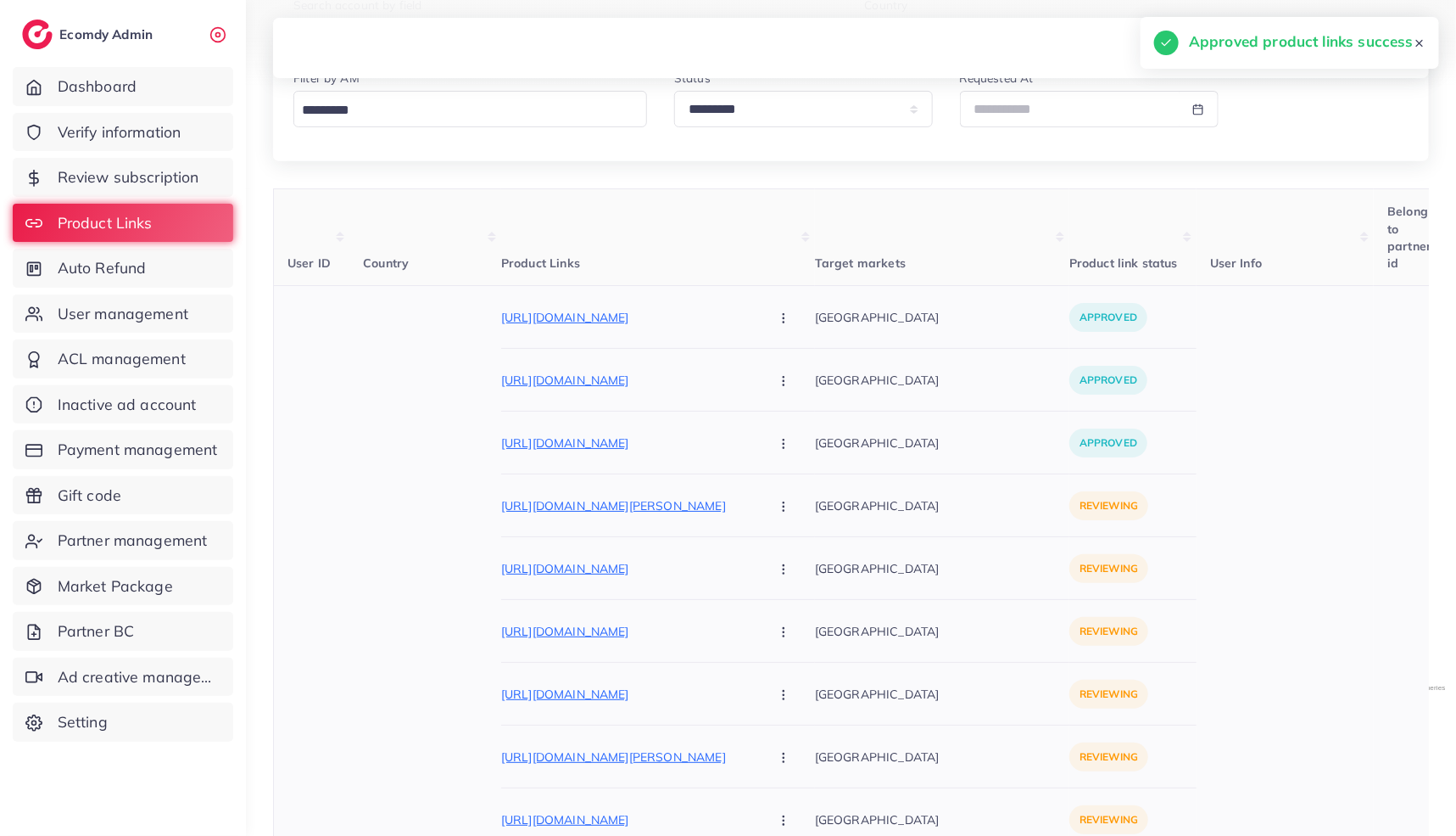
scroll to position [217, 0]
click at [631, 510] on p "https://styleoutfit.pk/products/maria-b-stbe024-linen-printed-3-piece-with-digi…" at bounding box center [628, 505] width 254 height 21
click at [755, 501] on button "button" at bounding box center [785, 504] width 60 height 38
click at [792, 551] on span "Approve" at bounding box center [820, 556] width 56 height 17
click at [625, 565] on p "https://styleoutfit.pk/products/elaf-stbe022-linen-printed-3-piece-with-digital…" at bounding box center [628, 567] width 254 height 21
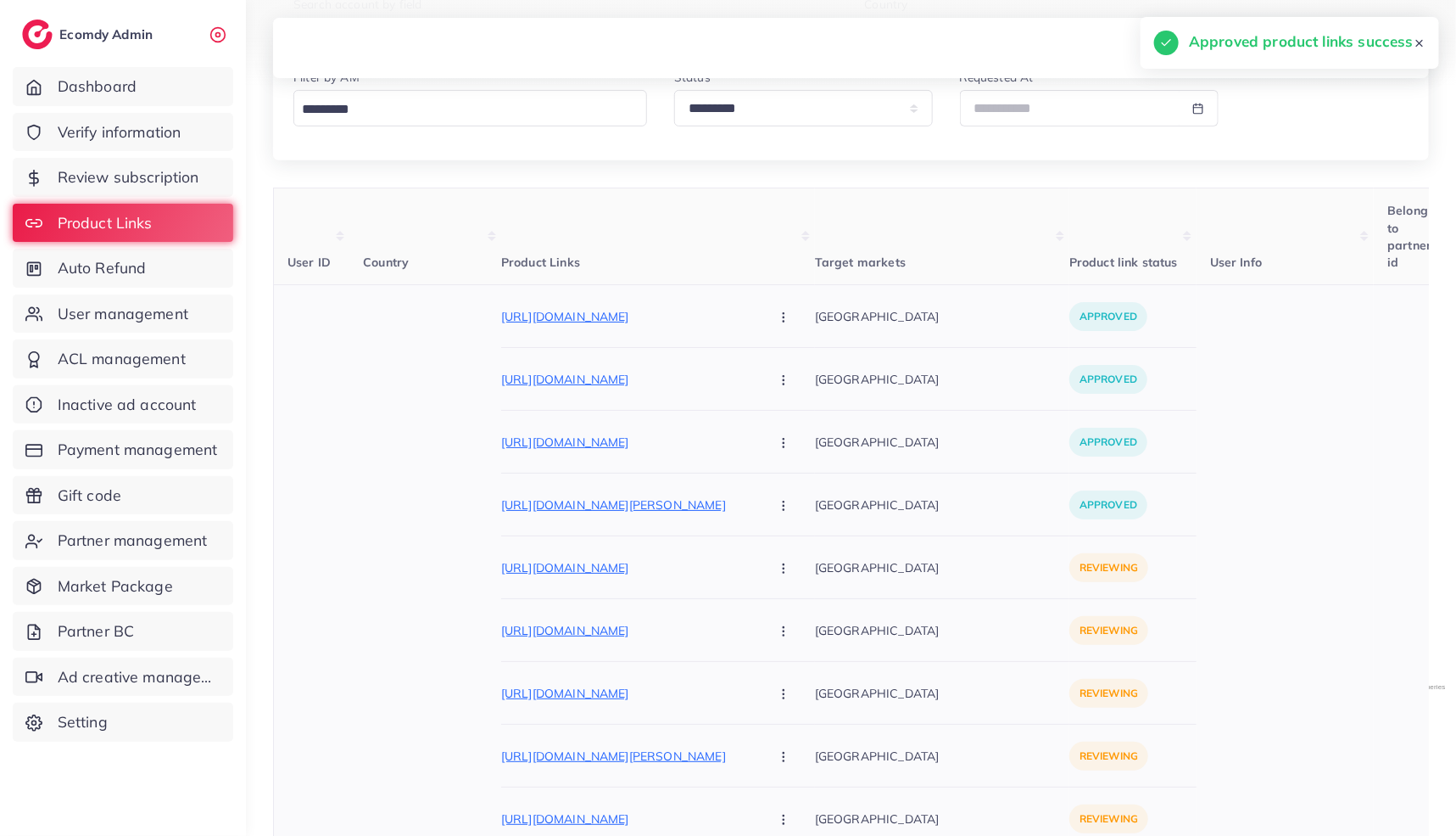
click at [777, 563] on icon "button" at bounding box center [783, 568] width 14 height 14
click at [756, 624] on link "Approve" at bounding box center [823, 618] width 134 height 37
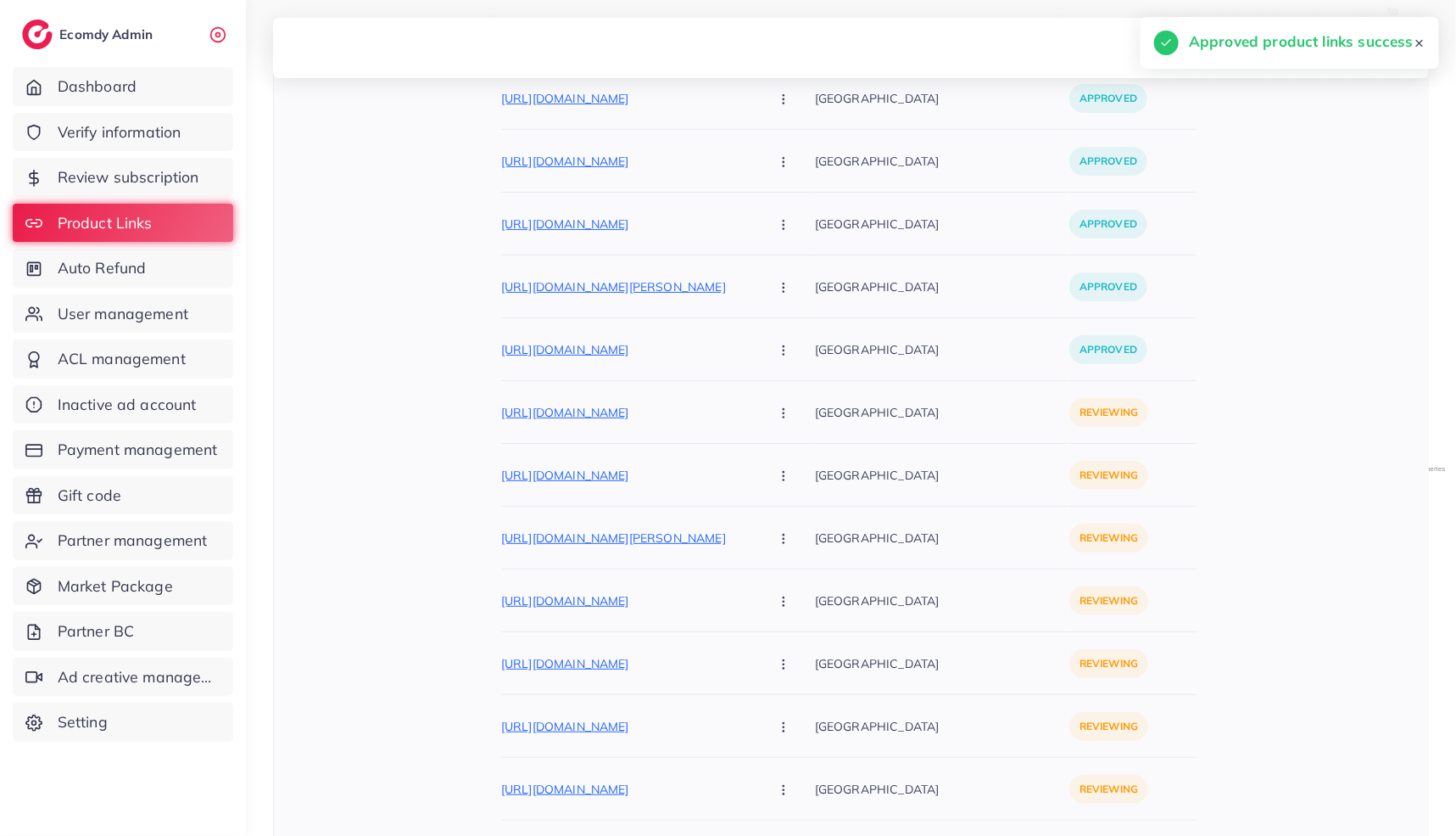
scroll to position [452, 0]
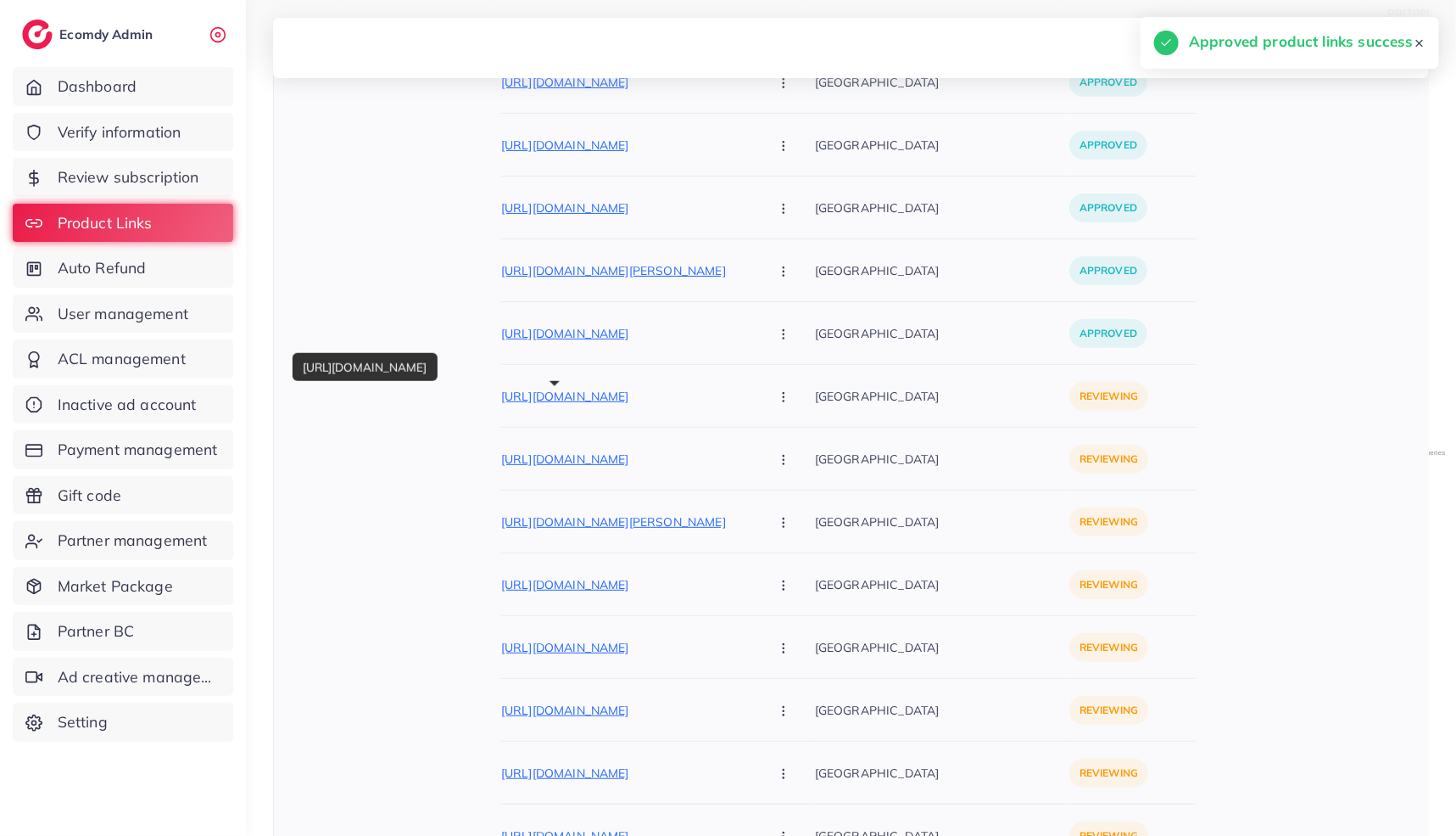
click at [604, 390] on p "https://styleoutfit.pk/products/elaf-stbe014-linen-printed-3-piece-with-digital…" at bounding box center [628, 396] width 254 height 21
click at [755, 396] on button "button" at bounding box center [785, 396] width 60 height 38
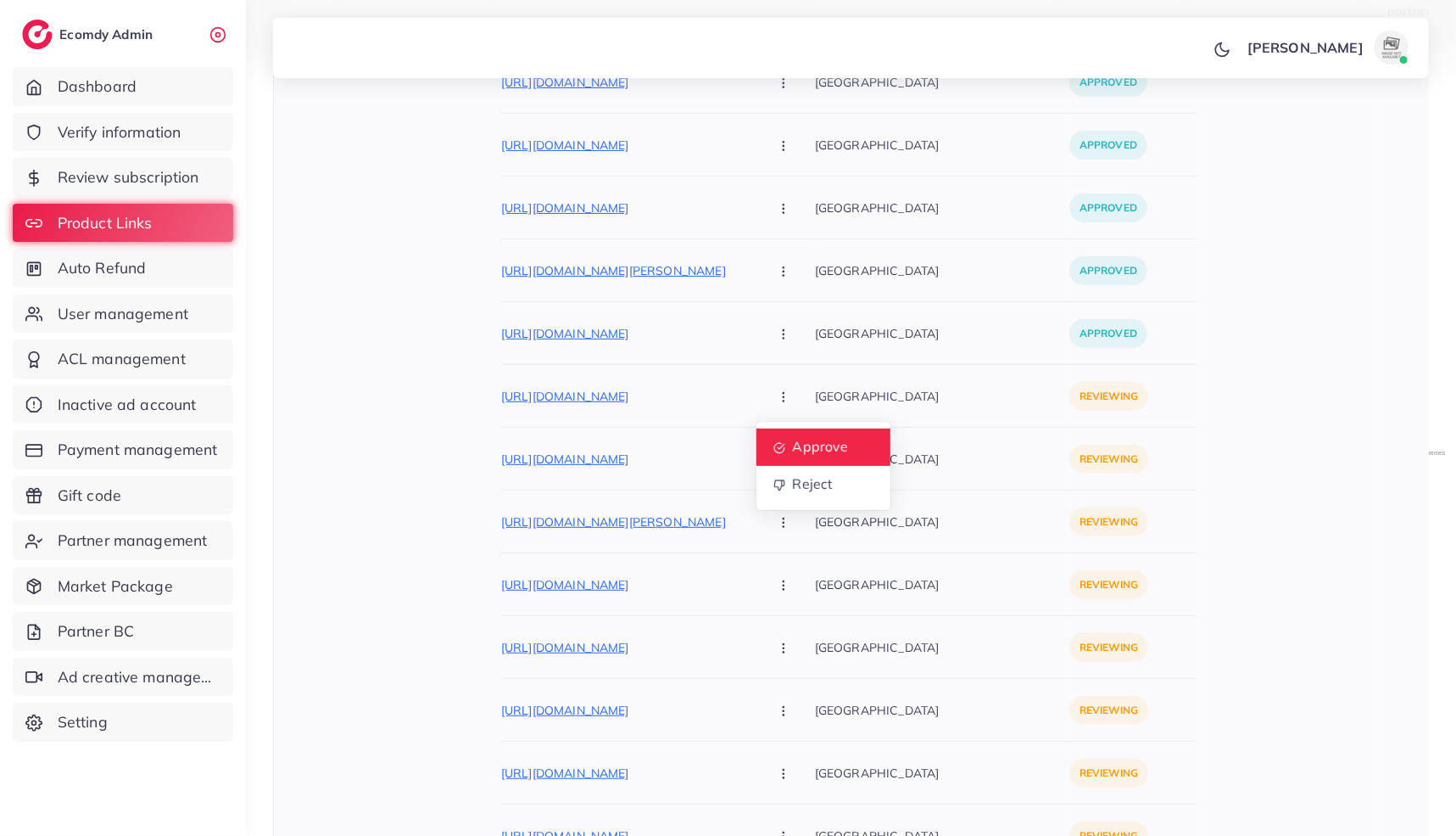
click at [792, 445] on span "Approve" at bounding box center [820, 446] width 56 height 17
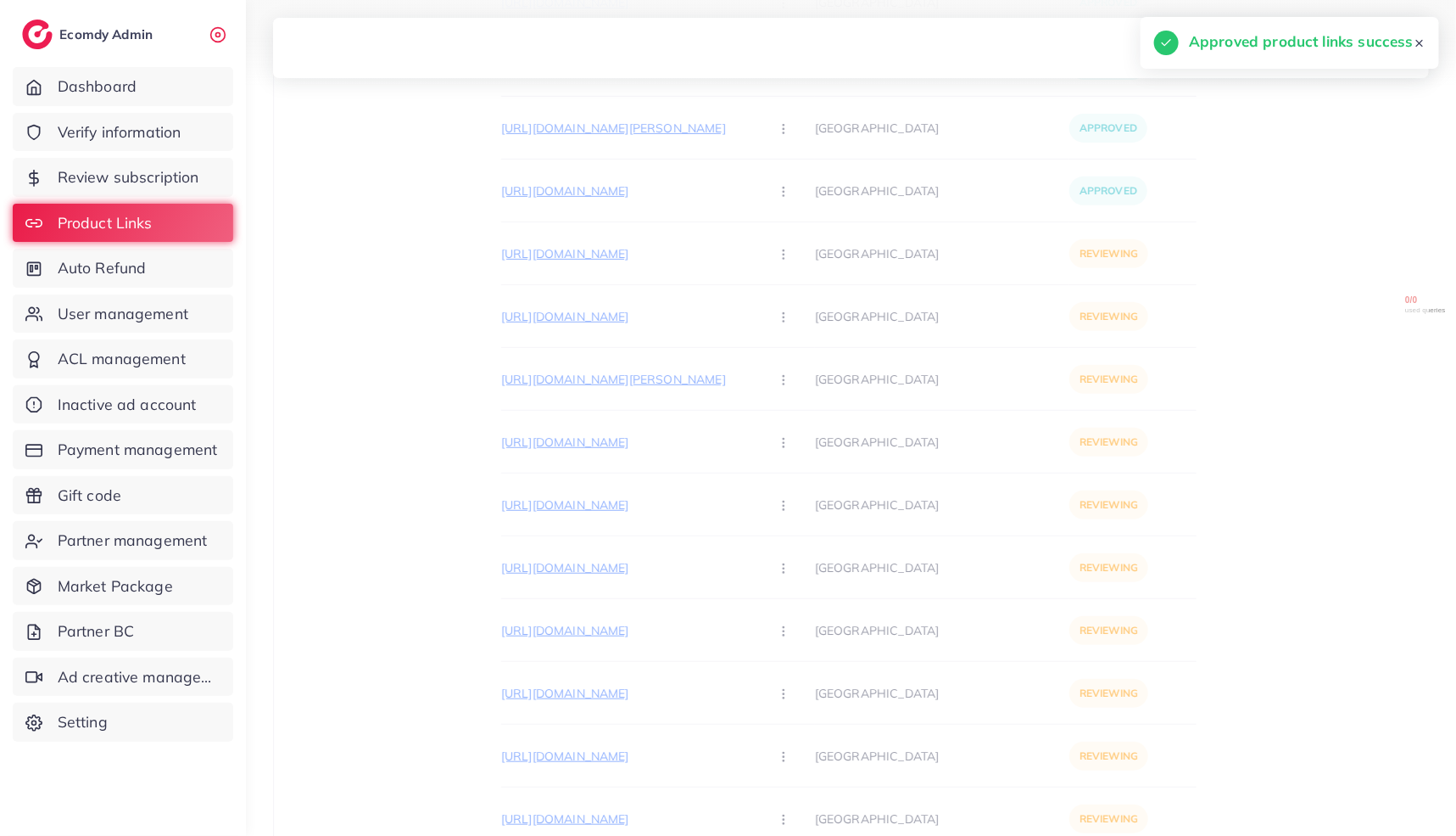
scroll to position [598, 0]
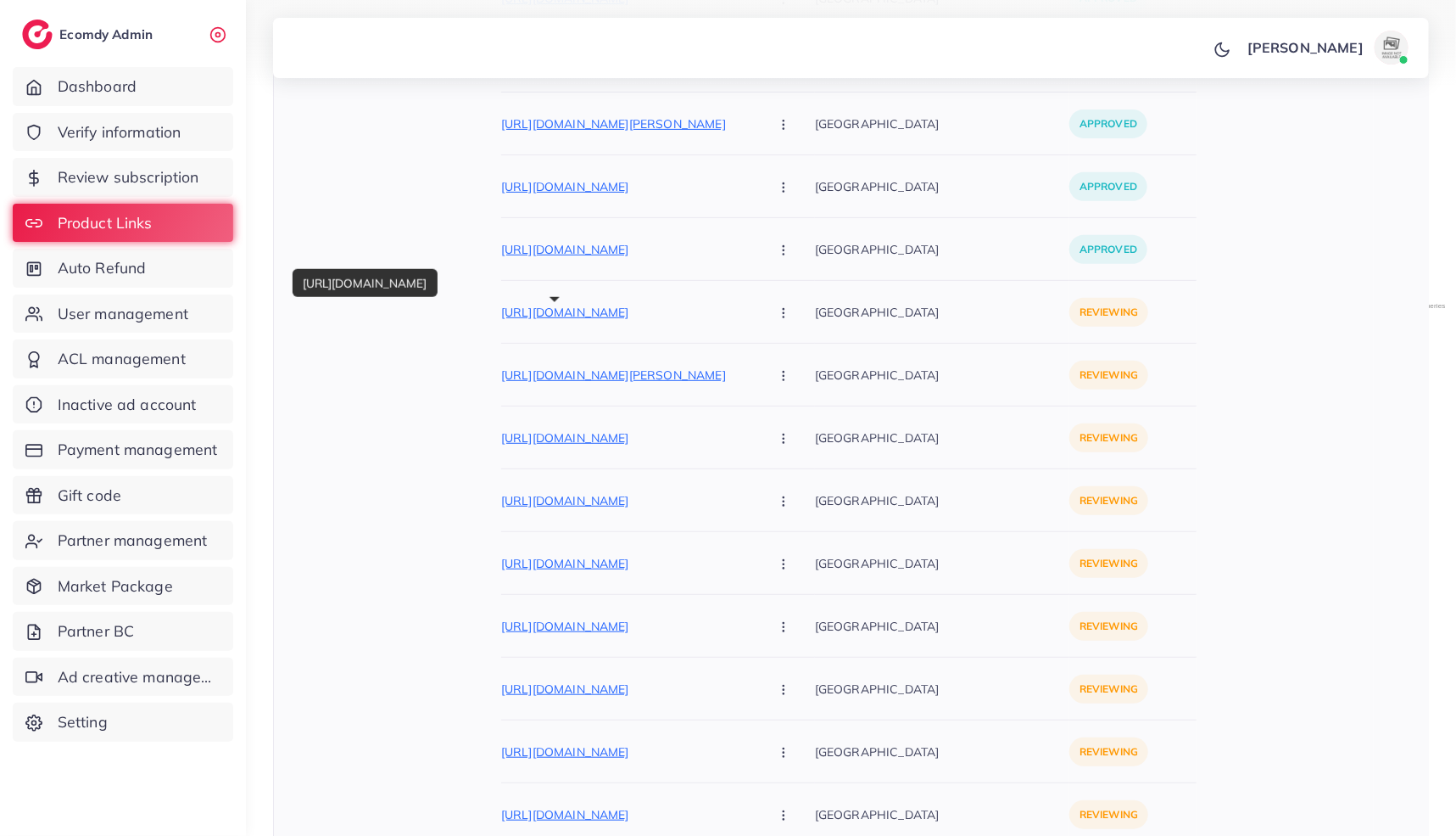
click at [549, 318] on p "https://styleoutfit.pk/products/elaf-stbe013-linen-printed-3-piece-with-digital…" at bounding box center [628, 312] width 254 height 21
click at [755, 311] on button "button" at bounding box center [785, 312] width 60 height 38
click at [756, 353] on link "Approve" at bounding box center [823, 363] width 134 height 37
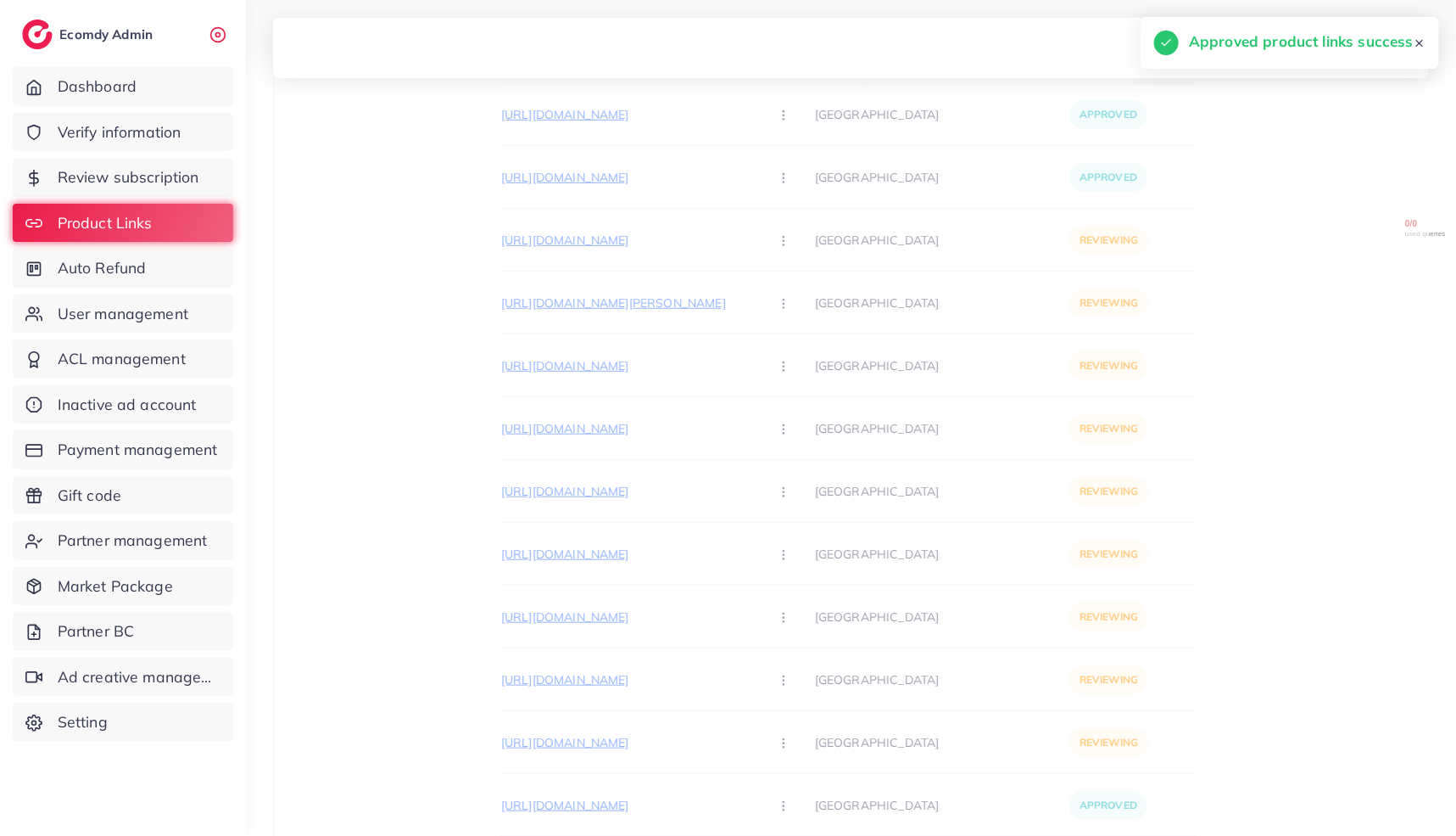
scroll to position [681, 0]
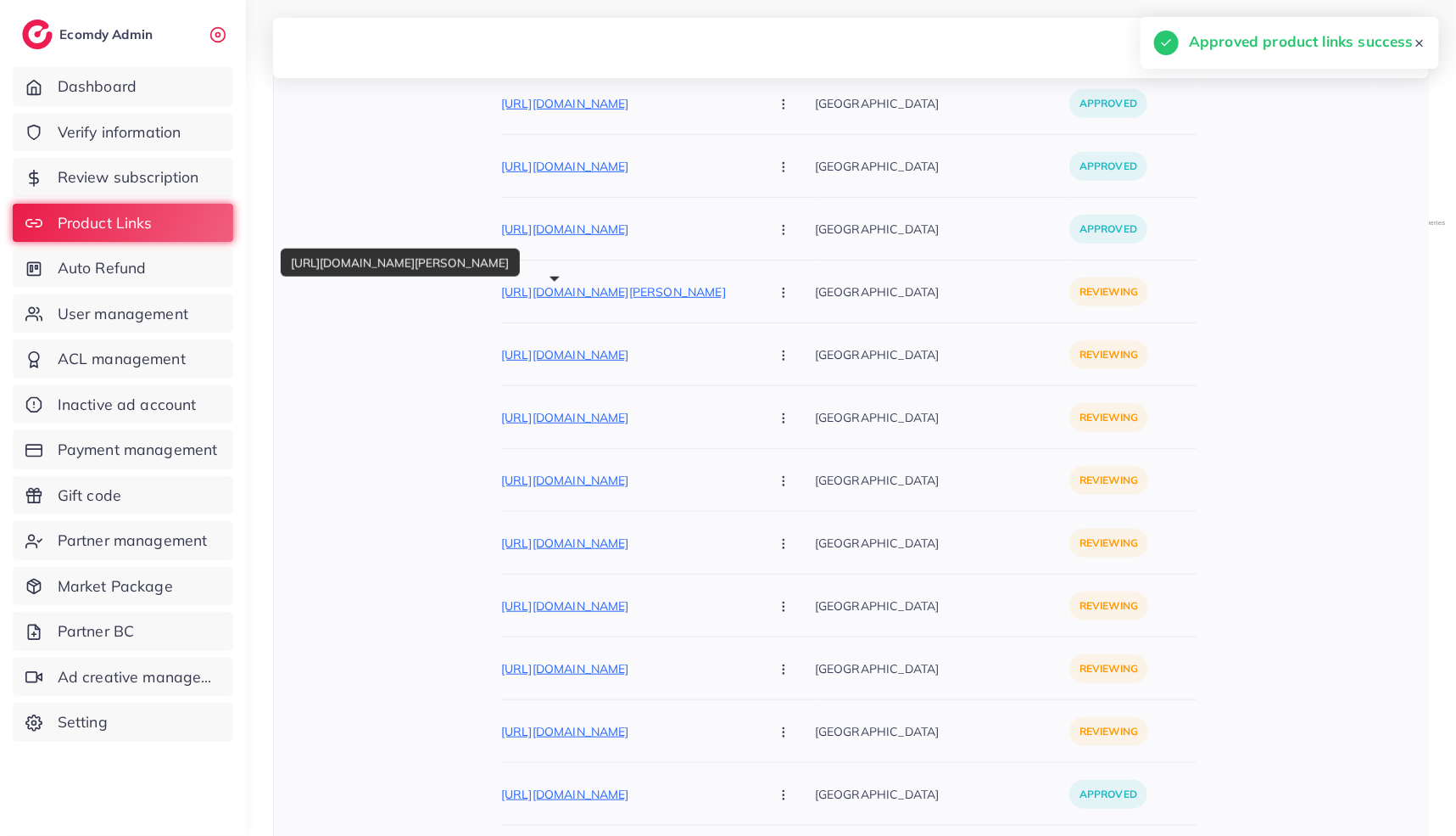
click at [516, 299] on p "https://styleoutfit.pk/products/maria-b-stbe023-linen-printed-3-piece-with-digi…" at bounding box center [628, 291] width 254 height 21
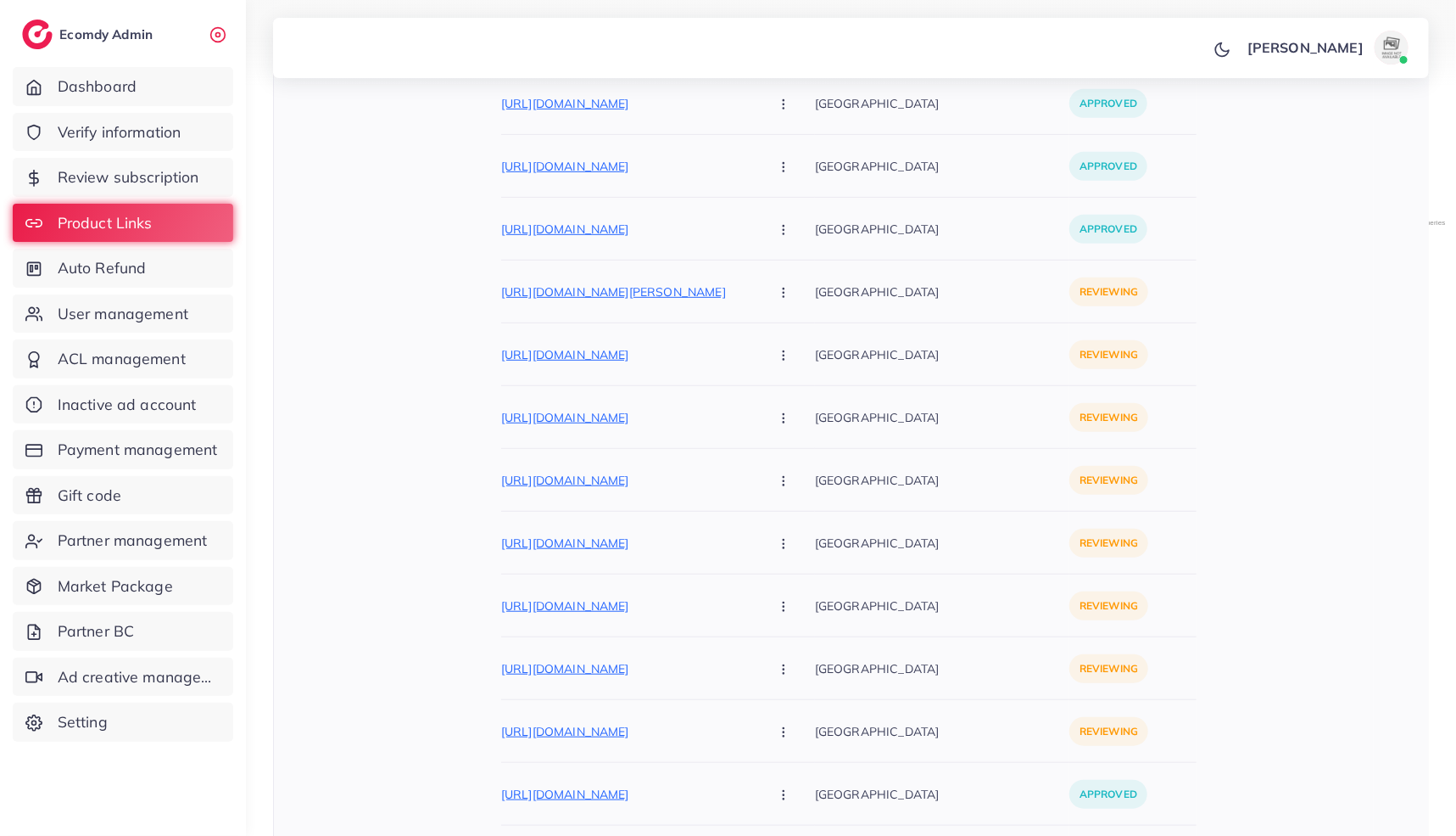
click at [777, 296] on icon "button" at bounding box center [783, 292] width 14 height 14
click at [756, 354] on link "Approve" at bounding box center [823, 342] width 134 height 37
click at [520, 365] on div "https://styleoutfit.pk/products/iznik-stbe025-linen-printed-3-piece-with-digita…" at bounding box center [658, 354] width 314 height 38
click at [522, 353] on p "https://styleoutfit.pk/products/iznik-stbe025-linen-printed-3-piece-with-digita…" at bounding box center [628, 354] width 254 height 21
click at [566, 357] on p "https://styleoutfit.pk/products/iznik-stbe025-linen-printed-3-piece-with-digita…" at bounding box center [628, 354] width 254 height 21
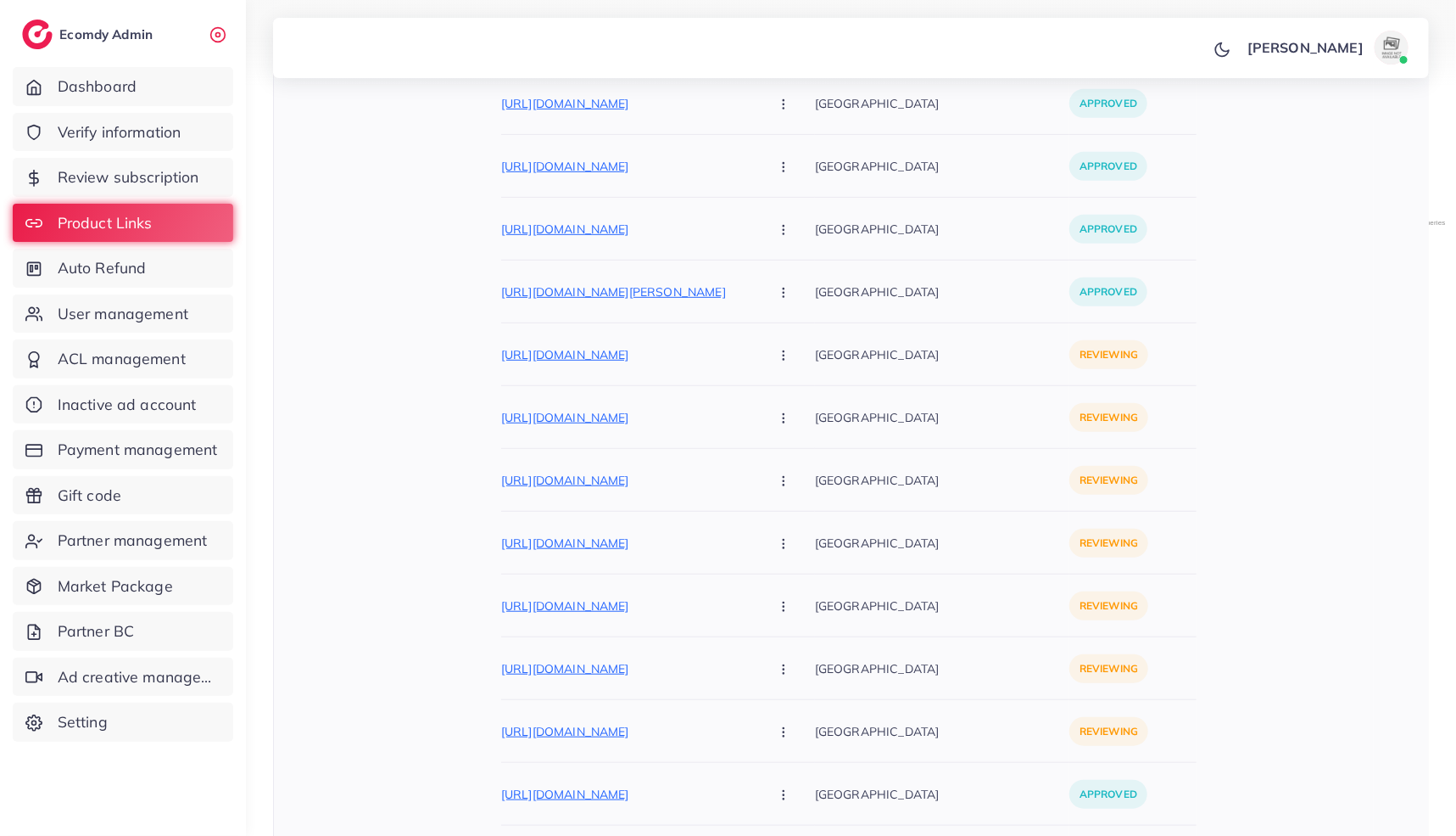
click at [777, 356] on icon "button" at bounding box center [783, 355] width 14 height 14
click at [756, 422] on link "Approve" at bounding box center [823, 405] width 134 height 37
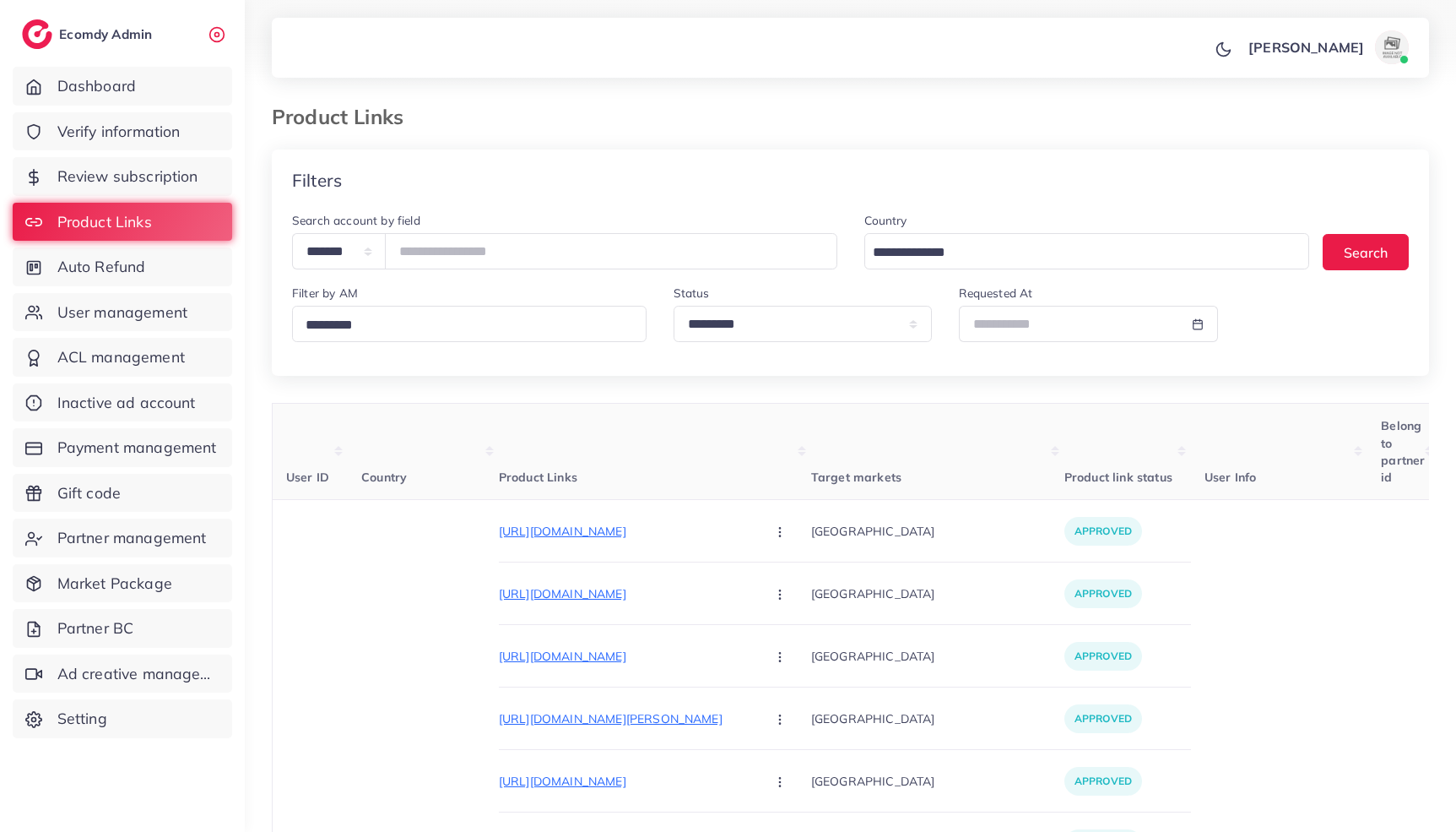
select select "*********"
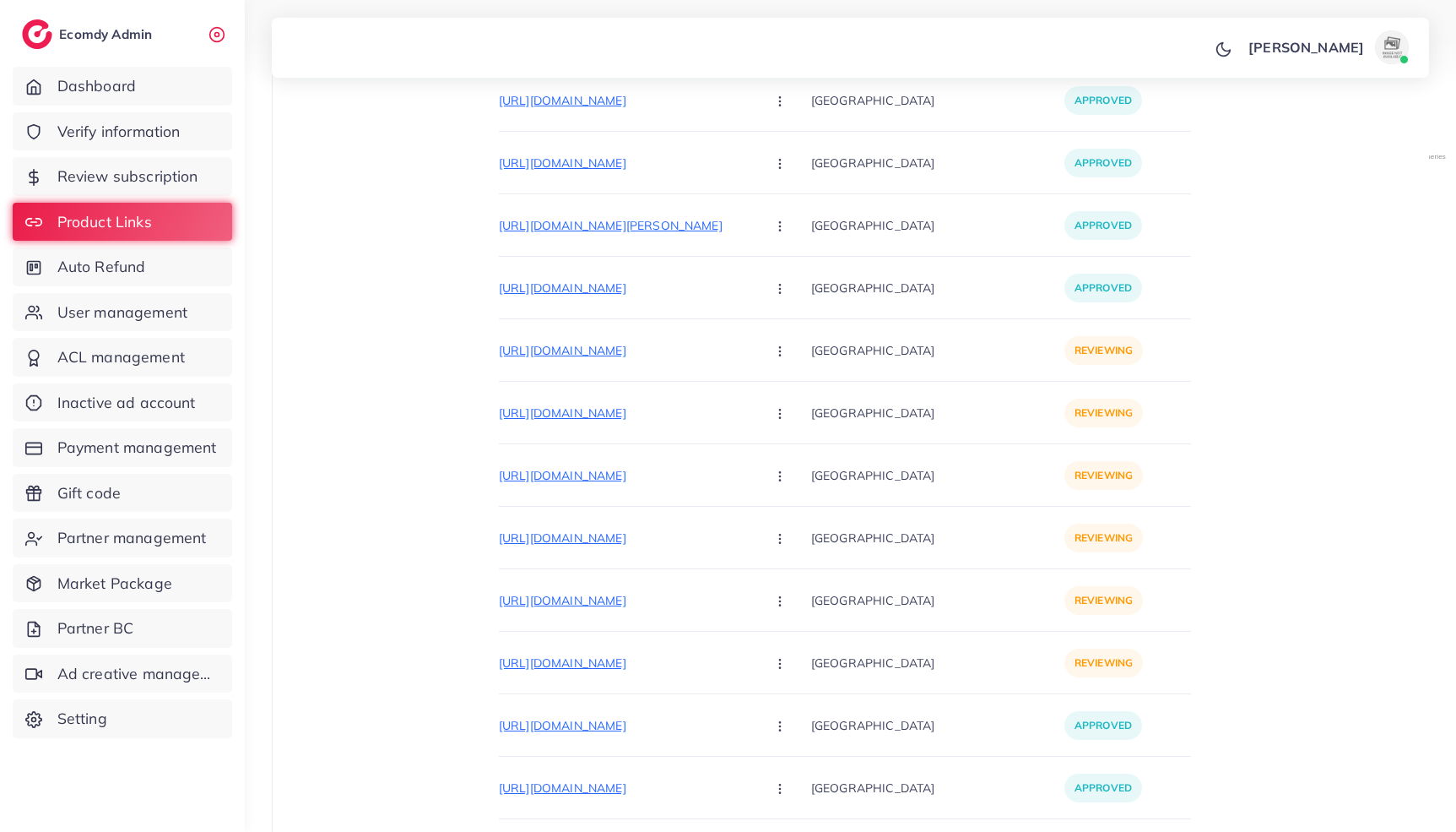
scroll to position [753, 0]
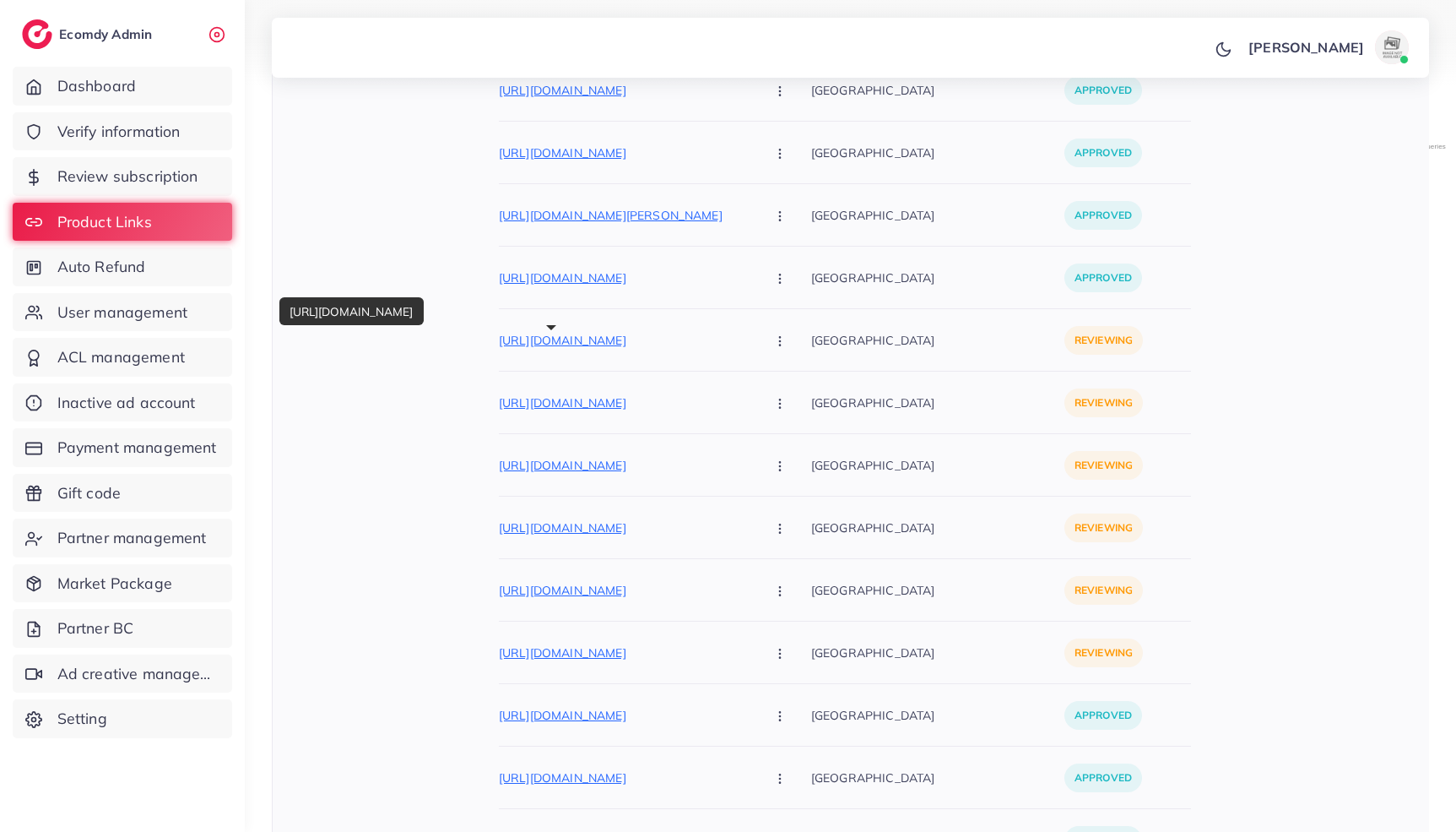
click at [567, 336] on p "https://styleoutfit.pk/products/farasha-stbe028-linen-printed-3-piece-with-digi…" at bounding box center [625, 340] width 253 height 21
click at [752, 344] on button "button" at bounding box center [781, 340] width 59 height 38
click at [789, 386] on span "Approve" at bounding box center [816, 390] width 56 height 17
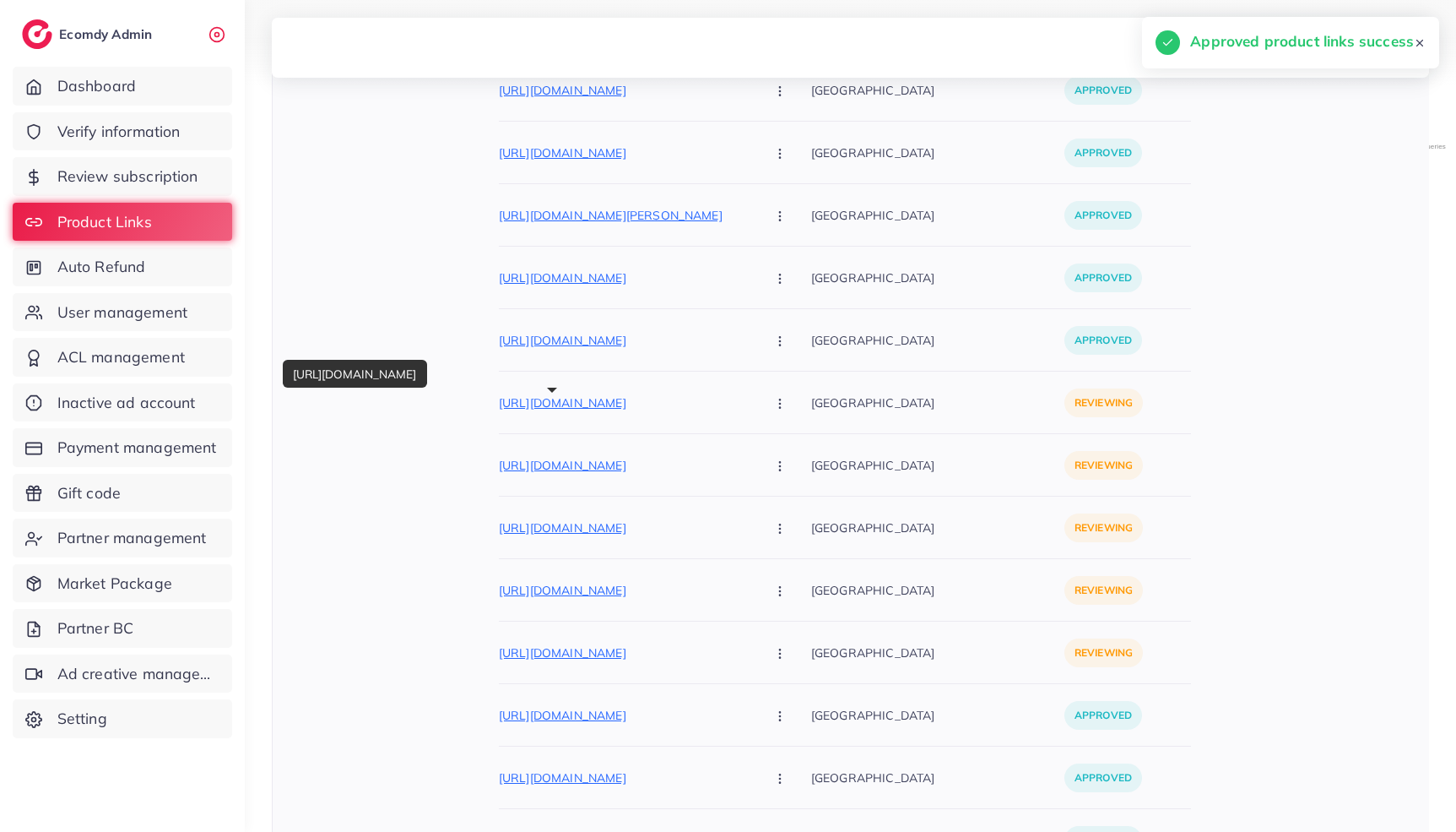
click at [610, 408] on p "https://styleoutfit.pk/products/iznik-stbe029-linen-printed-3-piece-with-digita…" at bounding box center [625, 402] width 253 height 21
click at [773, 397] on icon "button" at bounding box center [780, 403] width 13 height 13
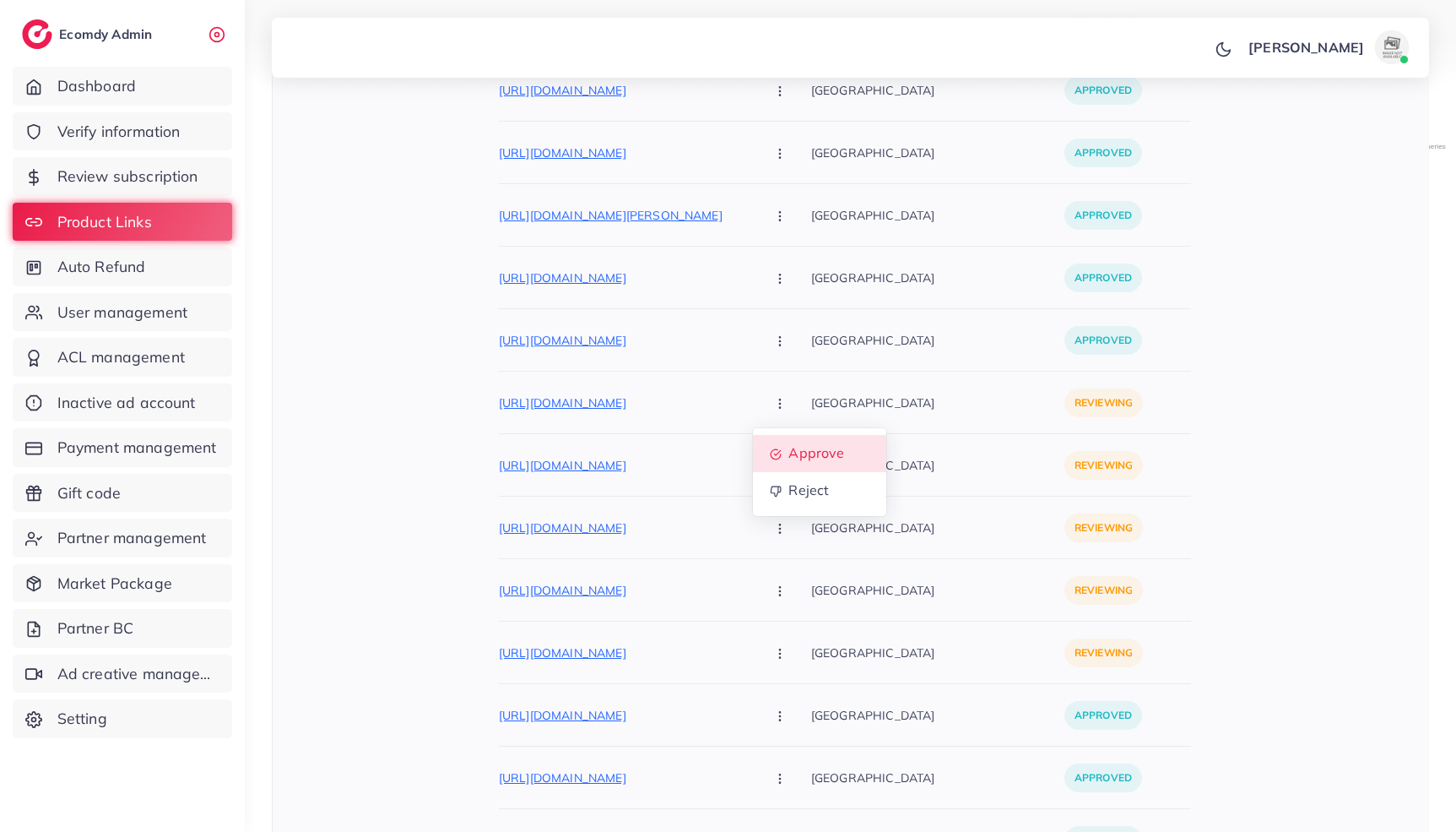
click at [789, 447] on span "Approve" at bounding box center [816, 453] width 56 height 17
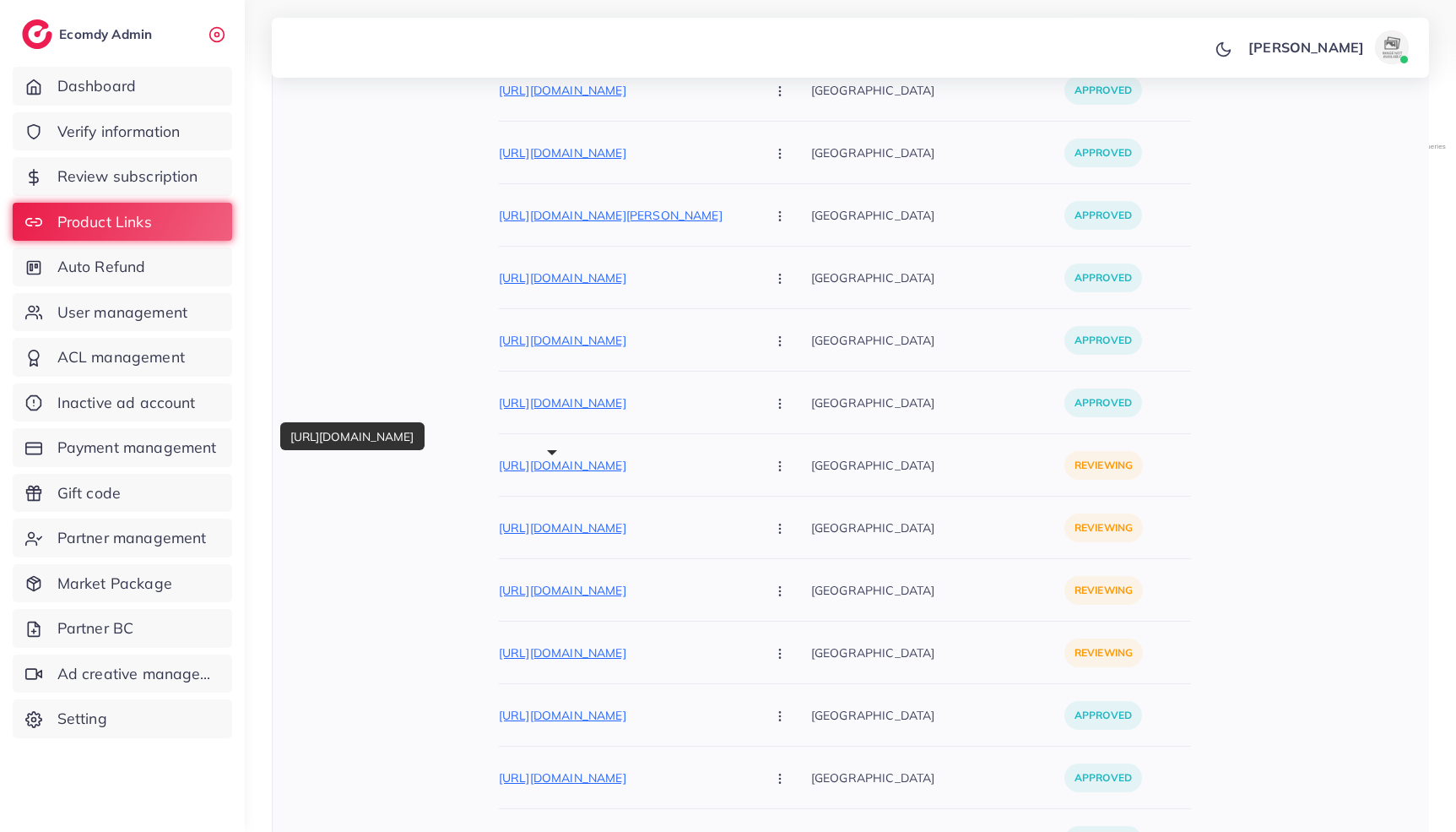
click at [665, 457] on p "https://styleoutfit.pk/products/aneelas-stbe029-linen-printed-3-piece-with-digi…" at bounding box center [625, 465] width 253 height 21
click at [773, 465] on icon "button" at bounding box center [780, 466] width 13 height 13
click at [753, 521] on link "Approve" at bounding box center [819, 515] width 134 height 37
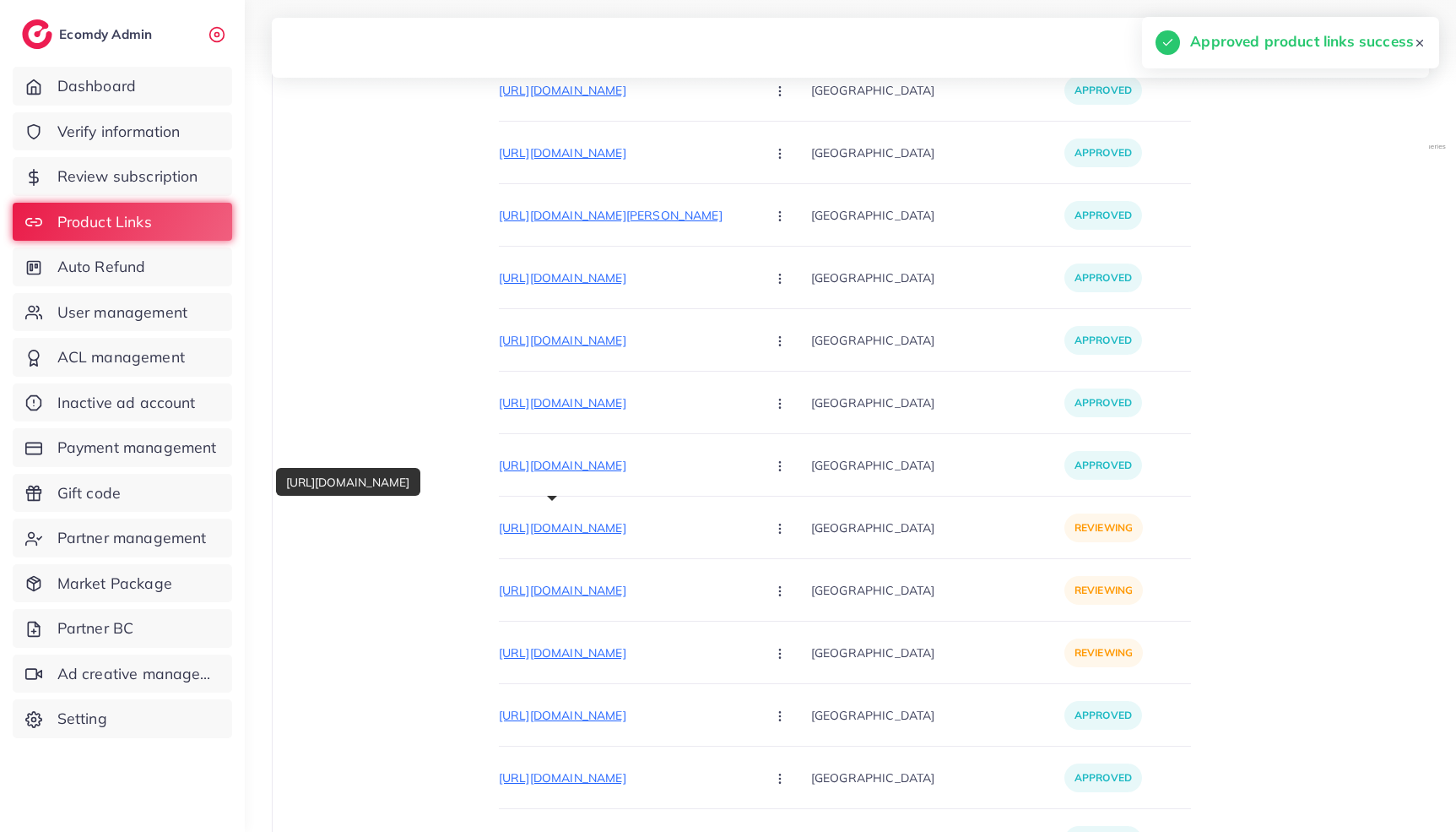
click at [611, 530] on p "https://styleoutfit.pk/products/asling-stbe006-dhanak-embroidered-3-piece-with-…" at bounding box center [625, 528] width 253 height 21
click at [773, 525] on icon "button" at bounding box center [780, 528] width 13 height 13
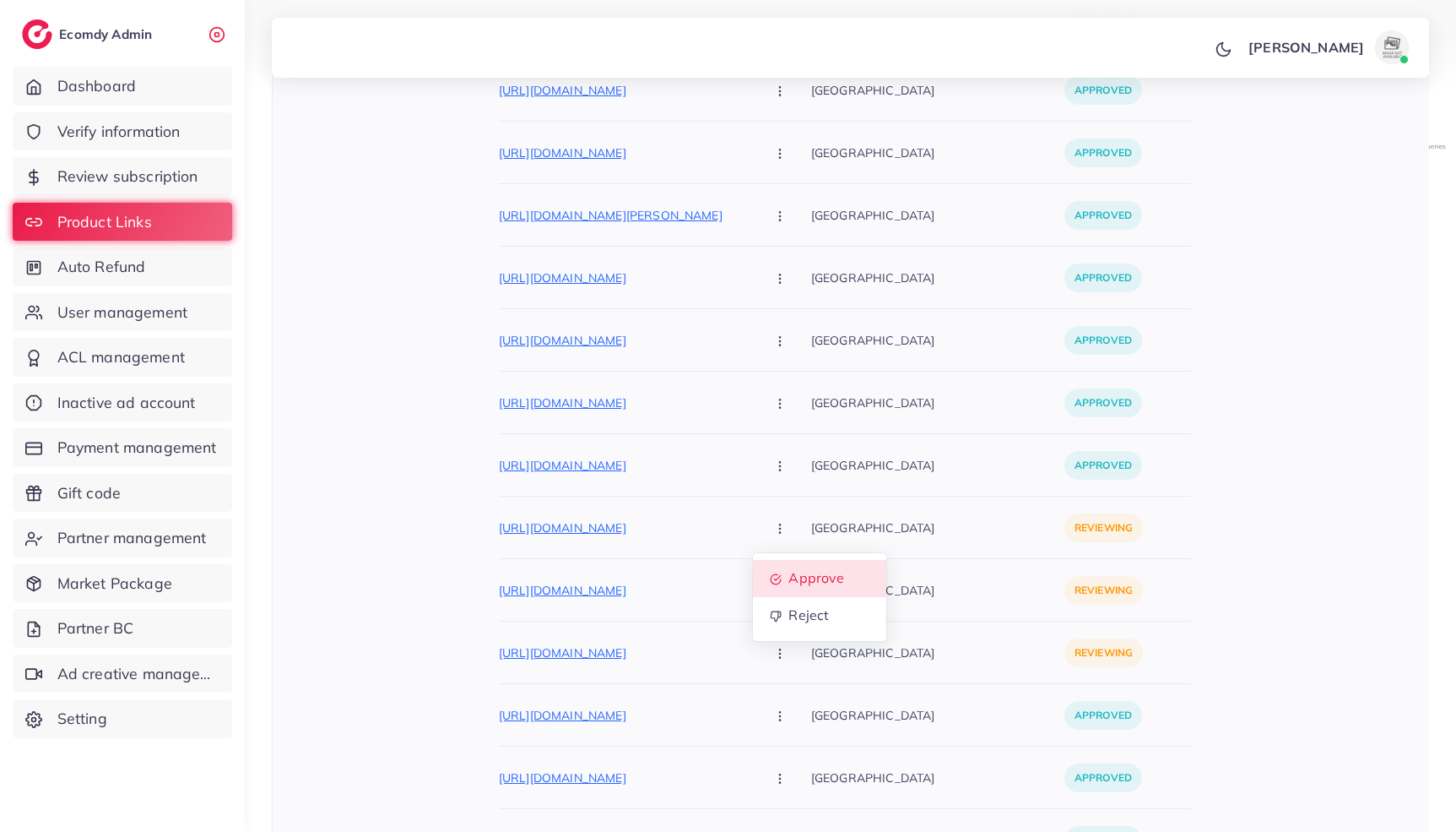
click at [789, 570] on span "Approve" at bounding box center [816, 578] width 56 height 17
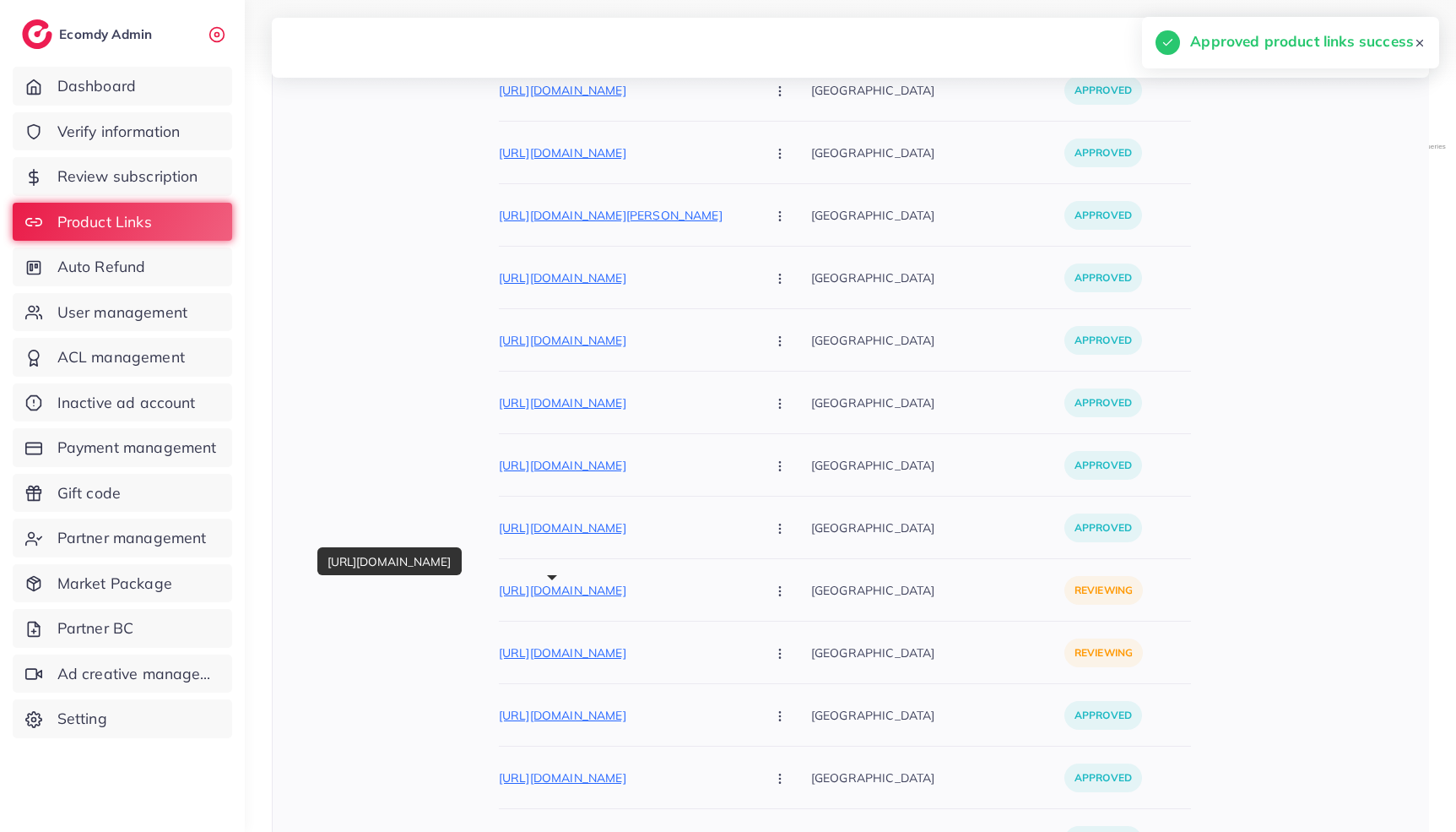
click at [621, 596] on p "https://styleoutfit.pk/products/laam-stbe020-winter-dhanak-embroidered-two-piece" at bounding box center [625, 590] width 253 height 21
click at [752, 597] on button "button" at bounding box center [781, 590] width 59 height 38
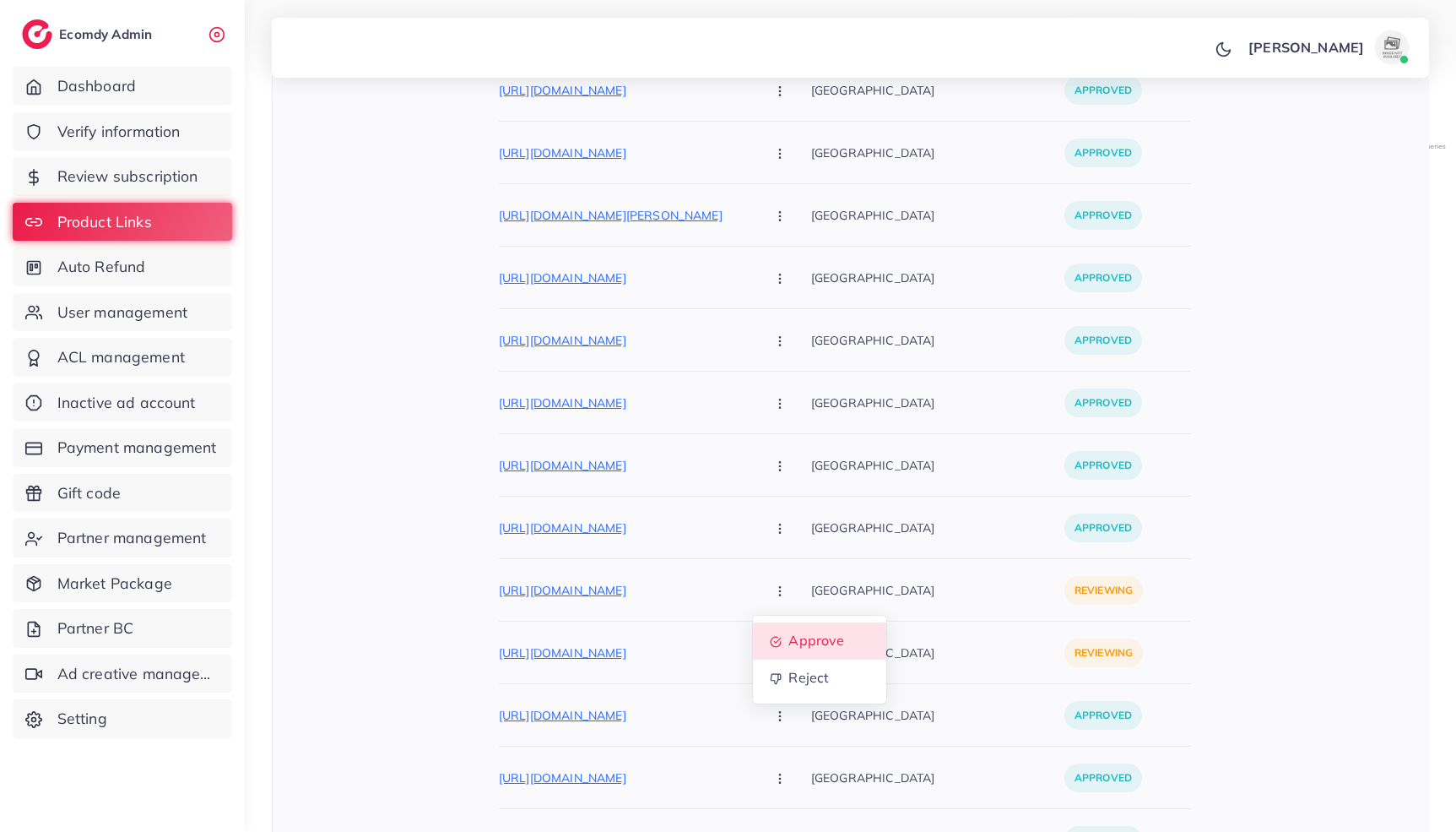
click at [789, 633] on span "Approve" at bounding box center [816, 641] width 56 height 17
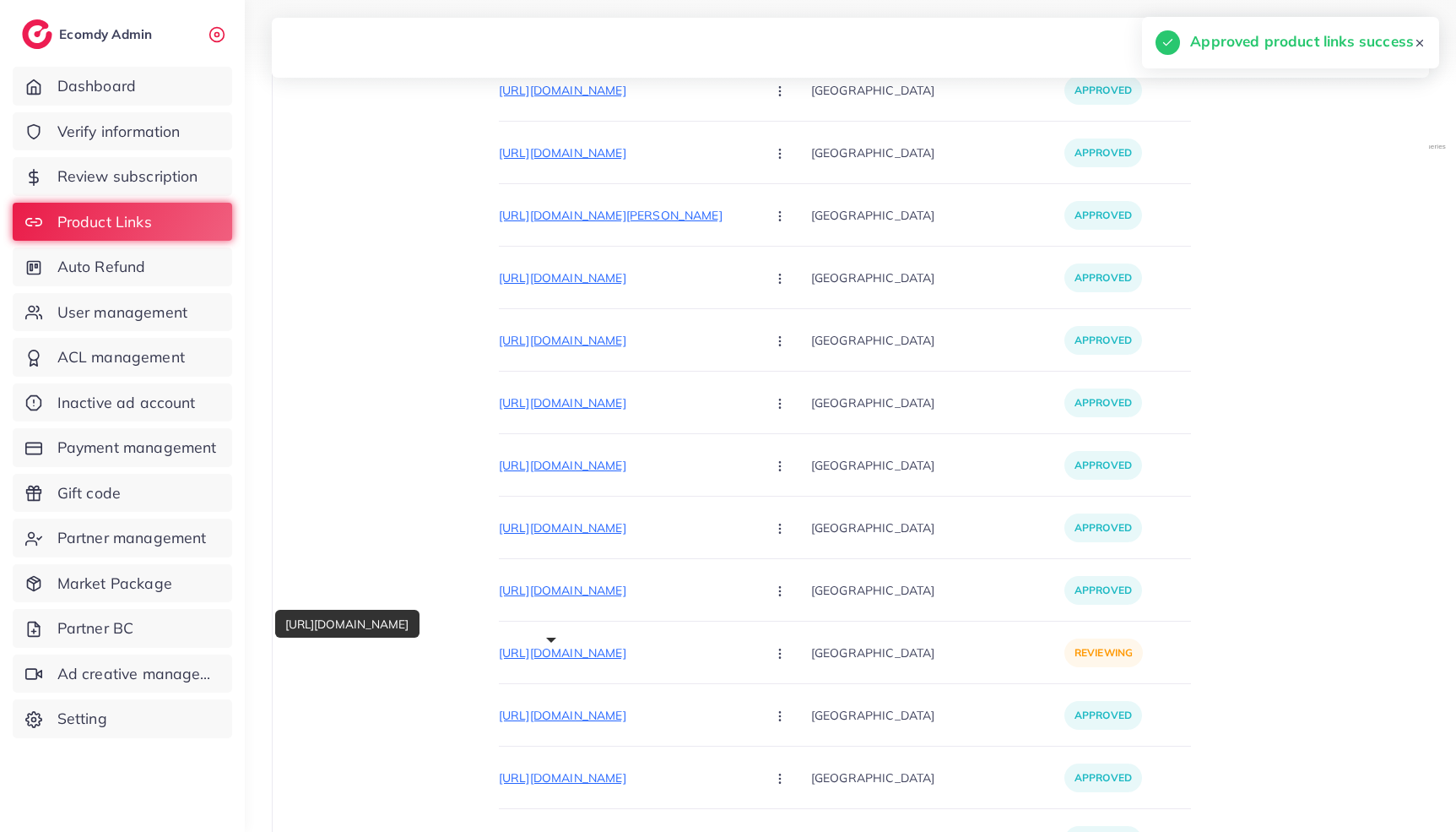
click at [620, 652] on p "https://styleoutfit.pk/products/jazmin-tbe0019-dhanak-embroidered-3-piece-with-…" at bounding box center [625, 652] width 253 height 21
click at [752, 643] on button "button" at bounding box center [781, 652] width 59 height 38
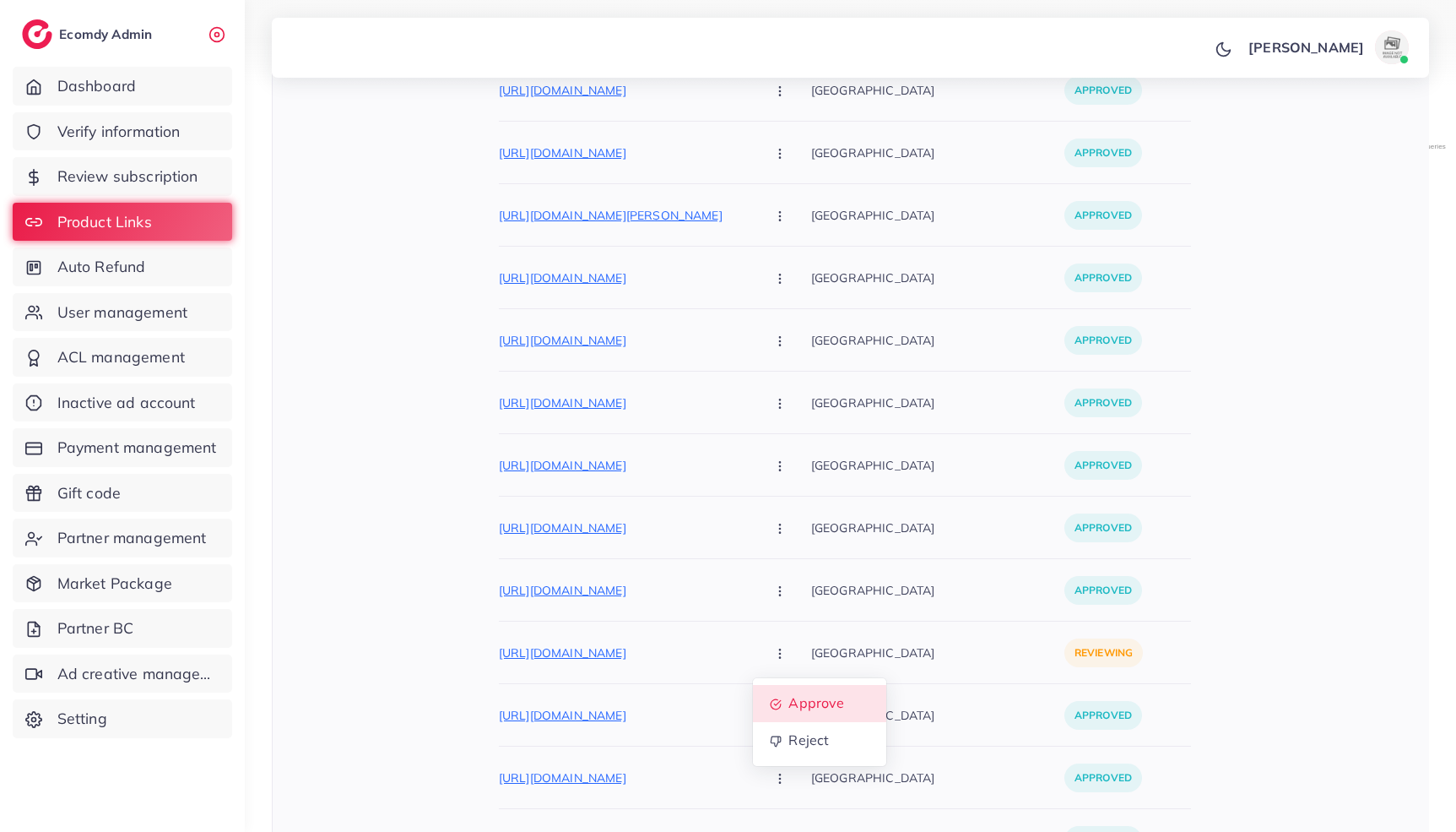
click at [789, 700] on span "Approve" at bounding box center [816, 703] width 56 height 17
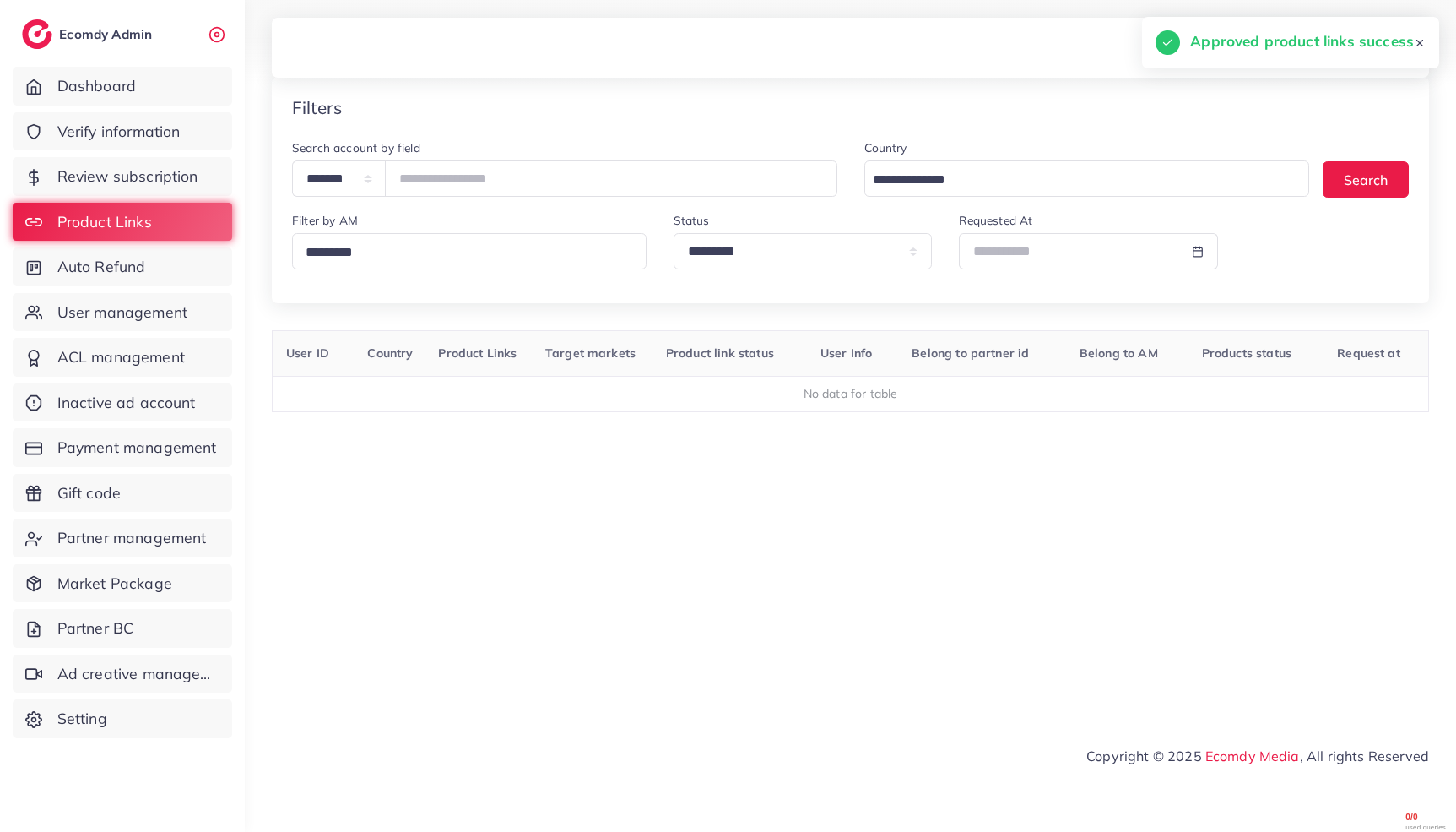
scroll to position [18, 0]
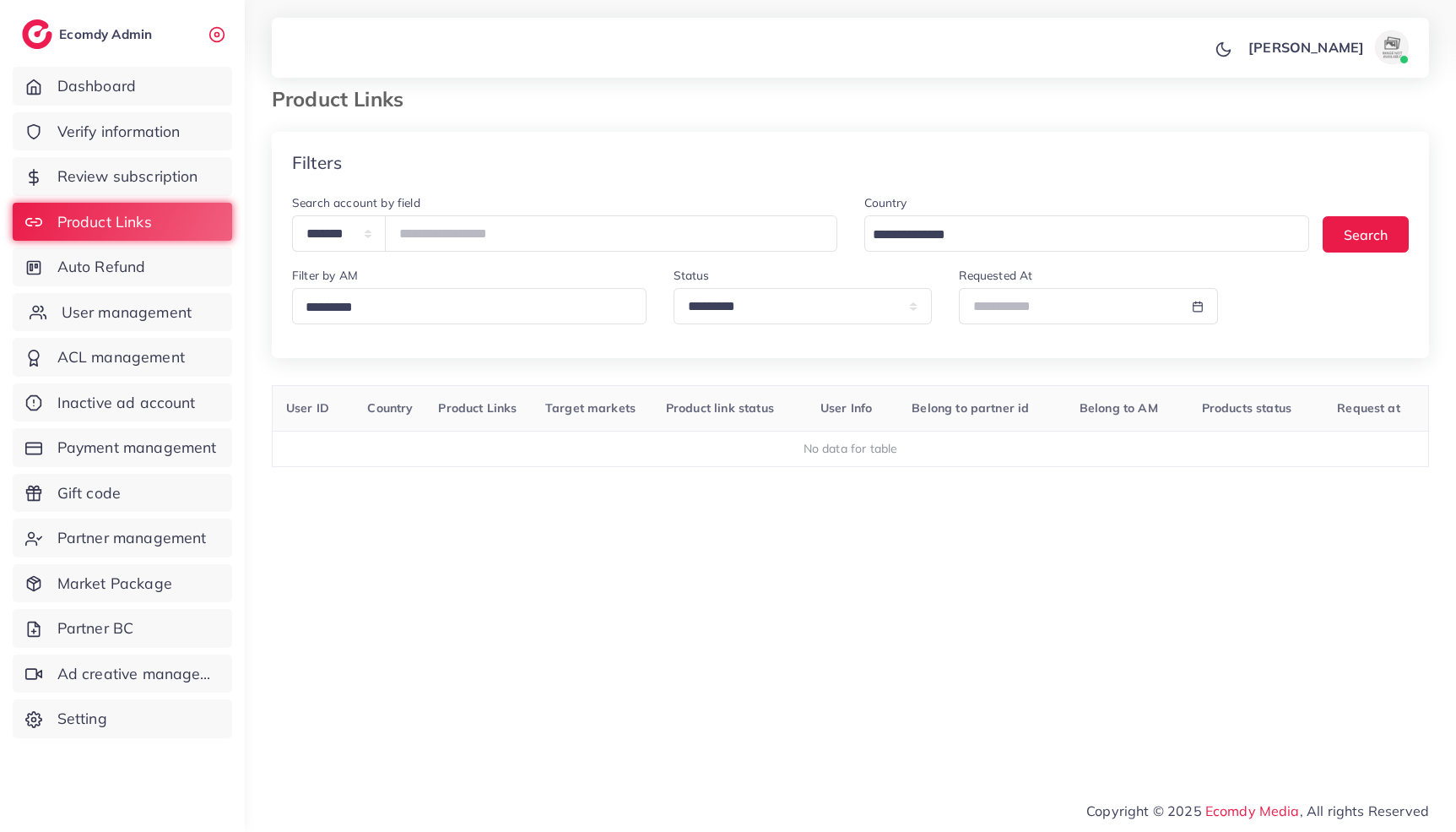
click at [217, 313] on link "User management" at bounding box center [122, 311] width 220 height 39
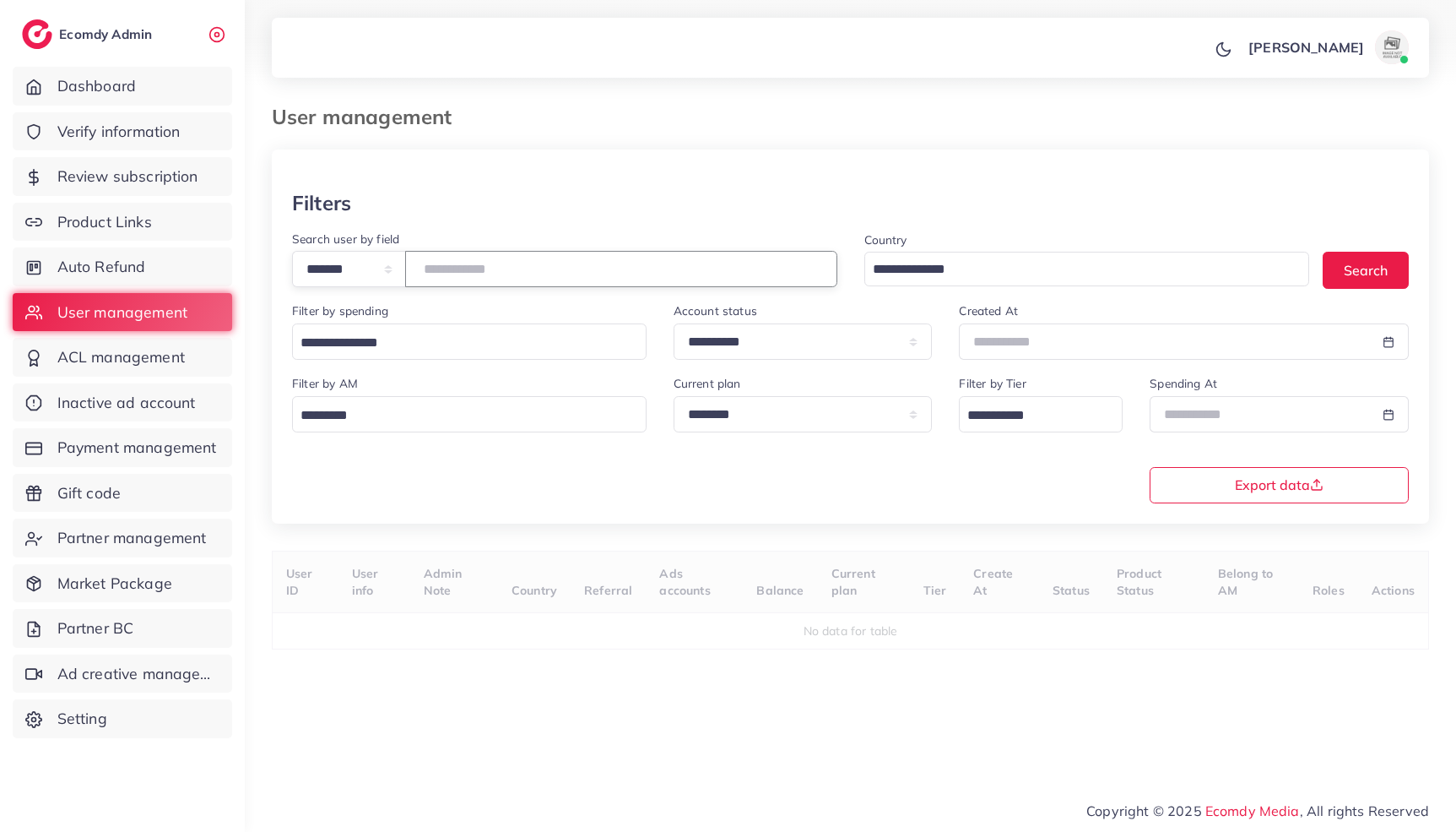
click at [518, 267] on input "number" at bounding box center [622, 268] width 432 height 36
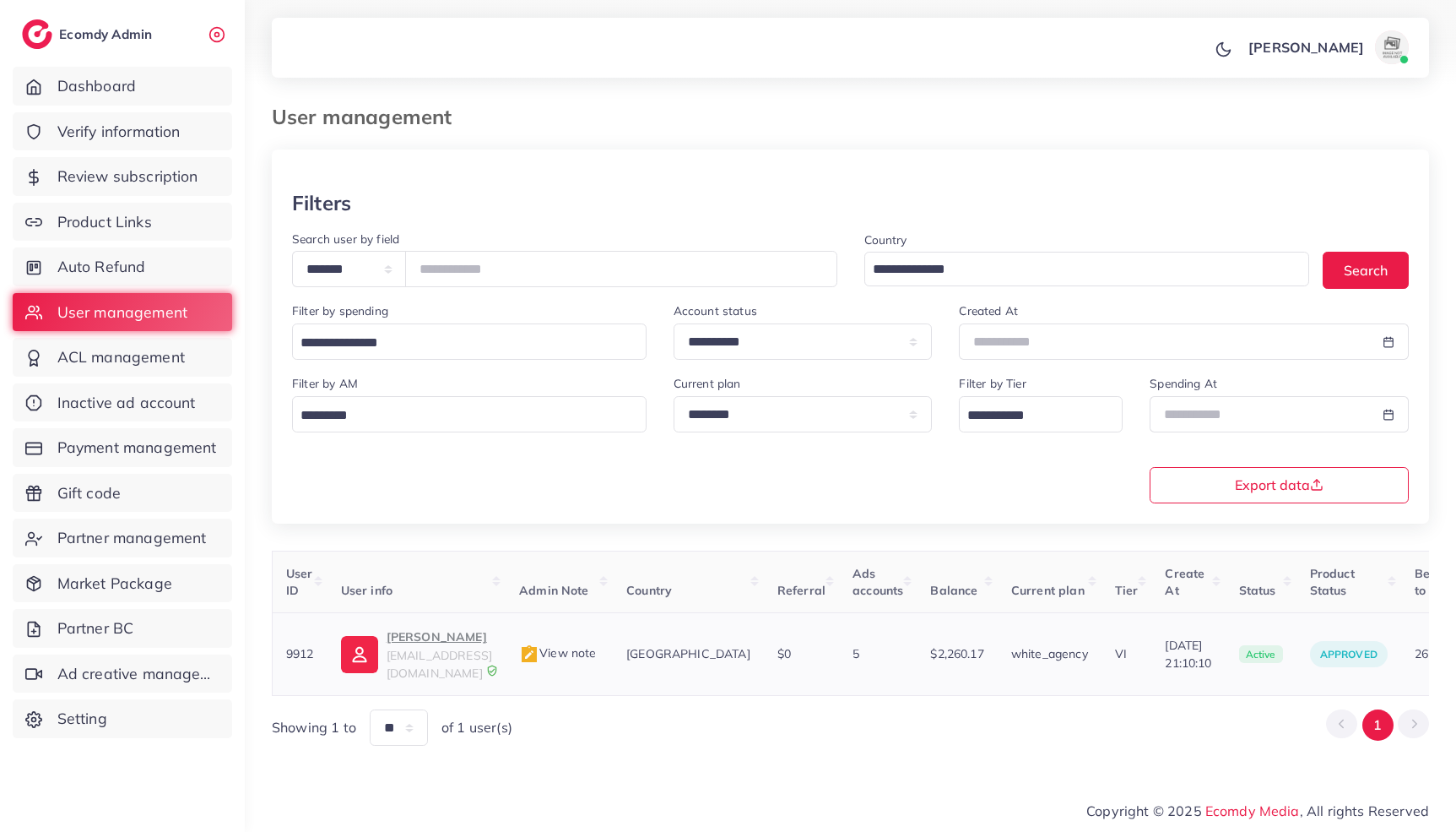
click at [456, 630] on p "Cicely Harmanus" at bounding box center [440, 636] width 106 height 21
click at [472, 268] on input "****" at bounding box center [622, 268] width 432 height 36
click at [471, 268] on input "****" at bounding box center [622, 268] width 432 height 36
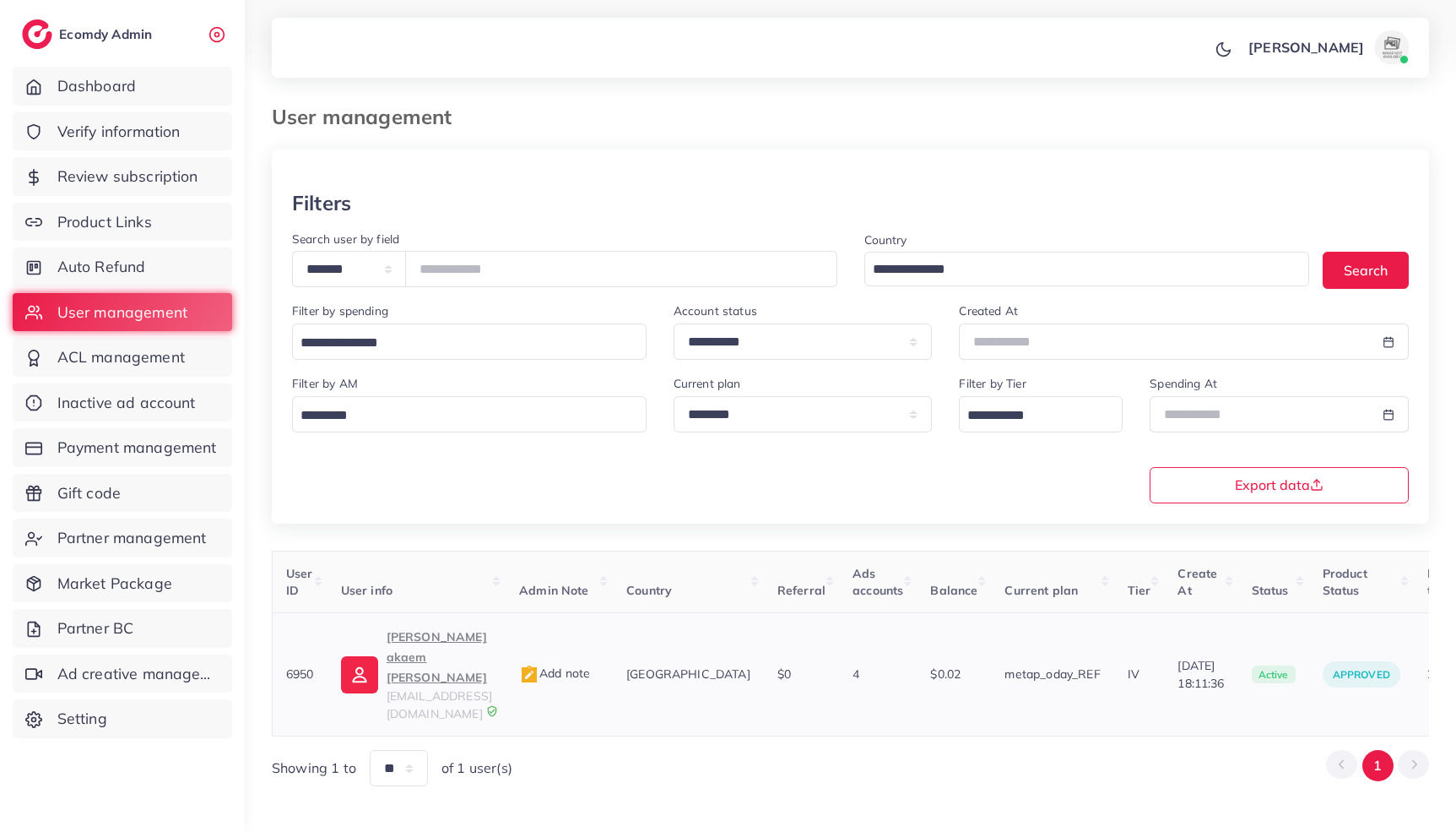
click at [446, 639] on p "mohammad akaem hamede" at bounding box center [440, 657] width 106 height 61
click at [501, 275] on input "****" at bounding box center [622, 268] width 432 height 36
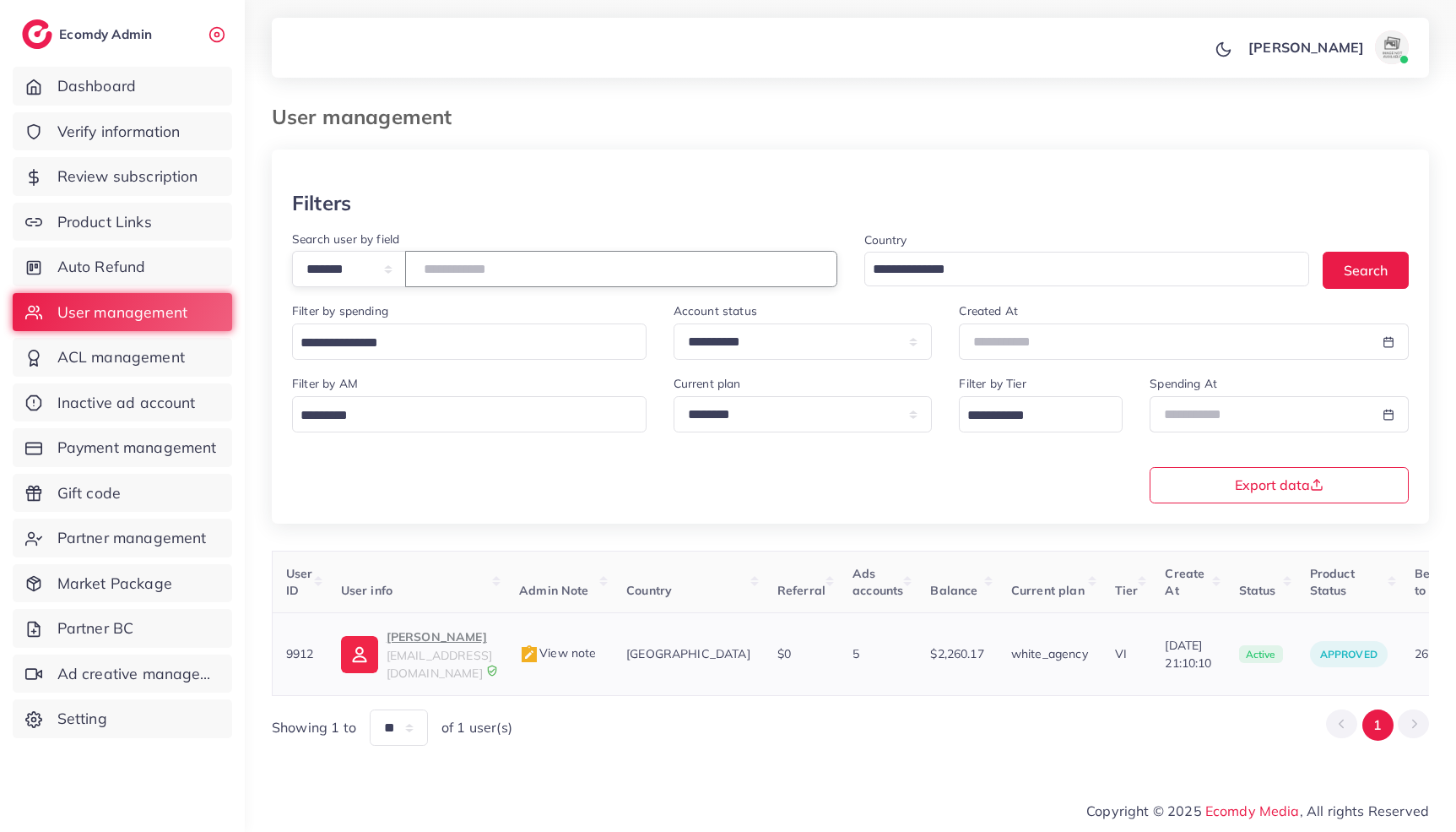
type input "****"
click at [371, 664] on img at bounding box center [359, 653] width 37 height 37
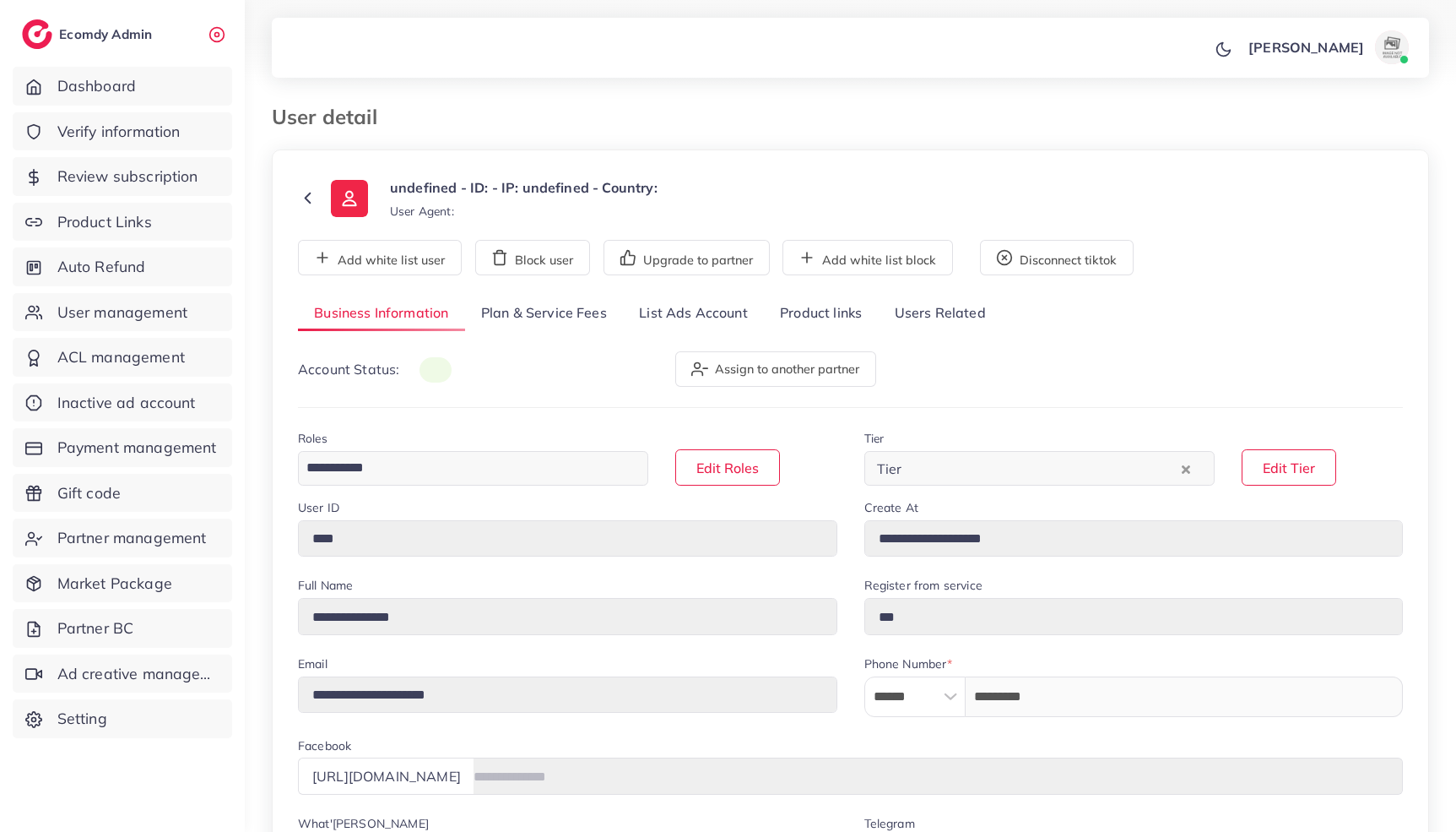
click at [689, 318] on link "List Ads Account" at bounding box center [693, 313] width 141 height 36
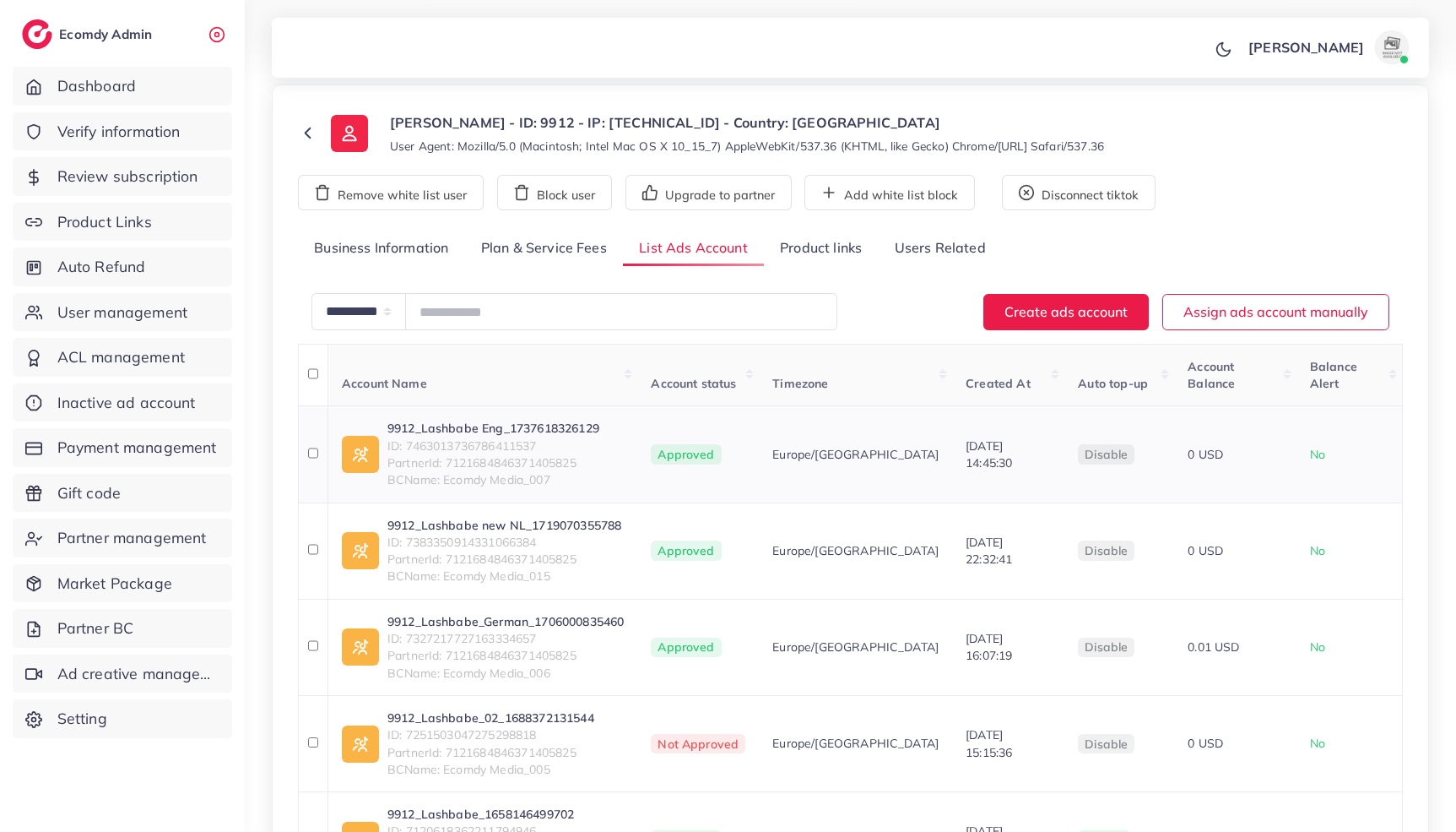
scroll to position [278, 0]
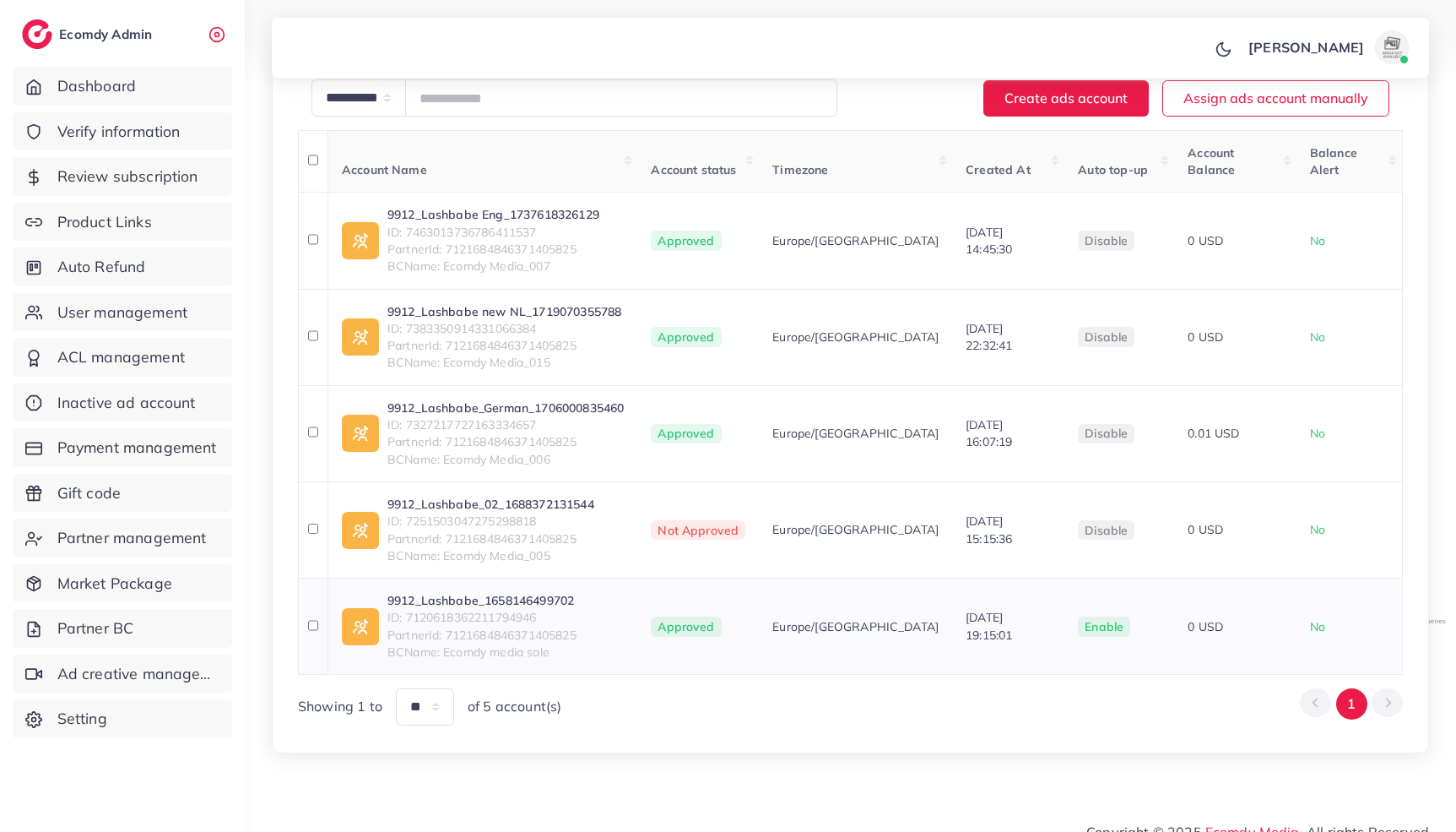
click at [532, 592] on link "9912_Lashbabe_1658146499702" at bounding box center [482, 600] width 189 height 17
click at [140, 311] on span "User management" at bounding box center [126, 312] width 130 height 22
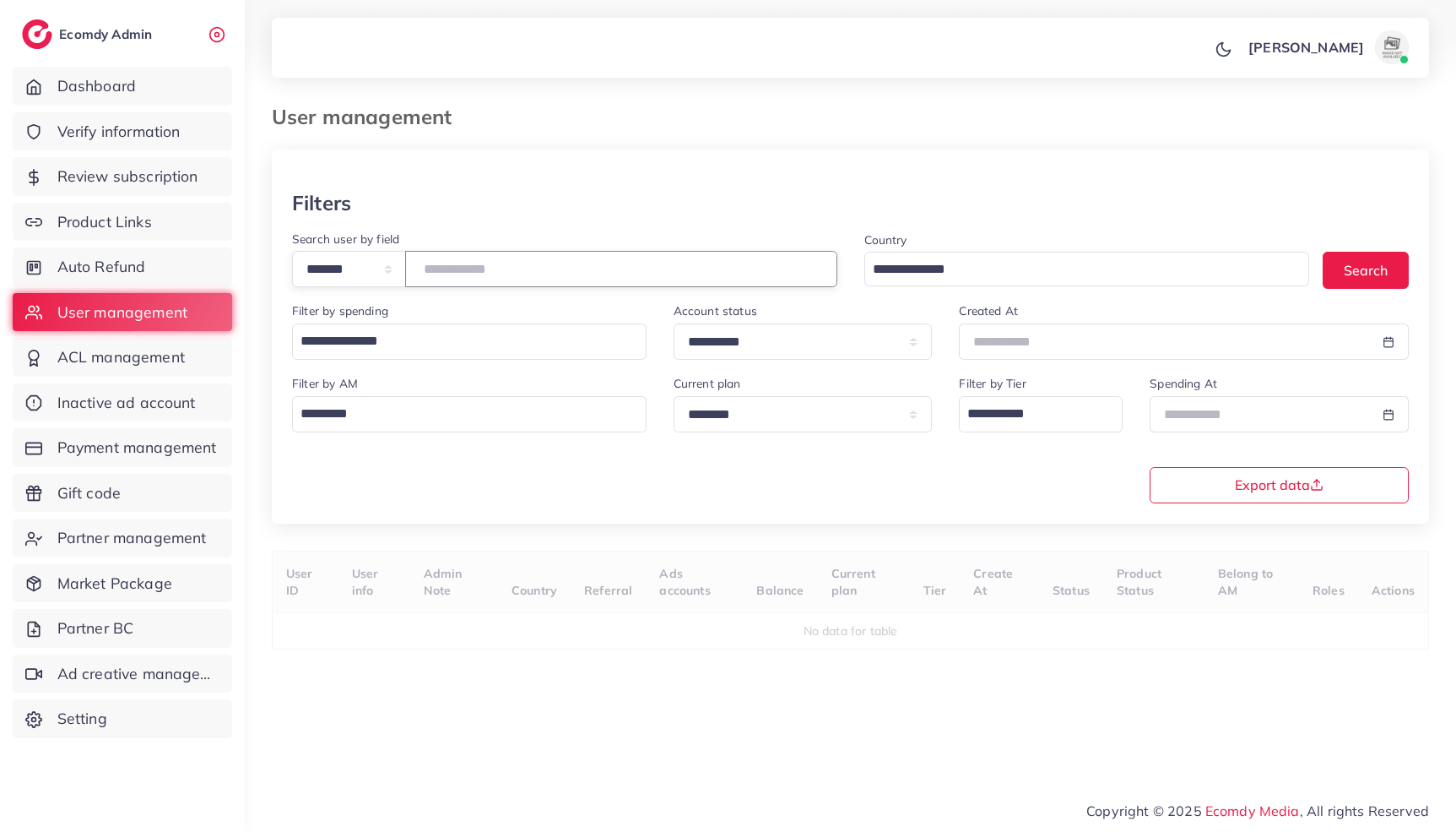
click at [545, 278] on input "number" at bounding box center [622, 268] width 432 height 36
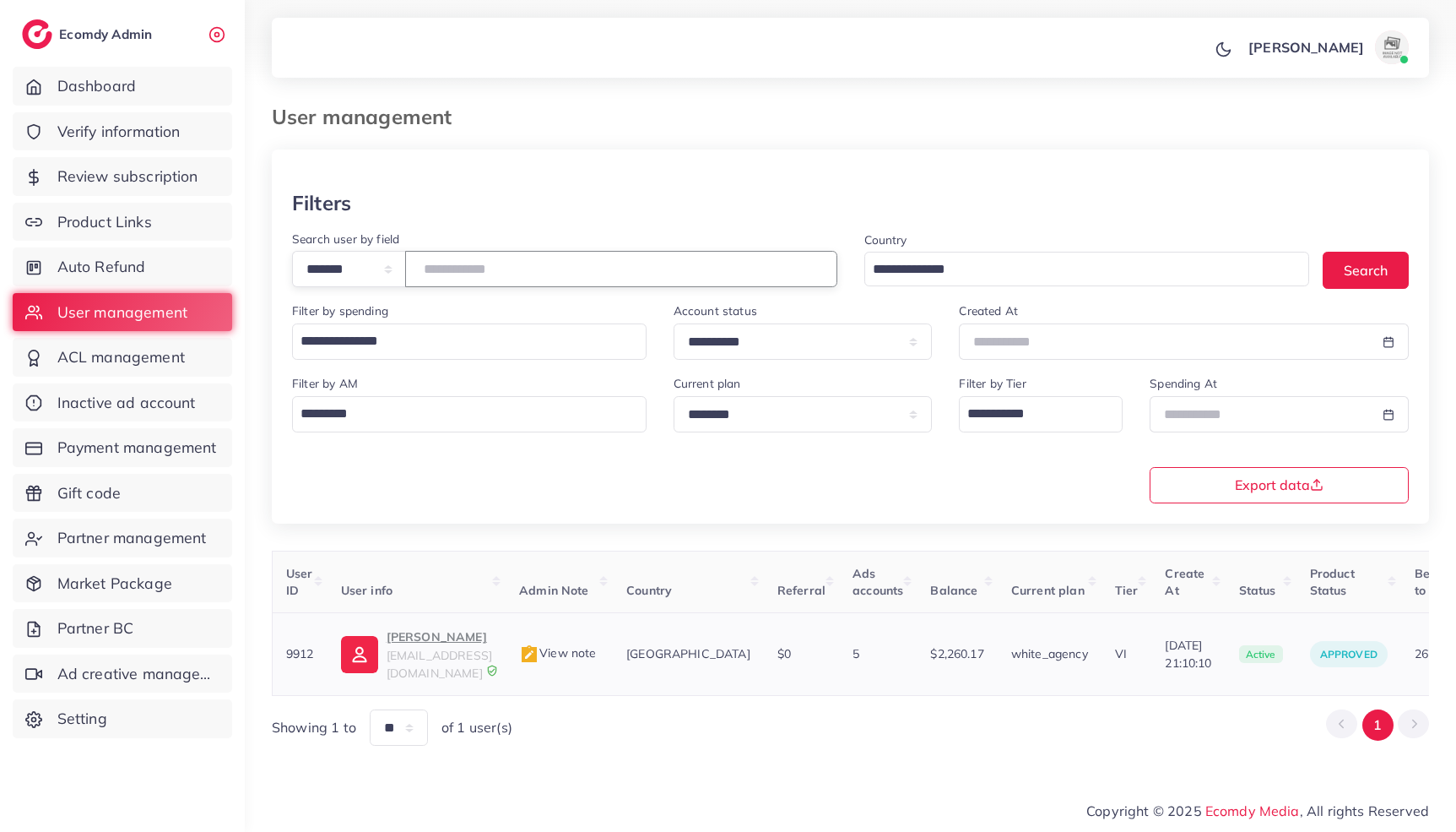
type input "****"
click at [416, 648] on span "collabs@bylashbabe.com" at bounding box center [440, 664] width 106 height 32
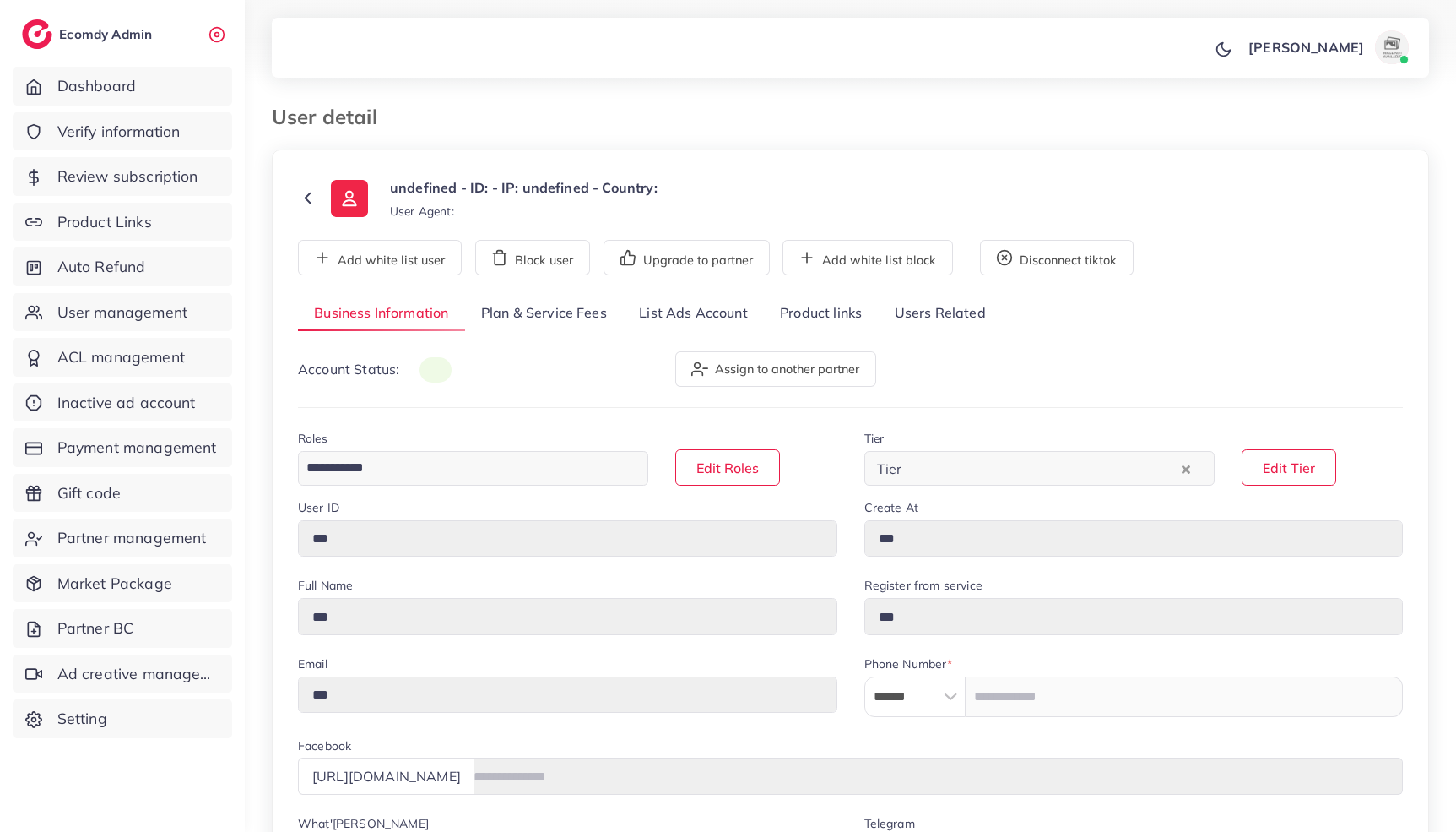
click at [692, 316] on link "List Ads Account" at bounding box center [693, 313] width 141 height 36
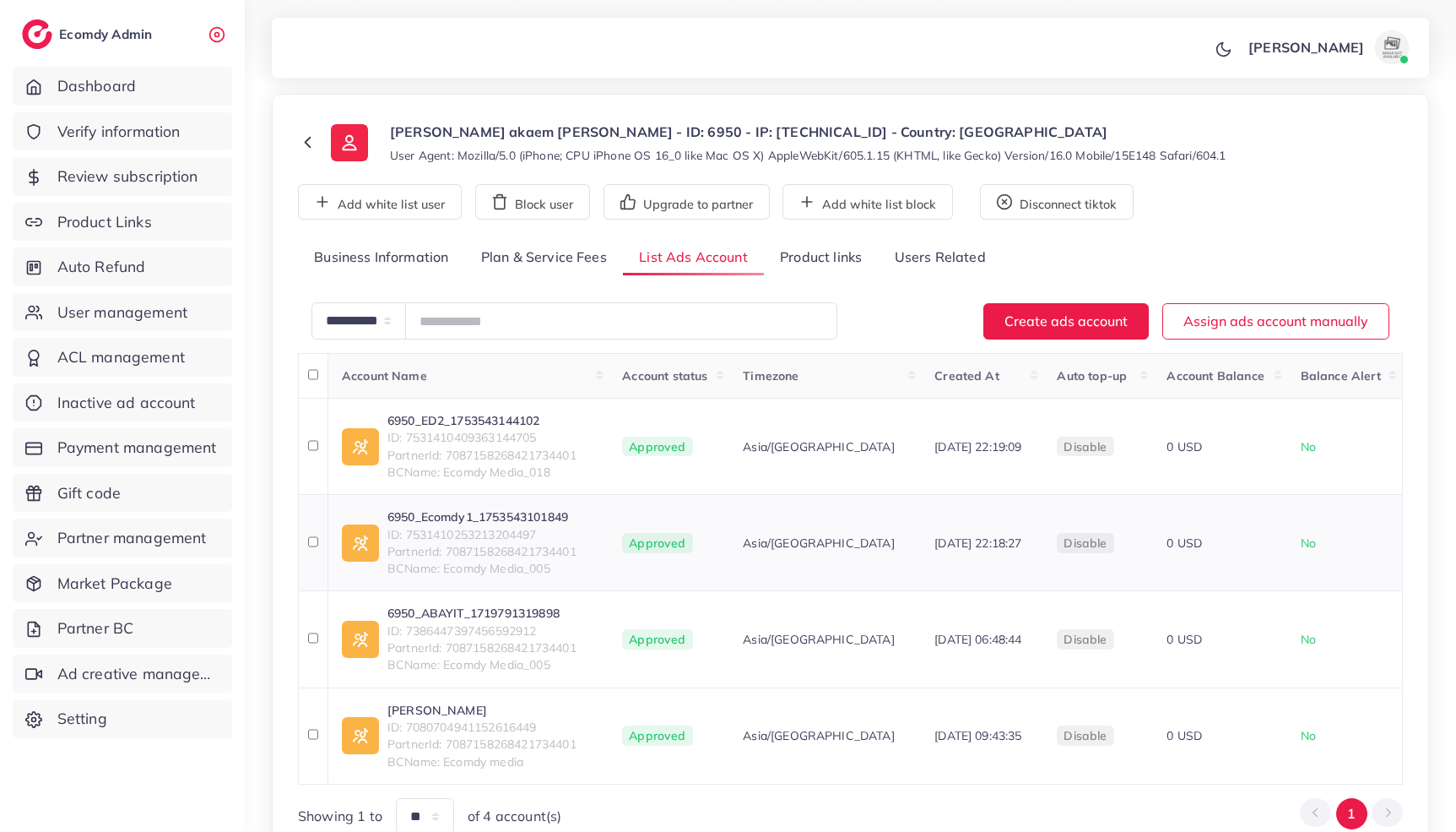
scroll to position [182, 0]
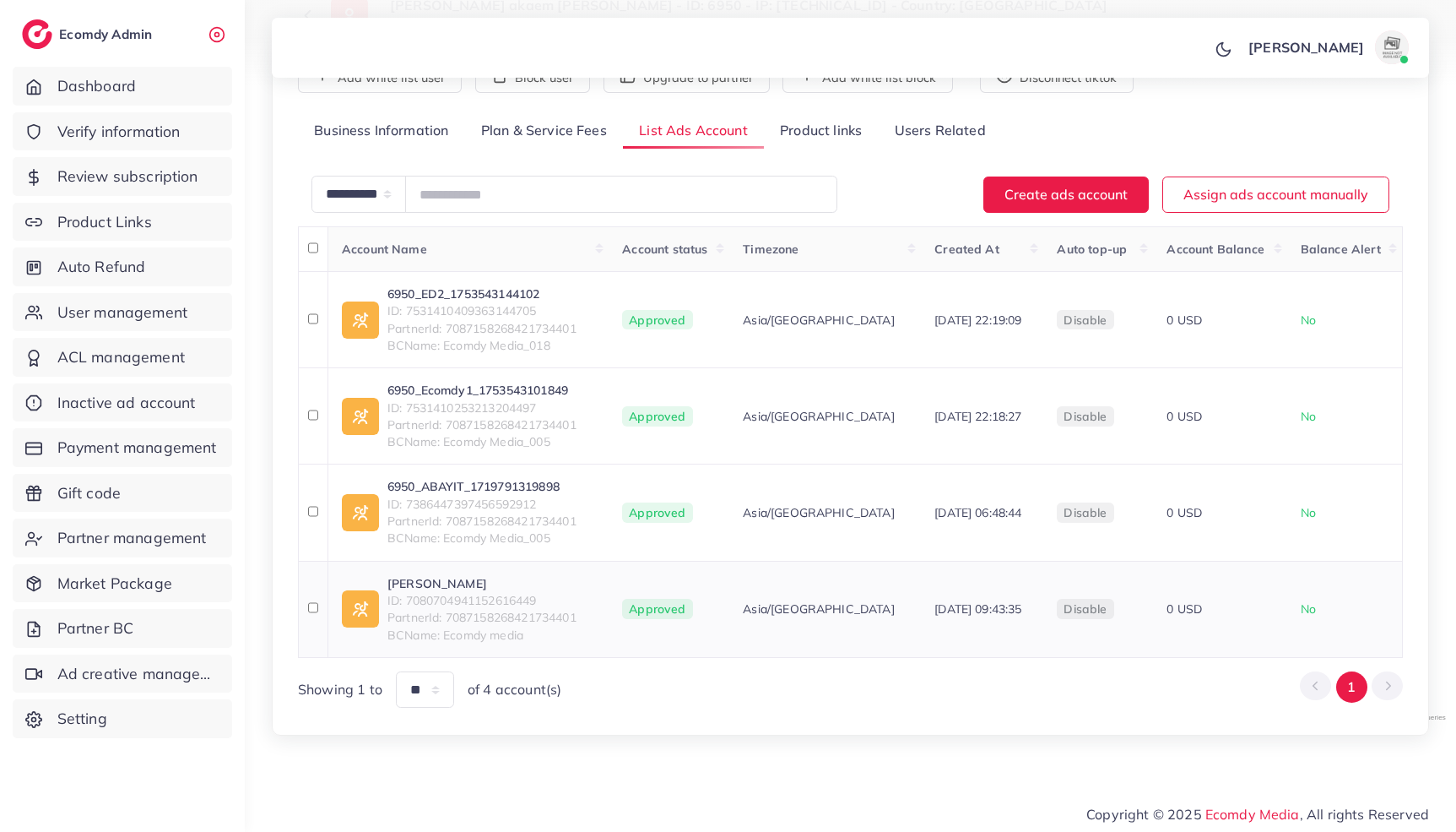
click at [544, 578] on link "ابو الياس" at bounding box center [482, 583] width 189 height 17
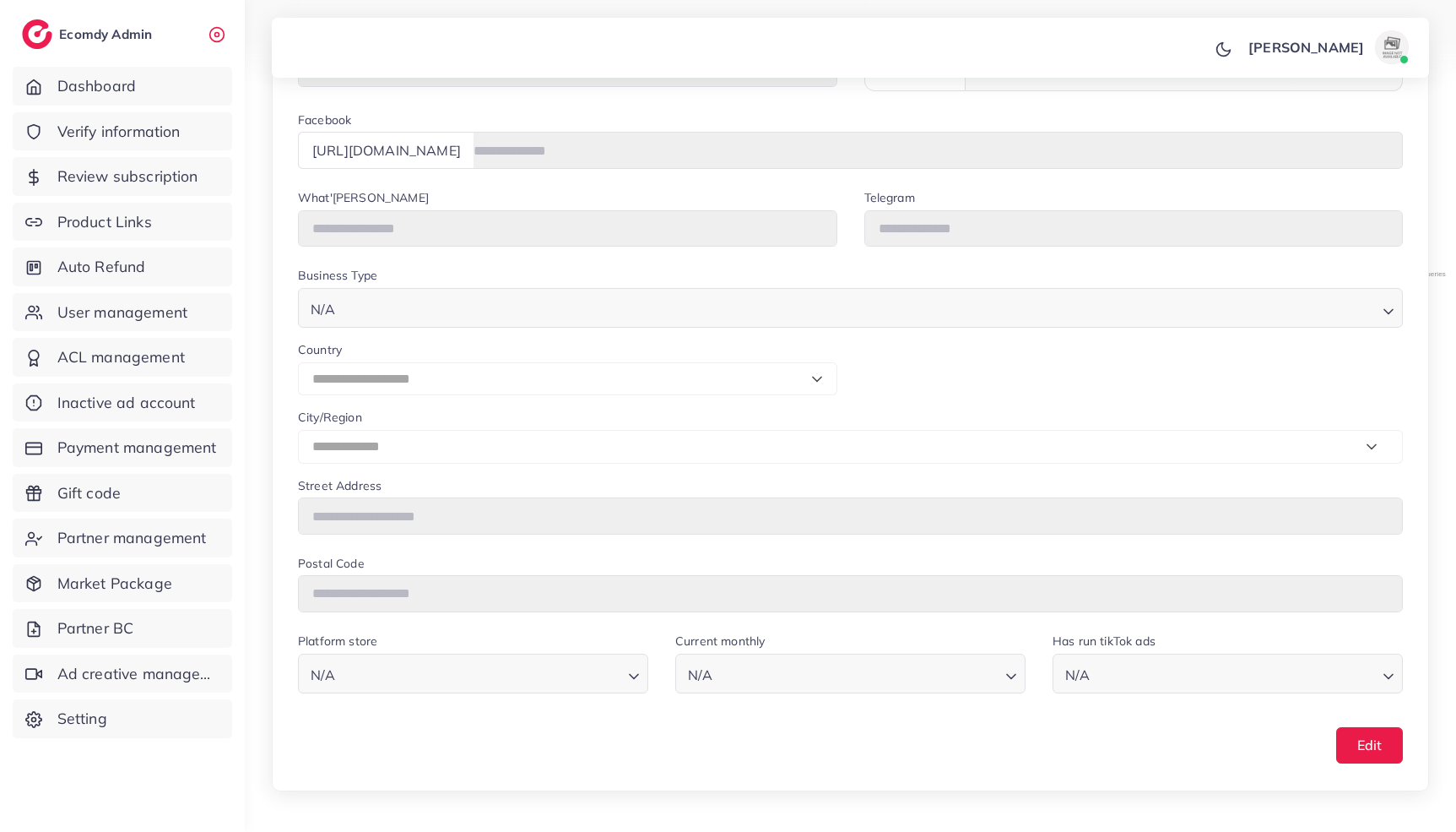
type input "****"
type input "**********"
type input "******"
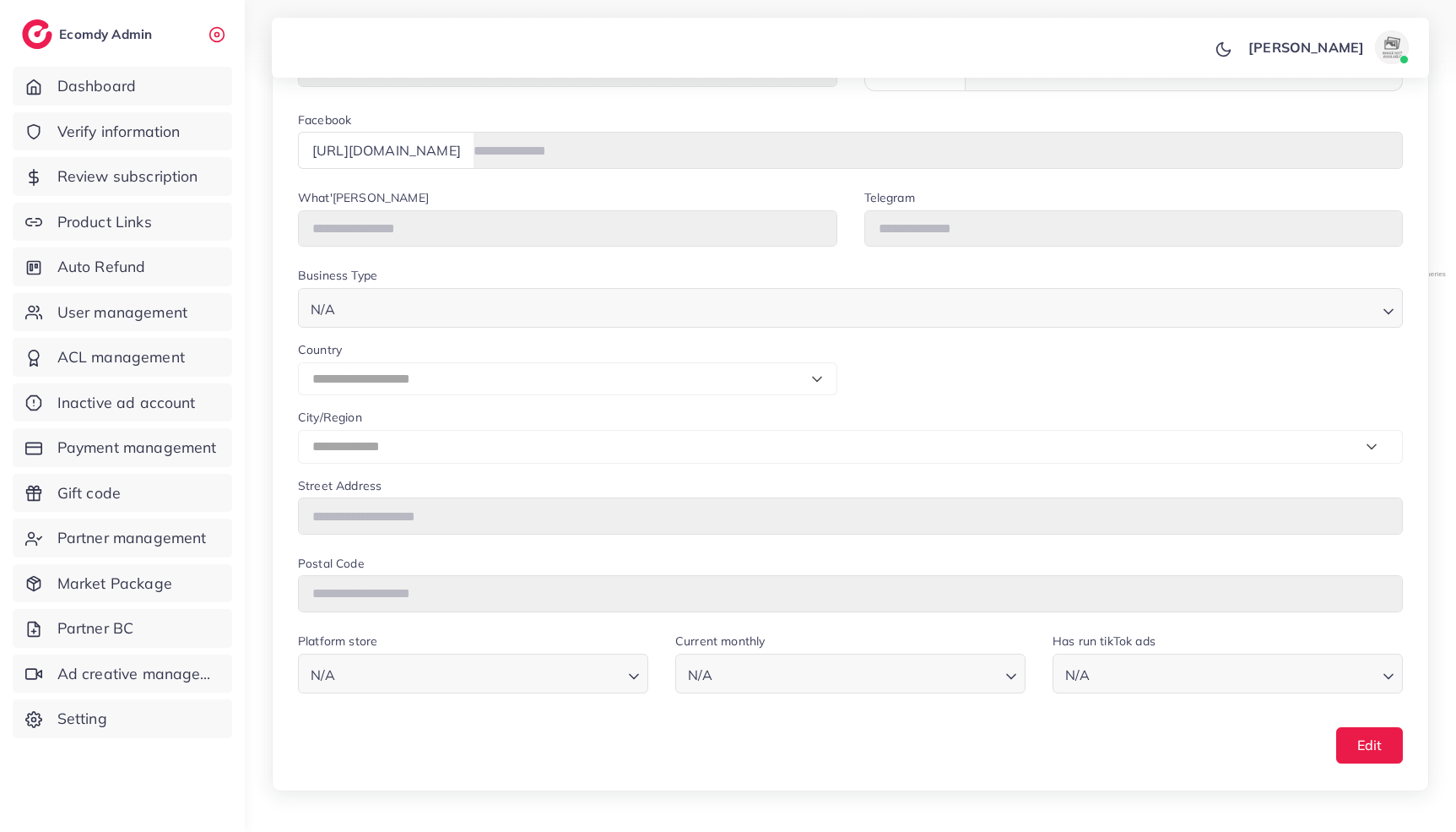
type input "*********"
type input "**********"
select select "**********"
type input "**********"
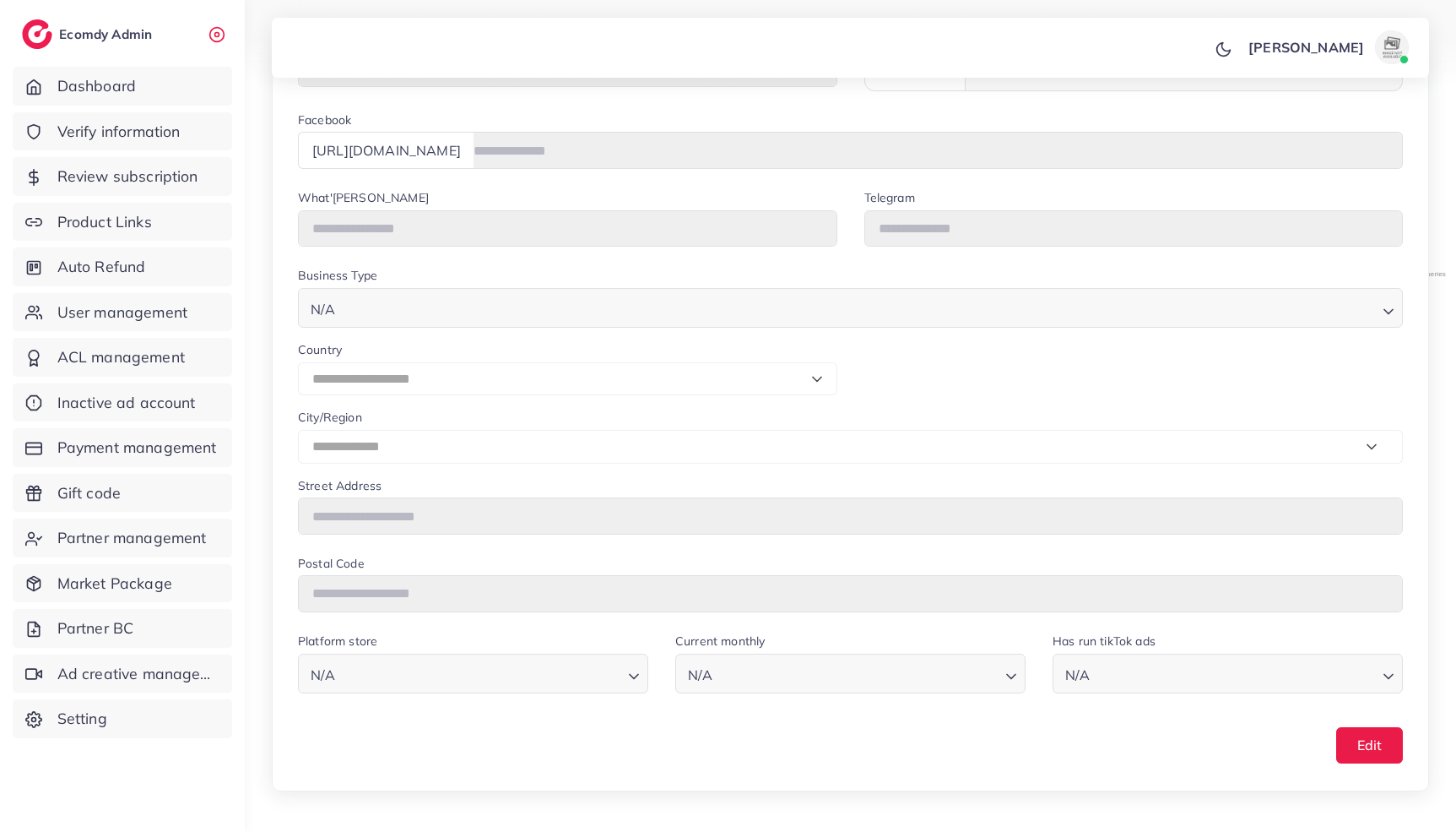
type input "******"
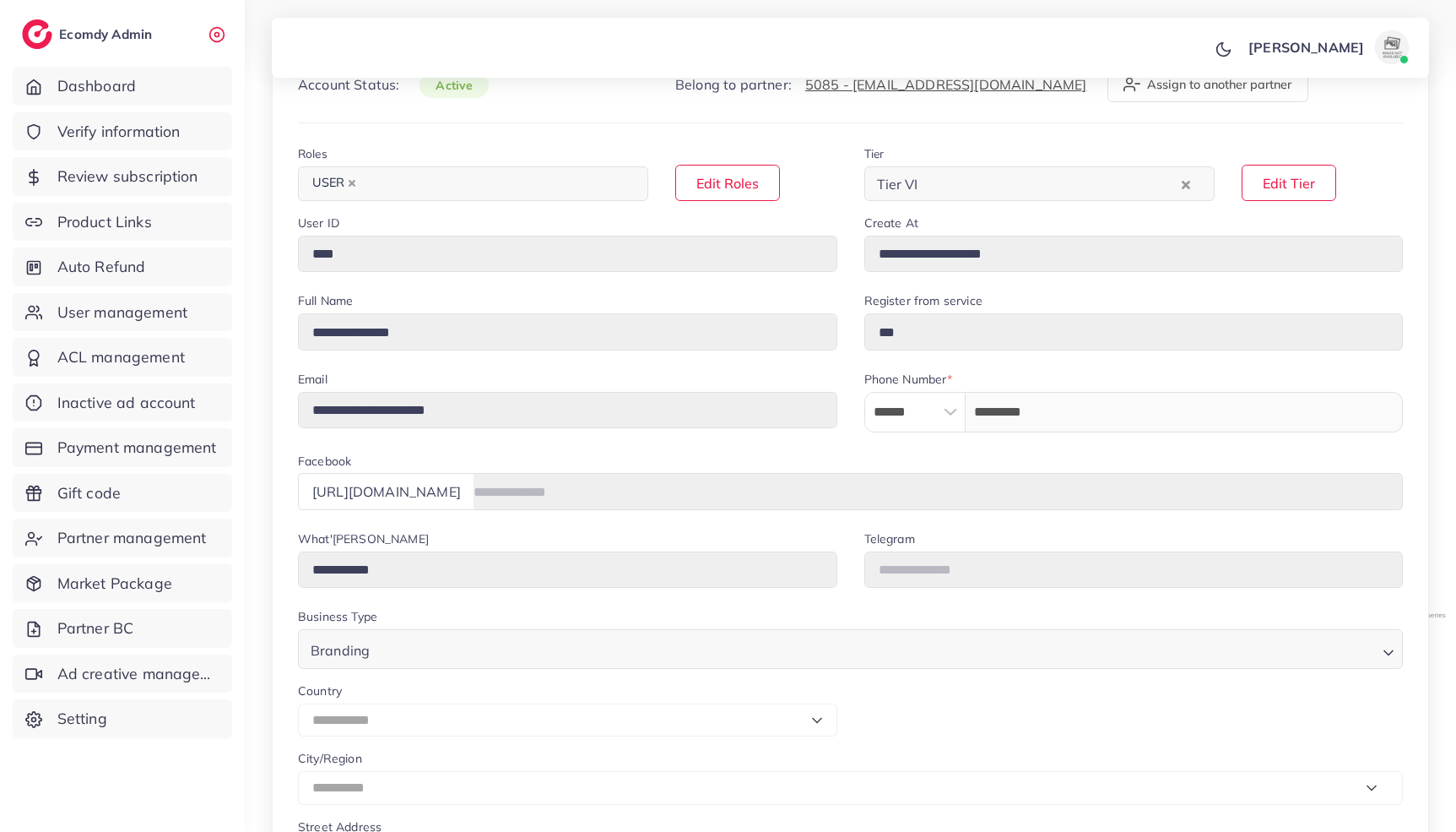
scroll to position [161, 0]
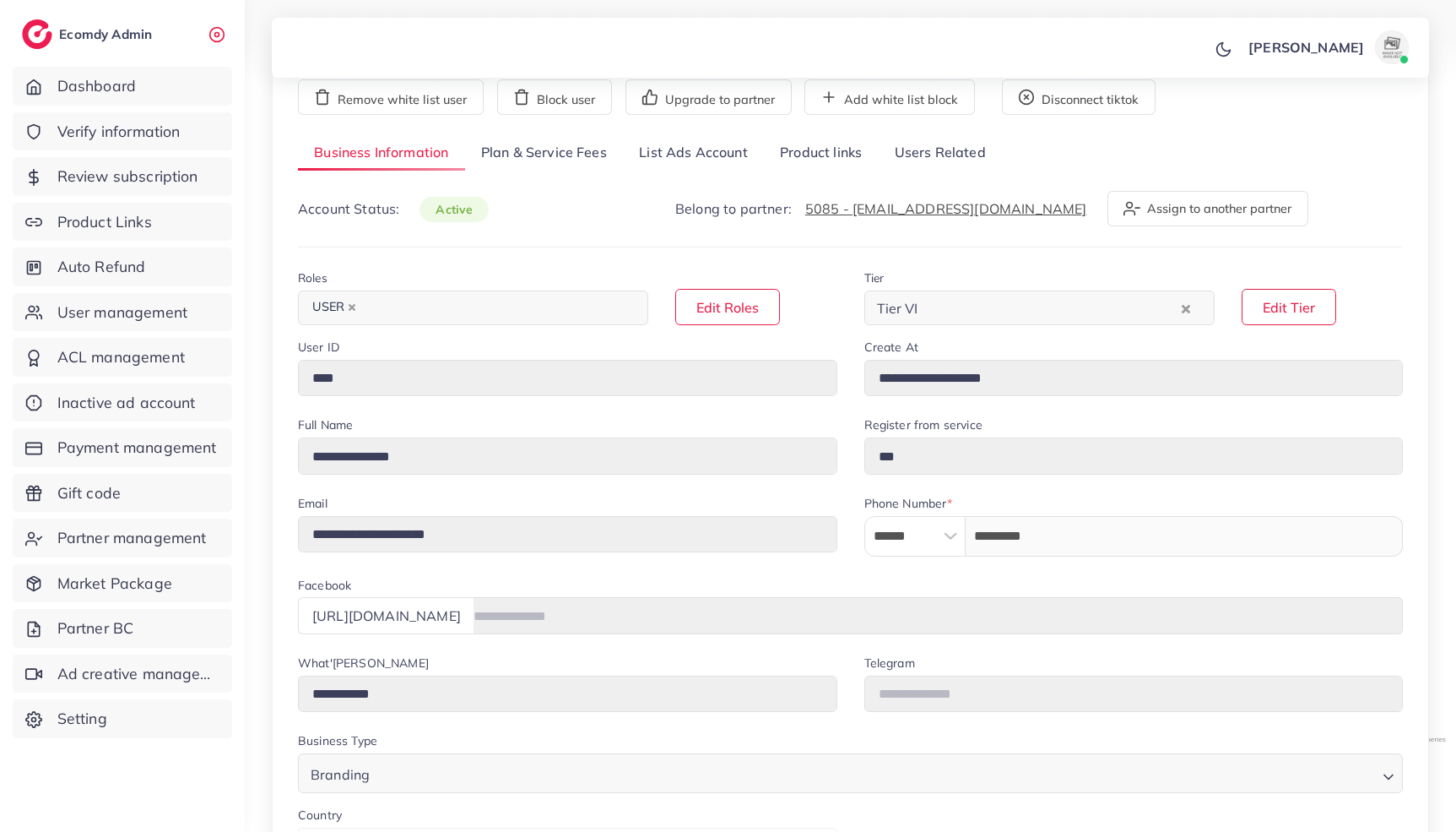
click at [824, 147] on link "Product links" at bounding box center [820, 153] width 114 height 36
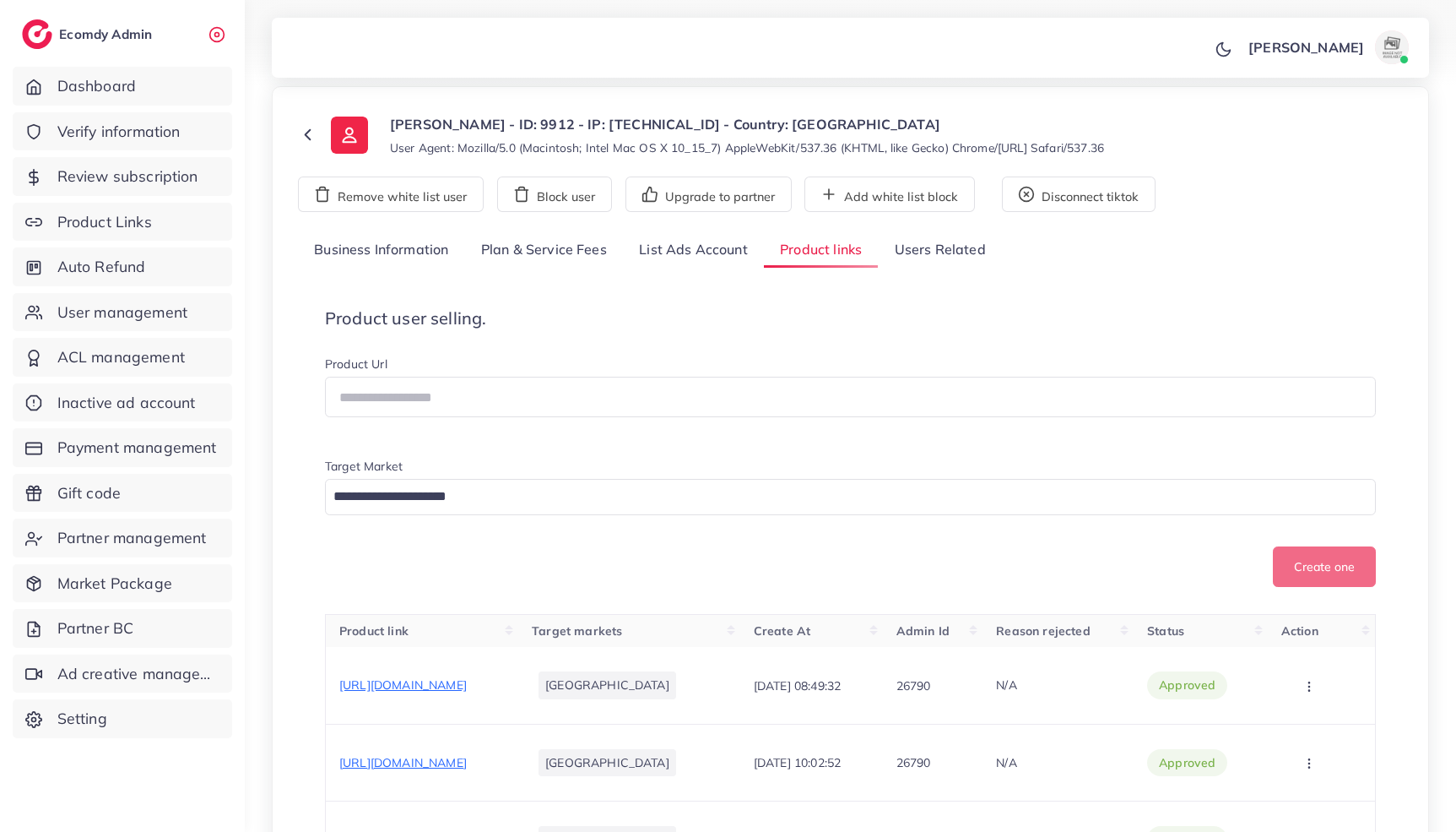
scroll to position [0, 0]
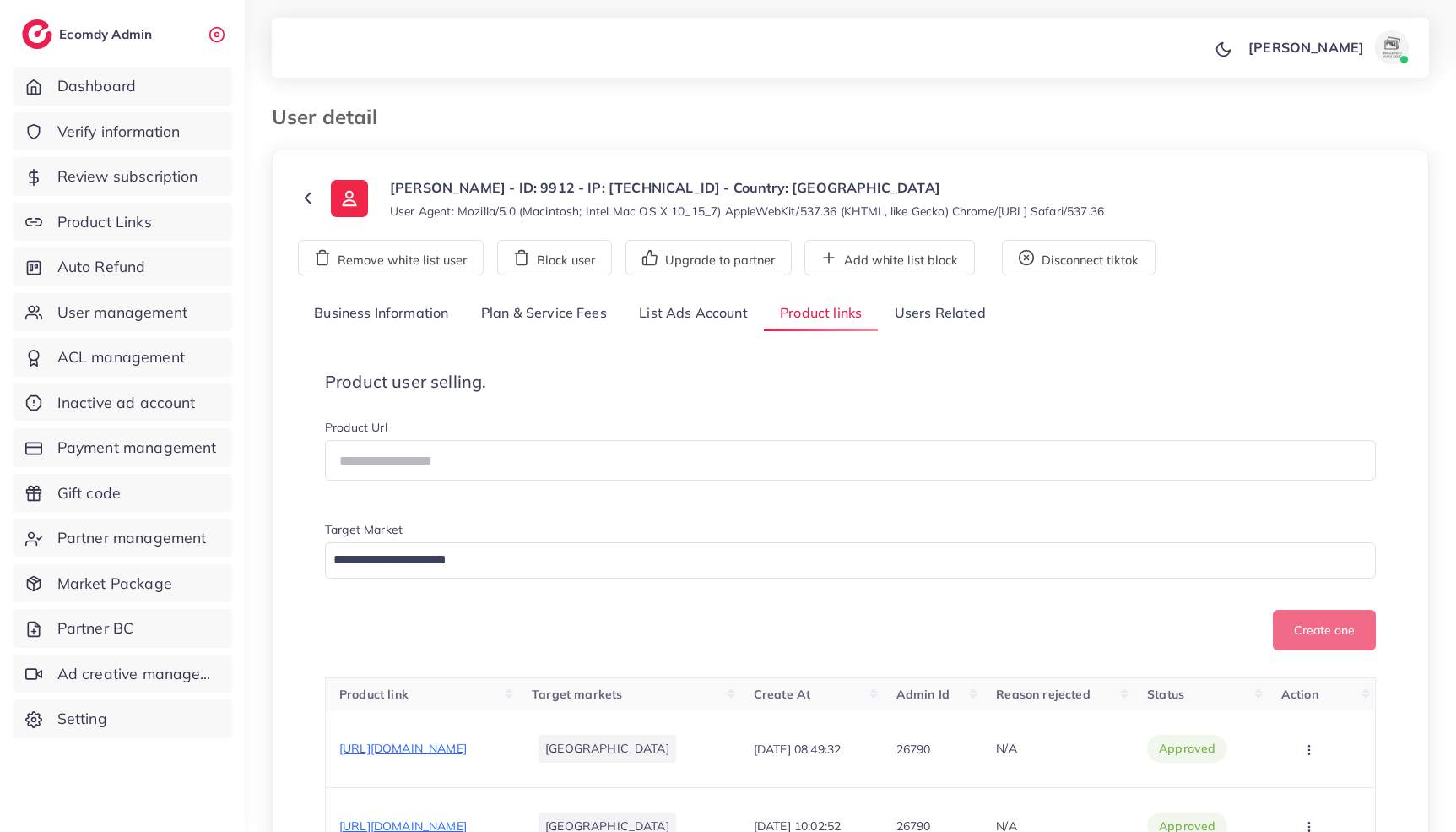
click at [692, 328] on link "List Ads Account" at bounding box center [693, 313] width 141 height 36
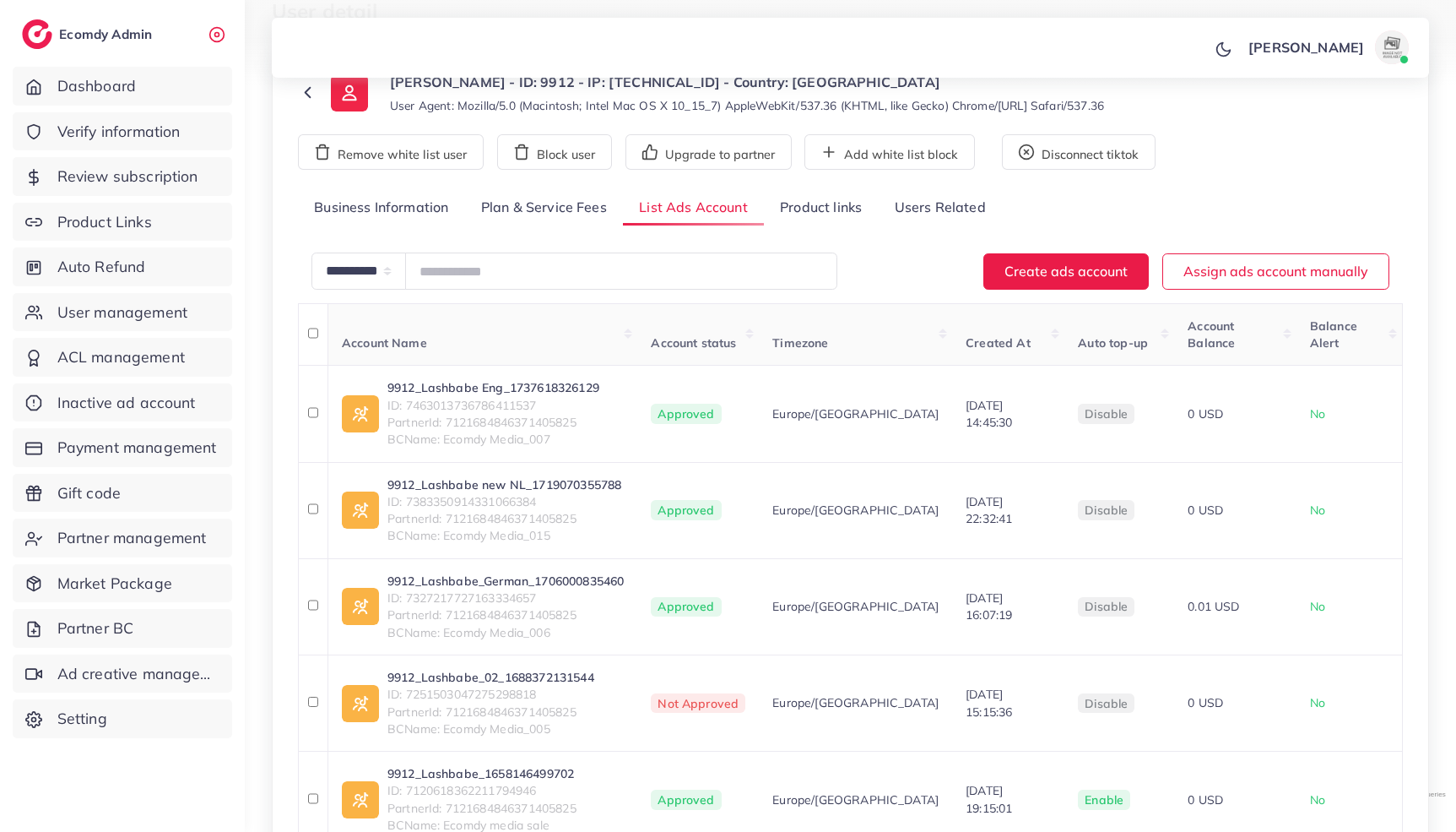
scroll to position [278, 0]
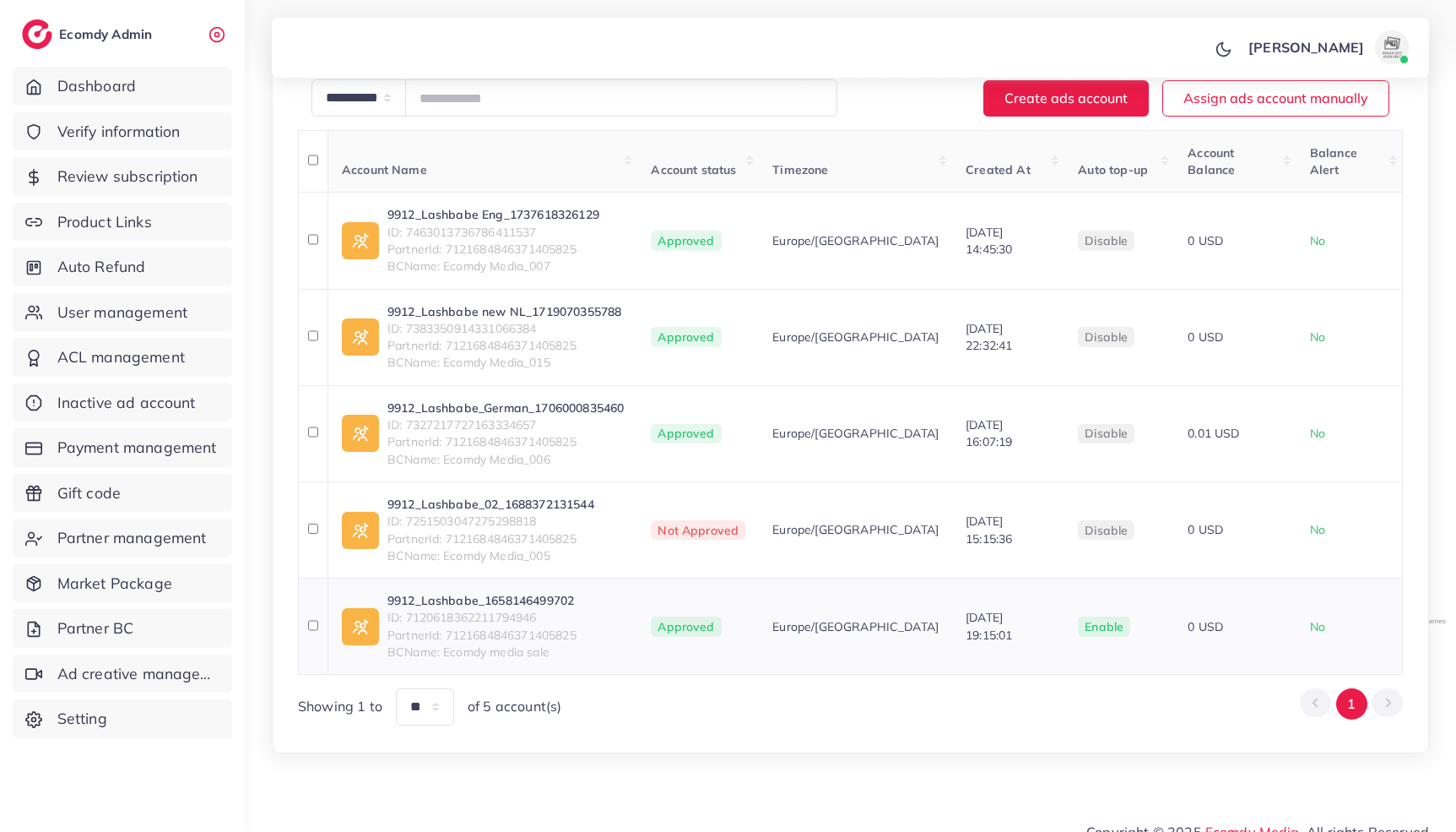
click at [520, 609] on span "ID: 7120618362211794946" at bounding box center [482, 617] width 189 height 17
click at [518, 592] on link "9912_Lashbabe_1658146499702" at bounding box center [482, 600] width 189 height 17
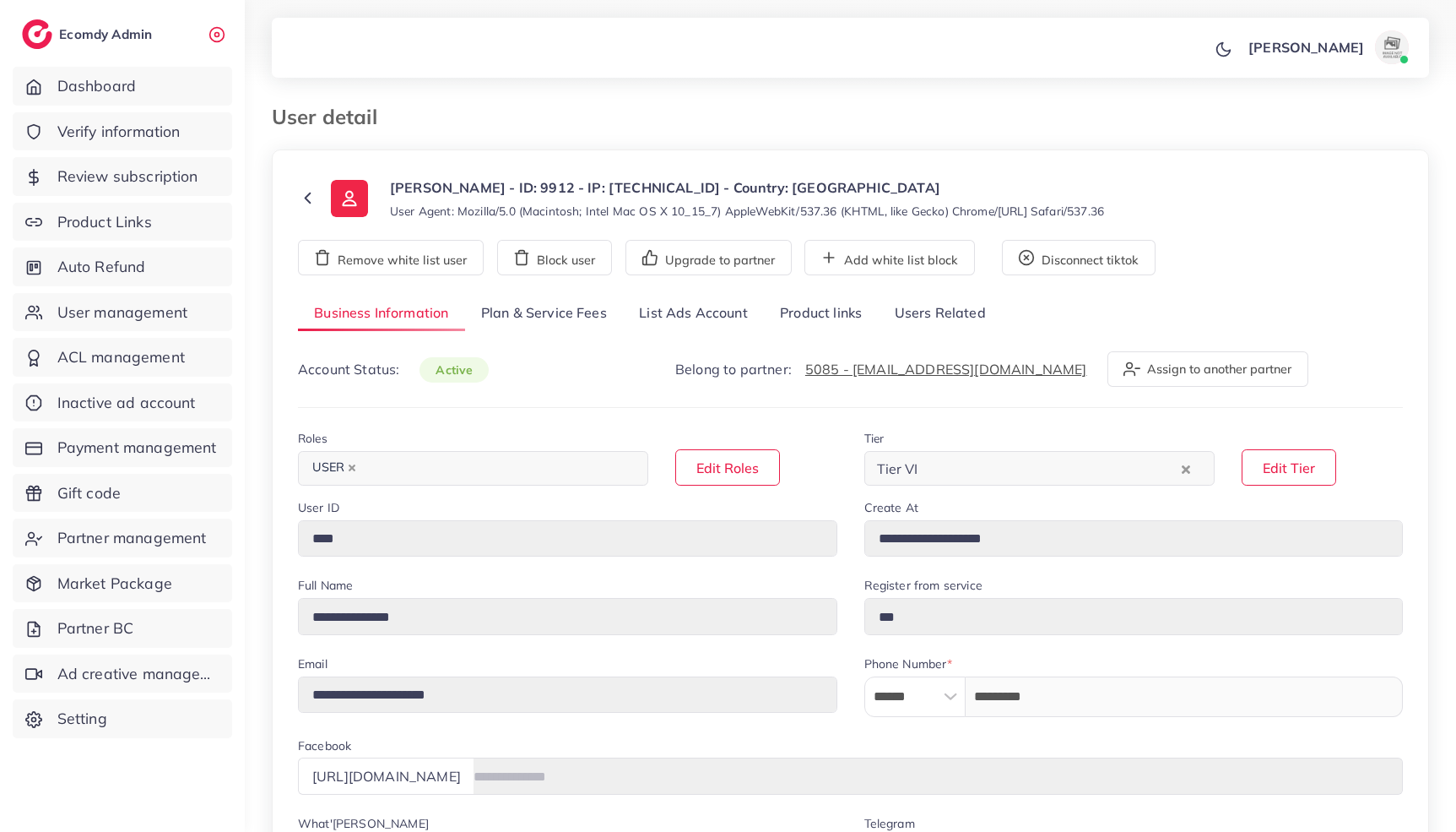
select select "**********"
click at [714, 322] on link "List Ads Account" at bounding box center [693, 313] width 141 height 36
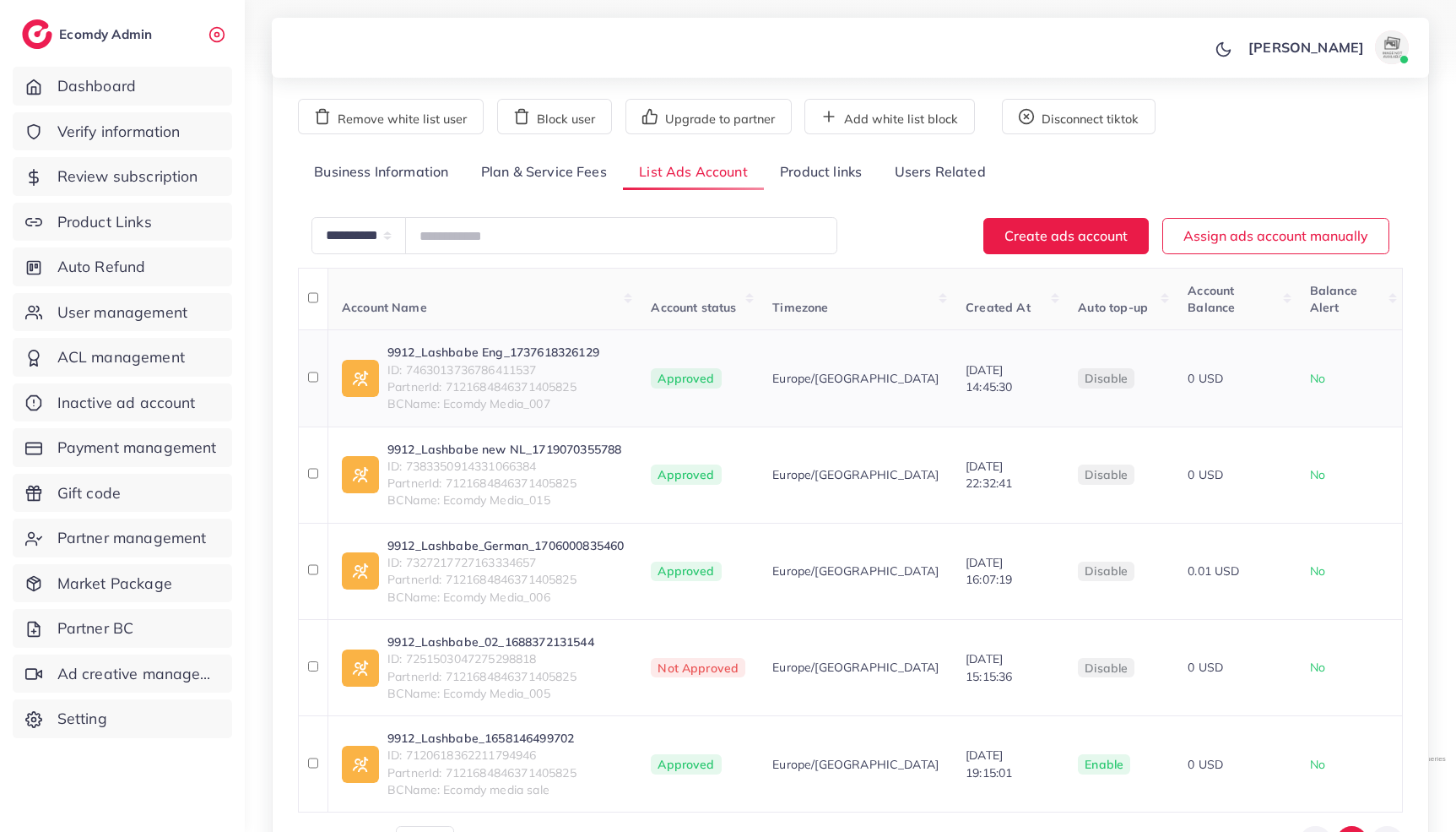
scroll to position [278, 0]
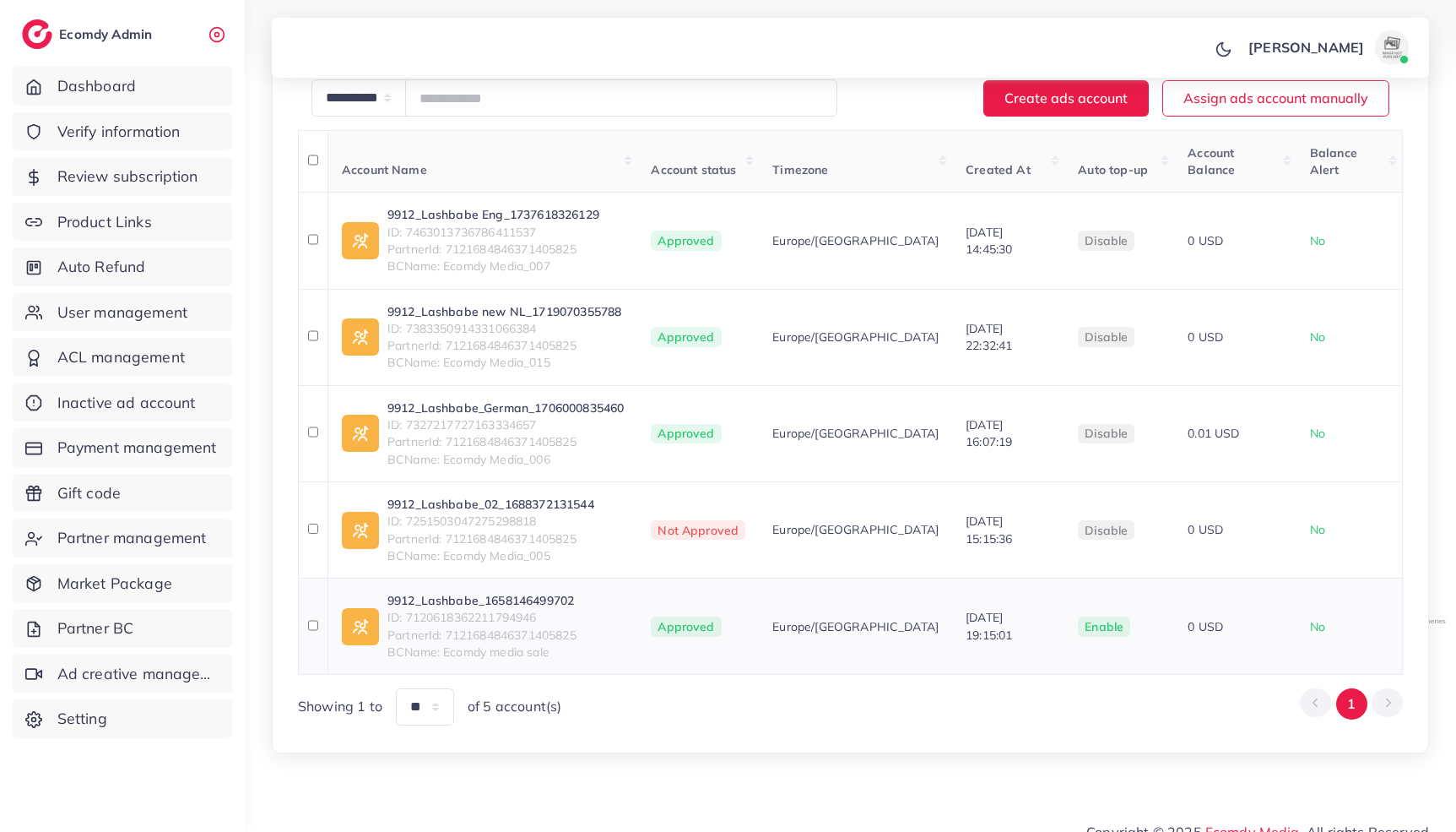
click at [511, 592] on link "9912_Lashbabe_1658146499702" at bounding box center [482, 600] width 189 height 17
